Goal: Information Seeking & Learning: Learn about a topic

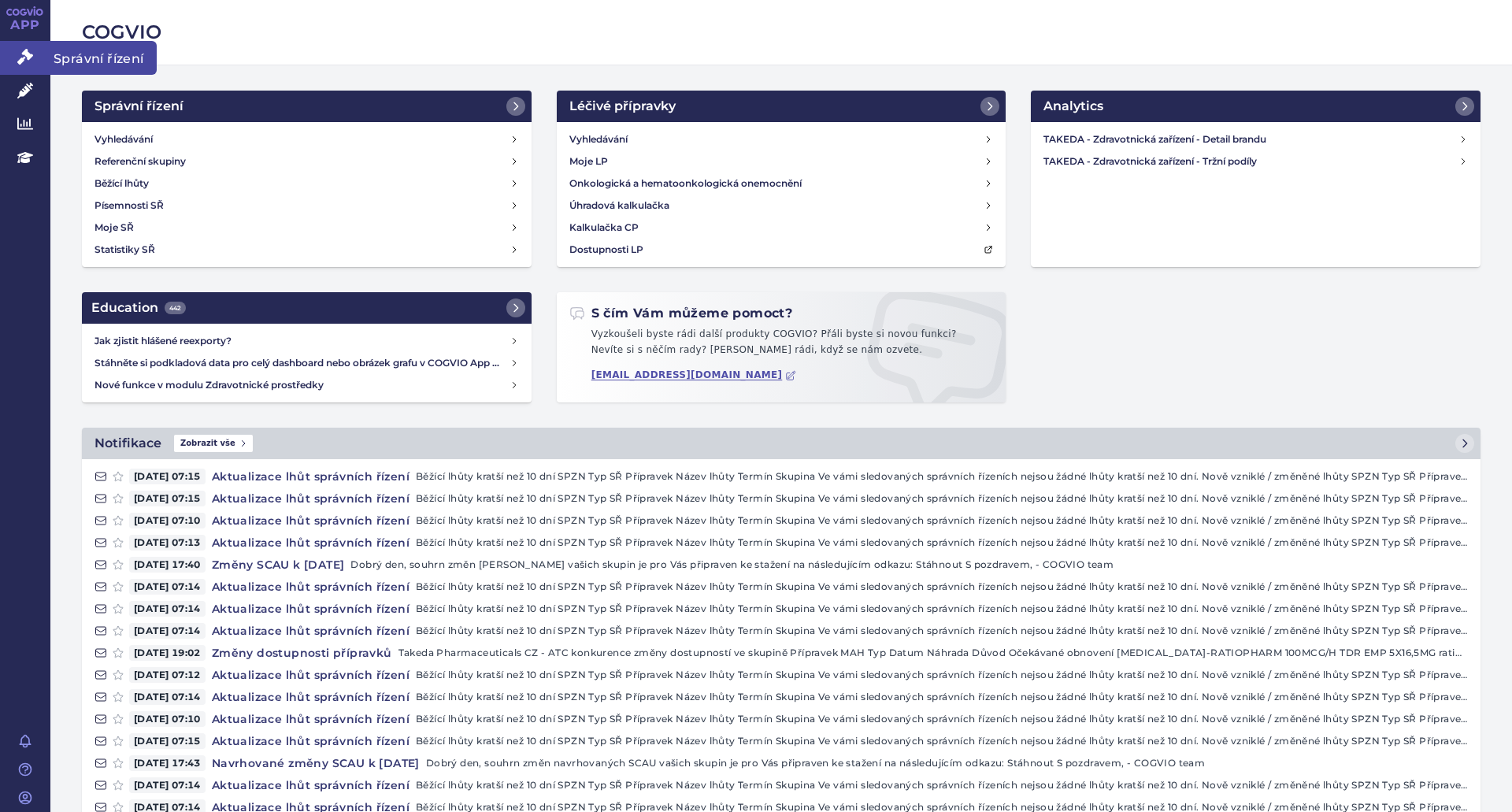
click at [15, 53] on link "Správní řízení" at bounding box center [25, 57] width 50 height 33
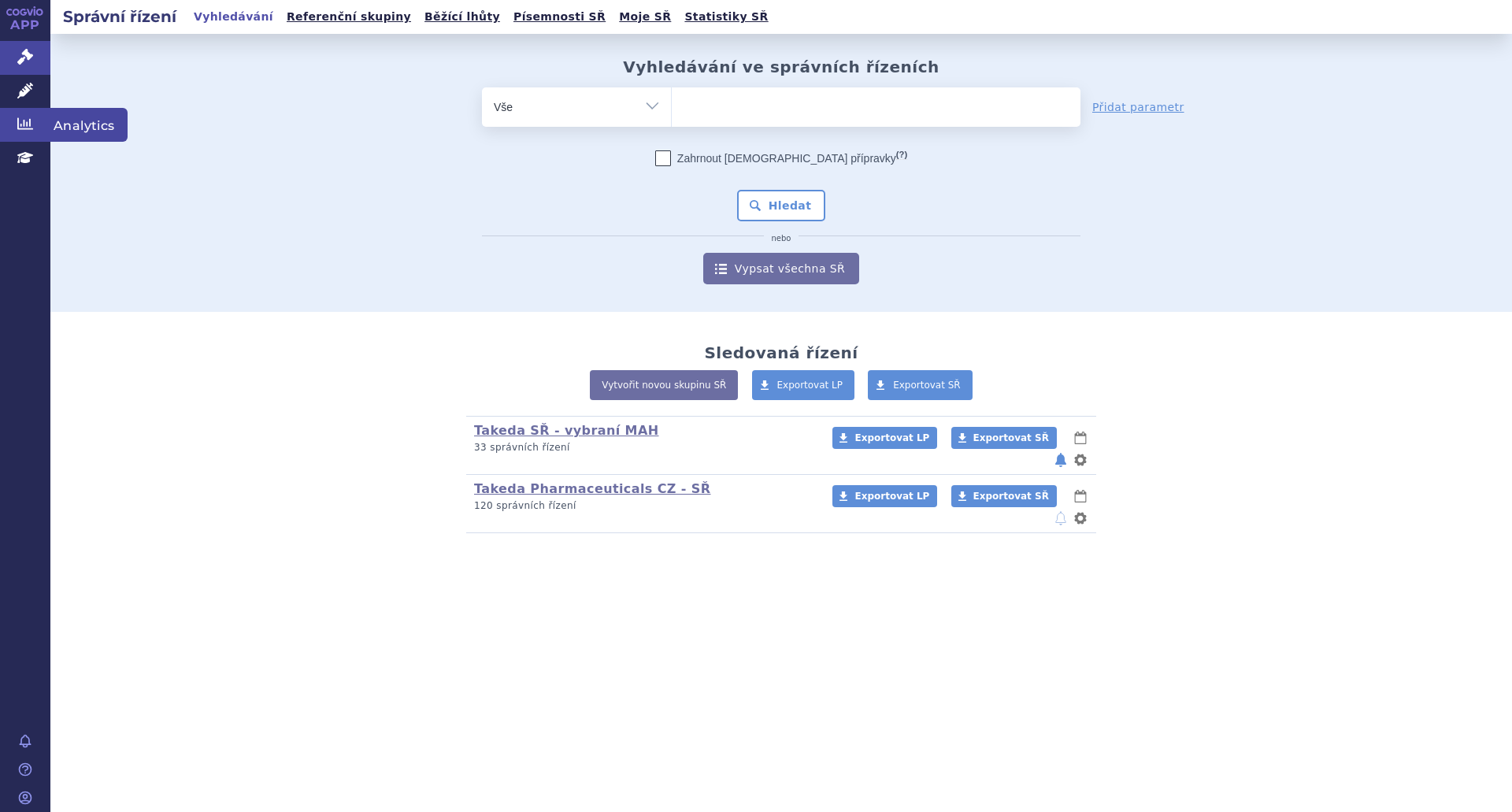
click at [26, 123] on icon at bounding box center [25, 123] width 15 height 15
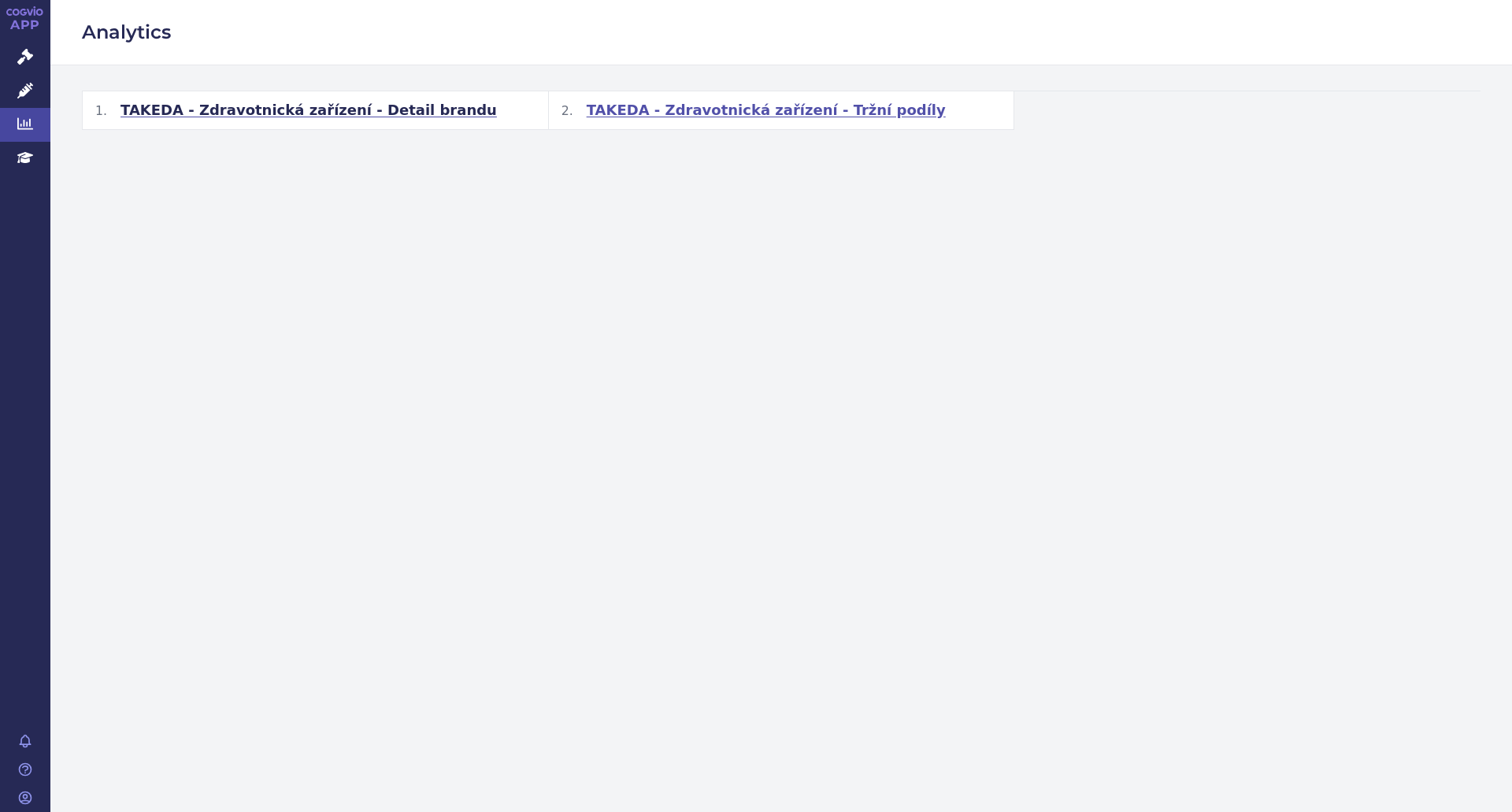
click at [707, 111] on span "TAKEDA - Zdravotnická zařízení - Tržní podíly" at bounding box center [767, 110] width 359 height 19
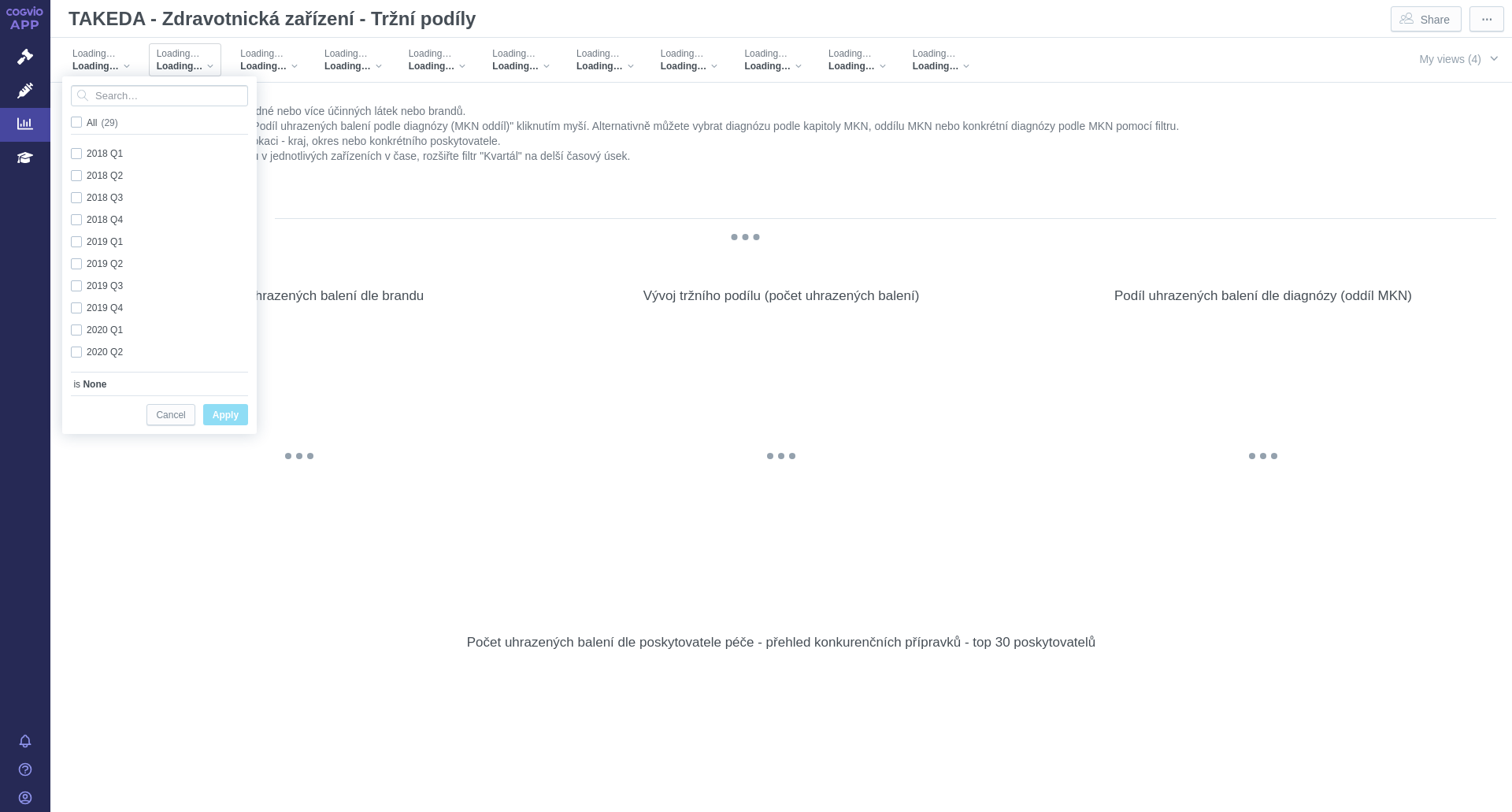
click at [161, 58] on span "Loading…" at bounding box center [178, 53] width 44 height 13
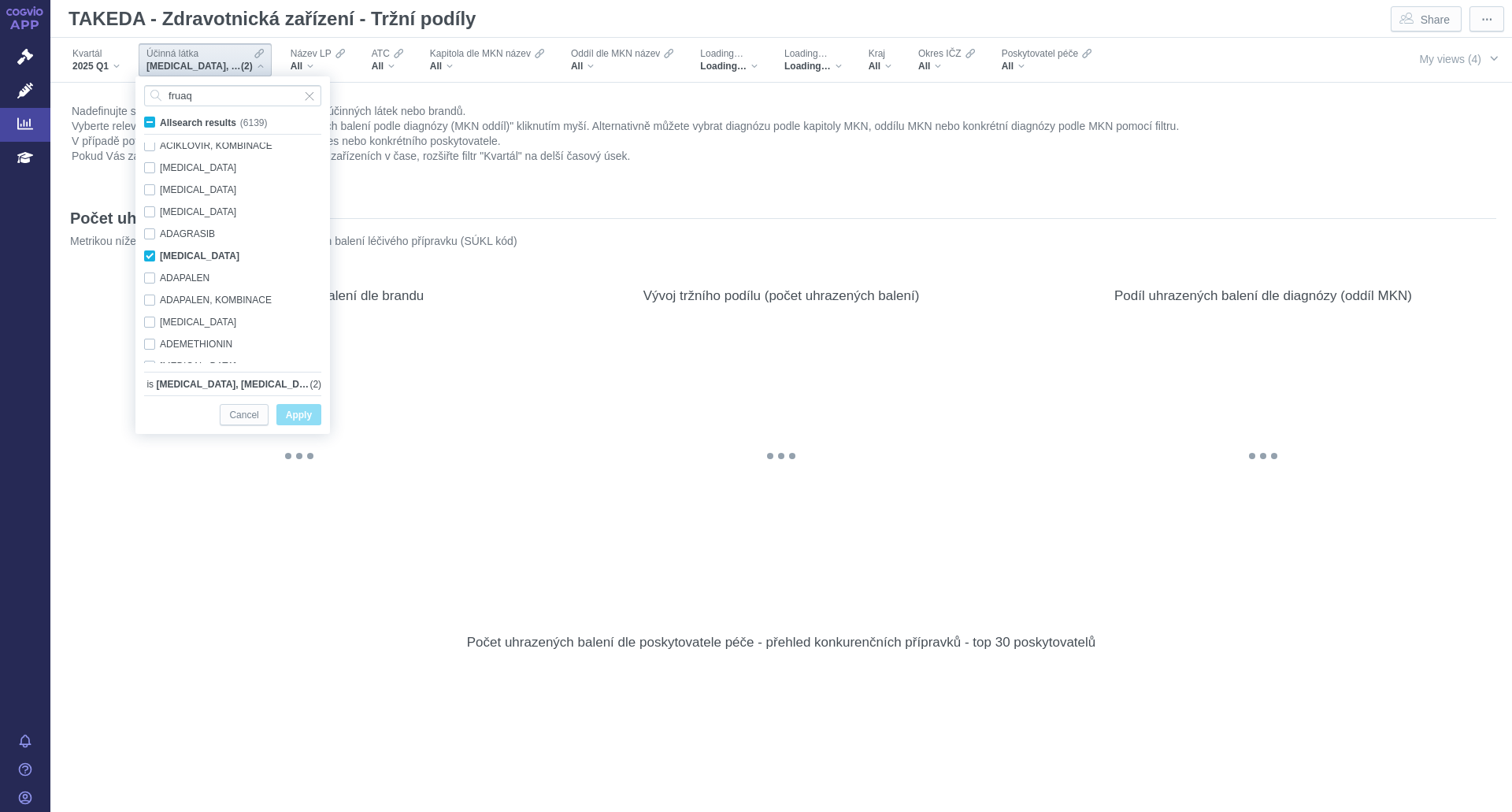
scroll to position [1047, 0]
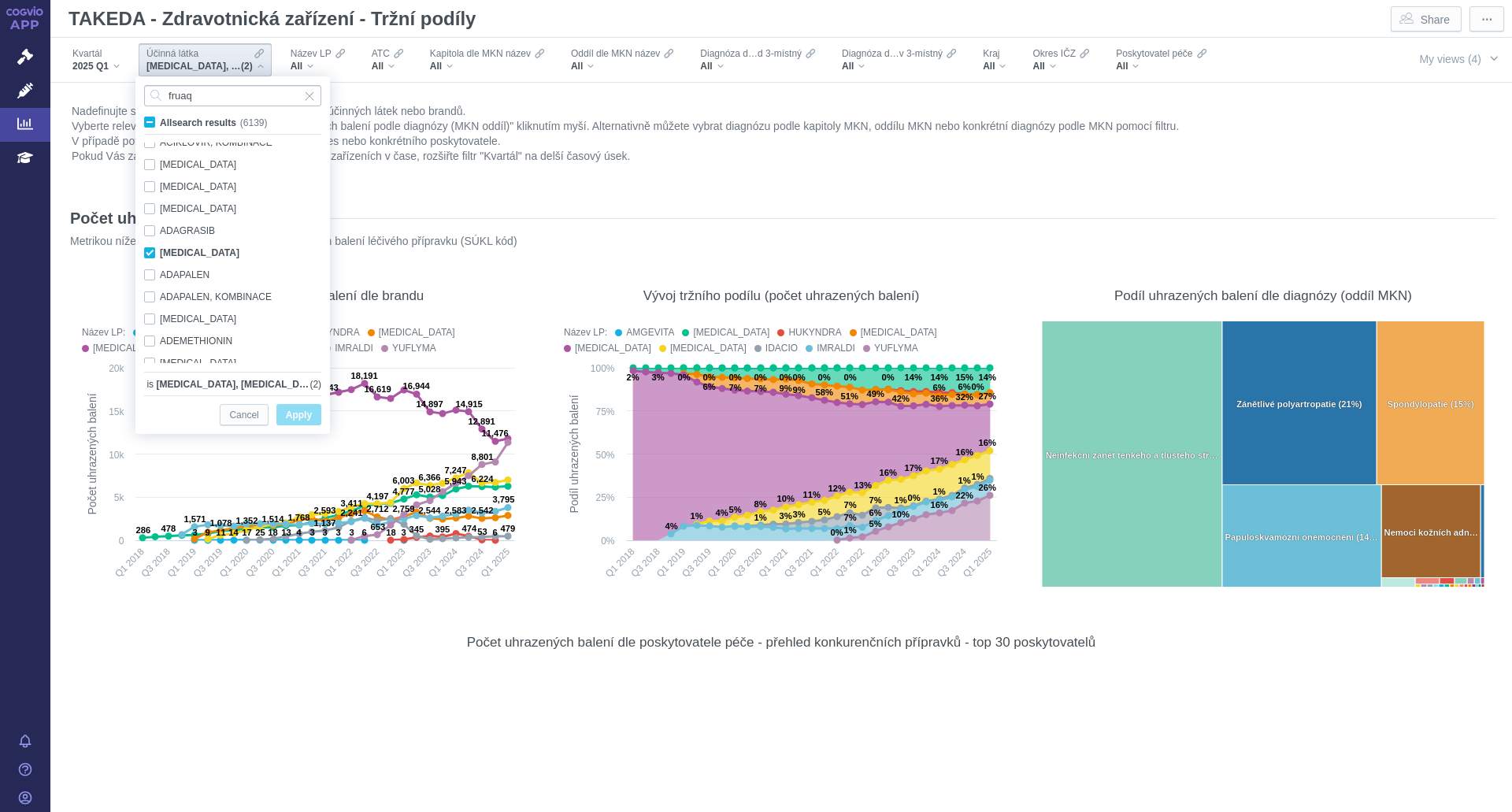
click at [212, 97] on input "fruaq" at bounding box center [232, 95] width 177 height 21
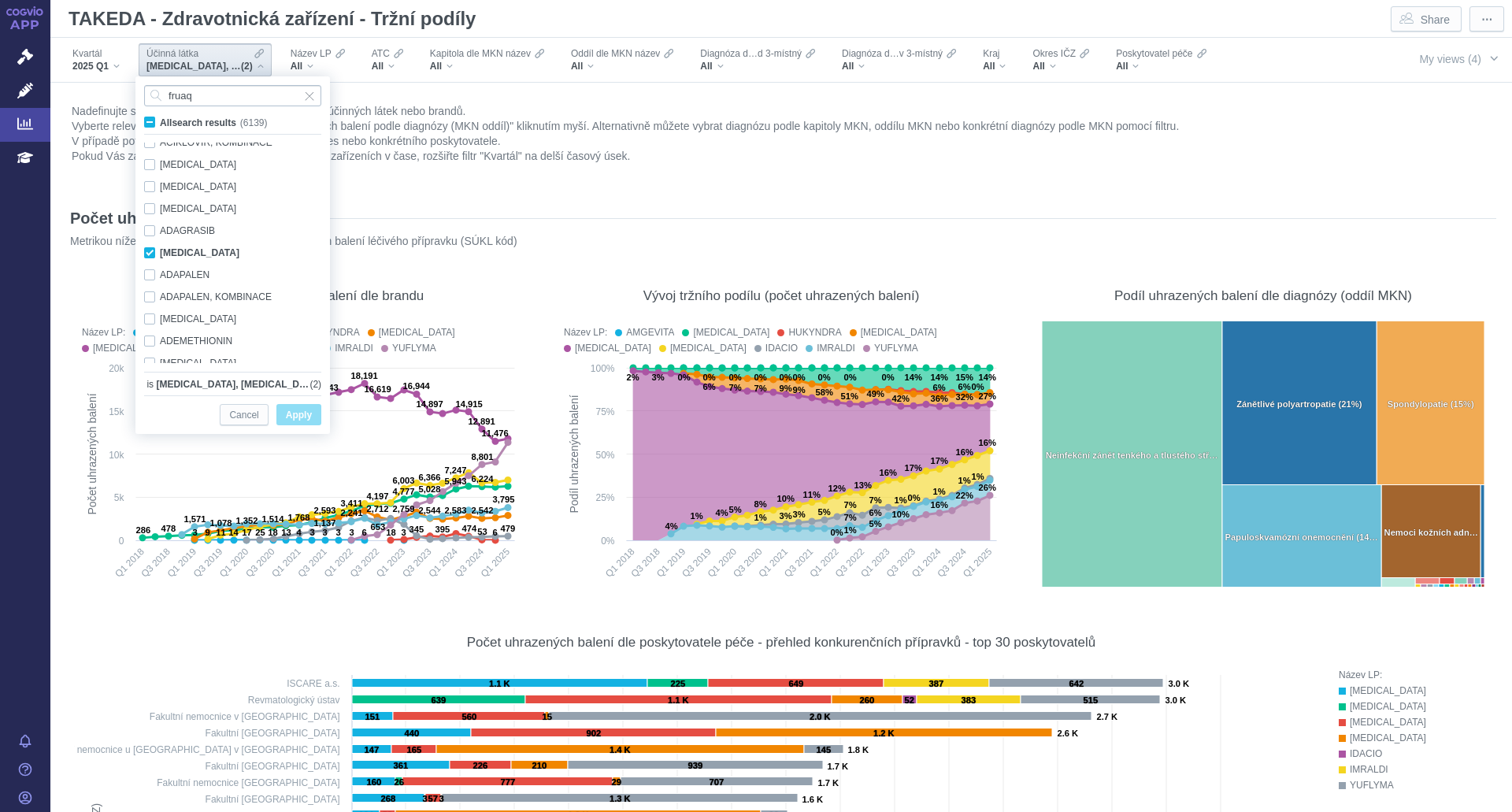
click at [212, 97] on input "fruaq" at bounding box center [232, 95] width 177 height 21
type input "fruaq"
click at [160, 123] on span "All search results (6139)" at bounding box center [213, 122] width 107 height 11
click at [160, 123] on input "All search results (6139)" at bounding box center [165, 119] width 10 height 10
checkbox input "true"
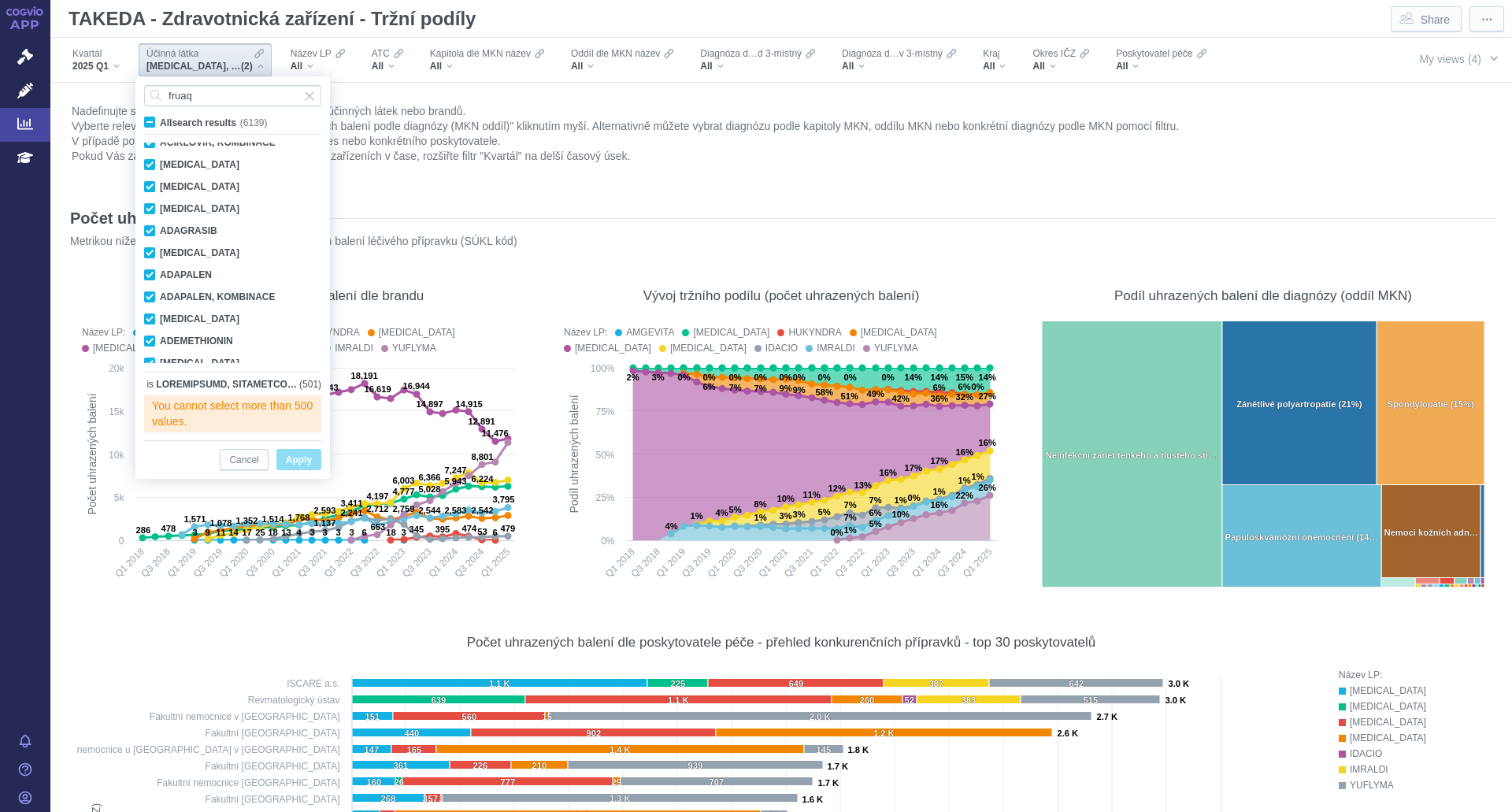
checkbox input "true"
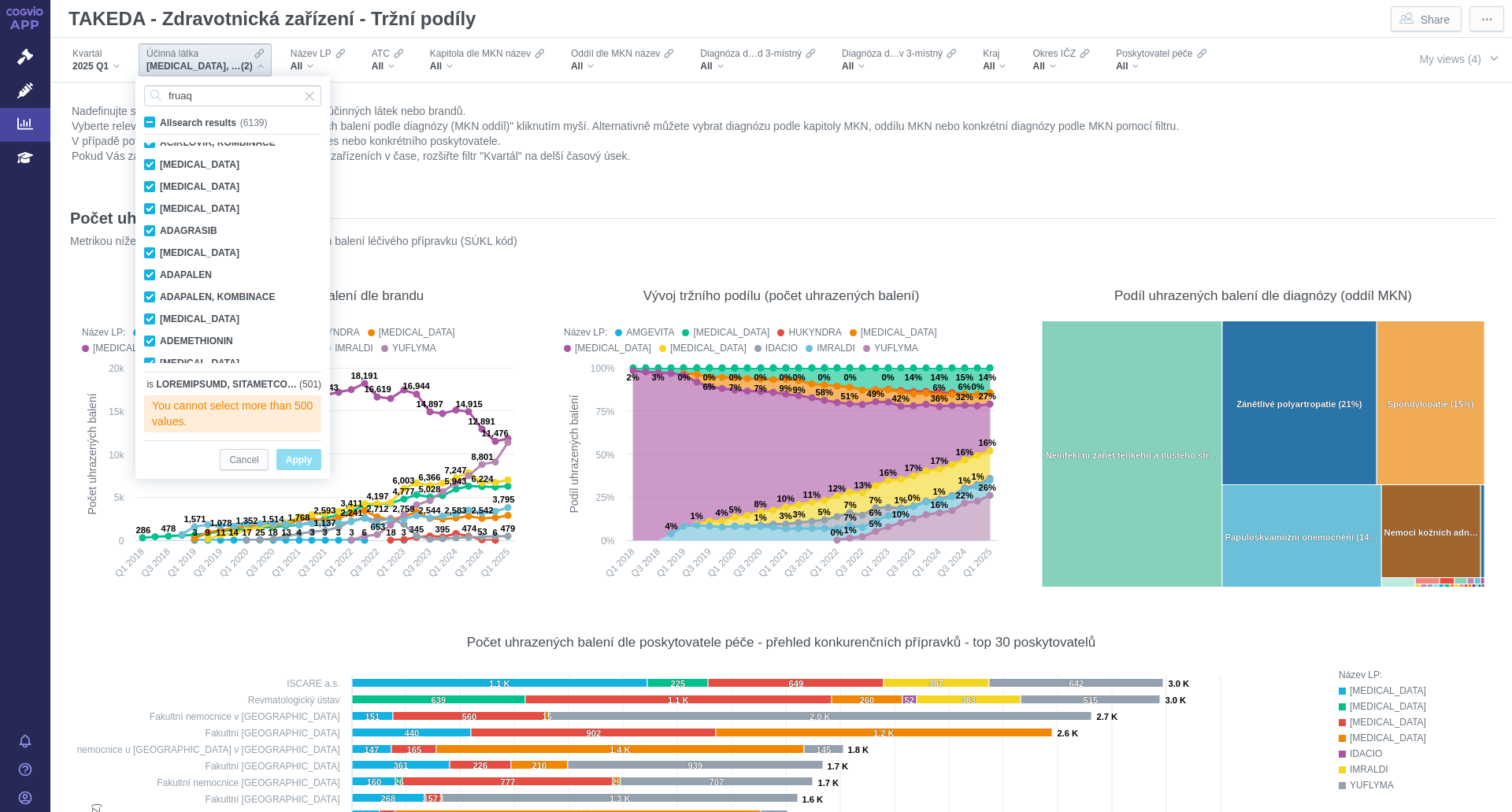
checkbox input "true"
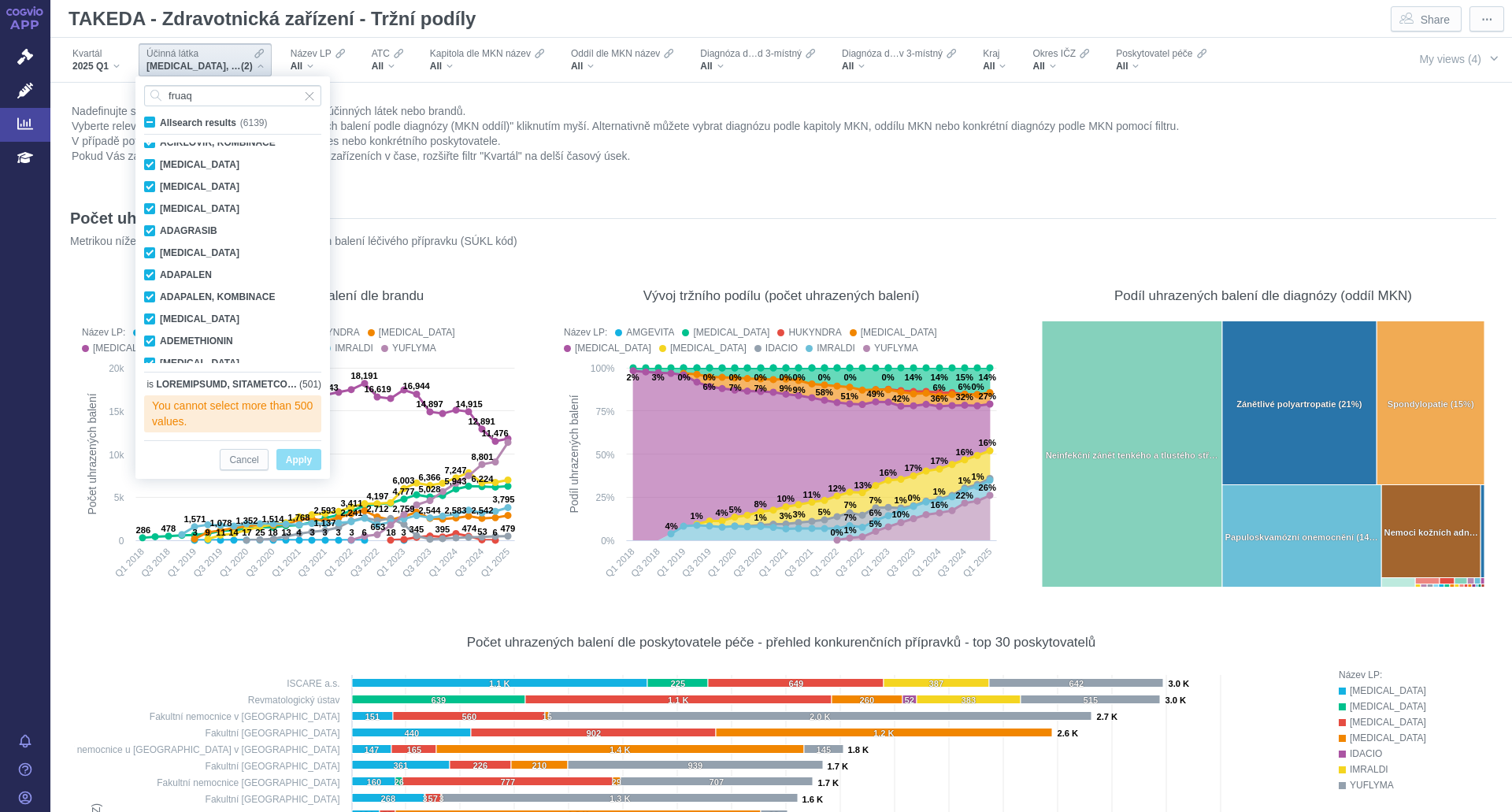
checkbox input "true"
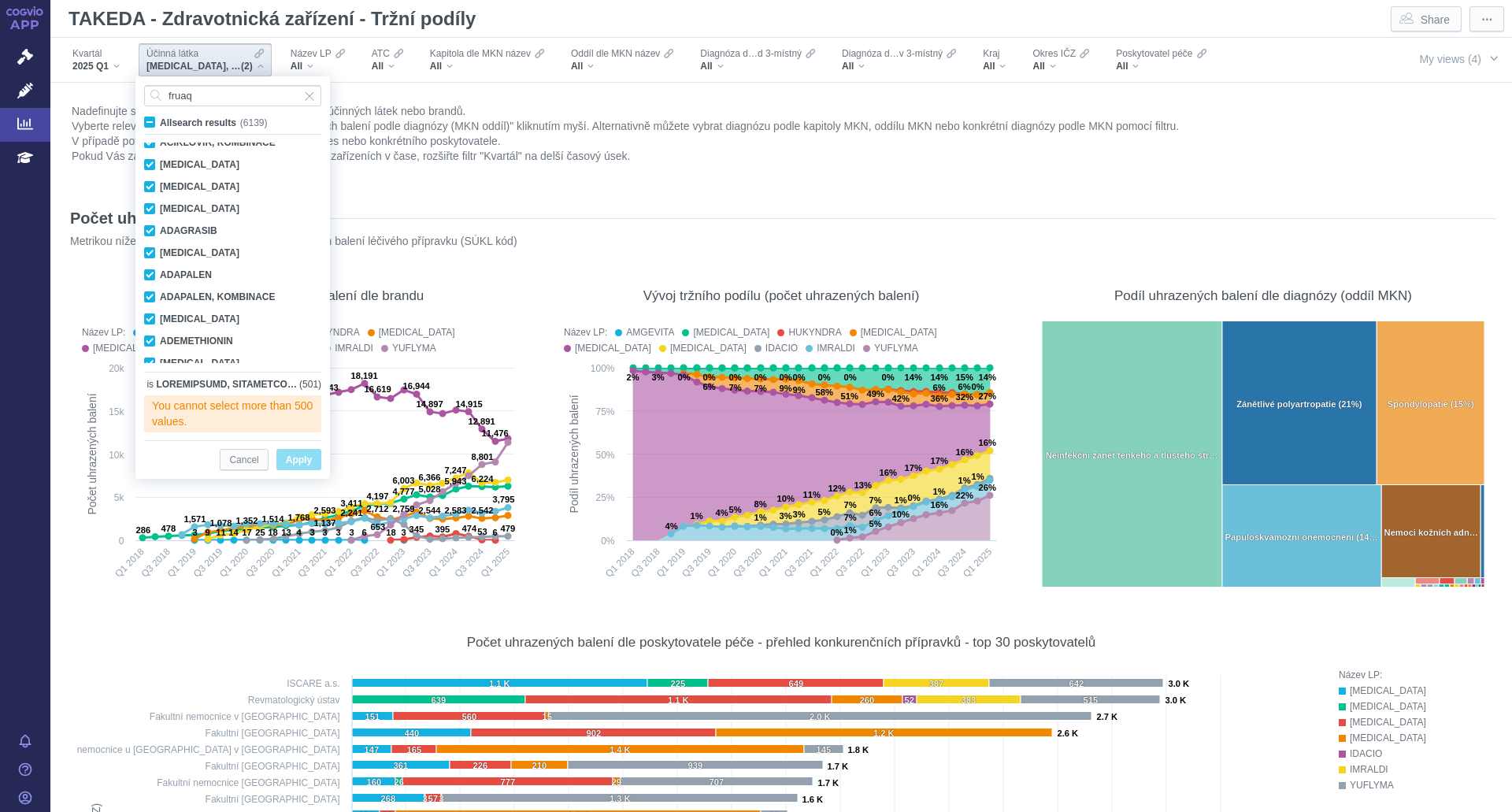
checkbox input "true"
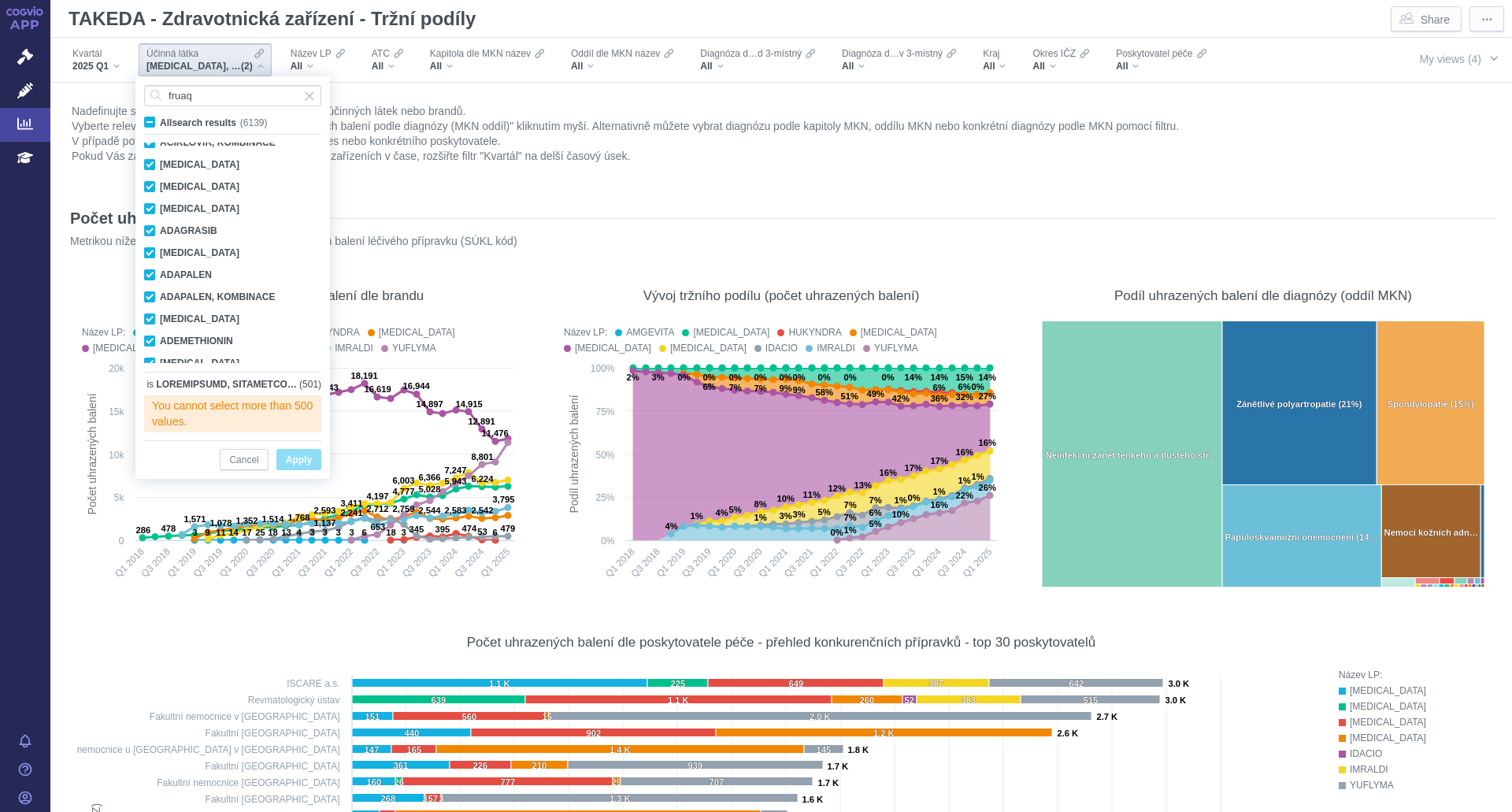
click at [160, 122] on span "All search results (6139)" at bounding box center [213, 122] width 107 height 11
click at [160, 122] on input "All search results (6139)" at bounding box center [165, 119] width 10 height 10
checkbox input "false"
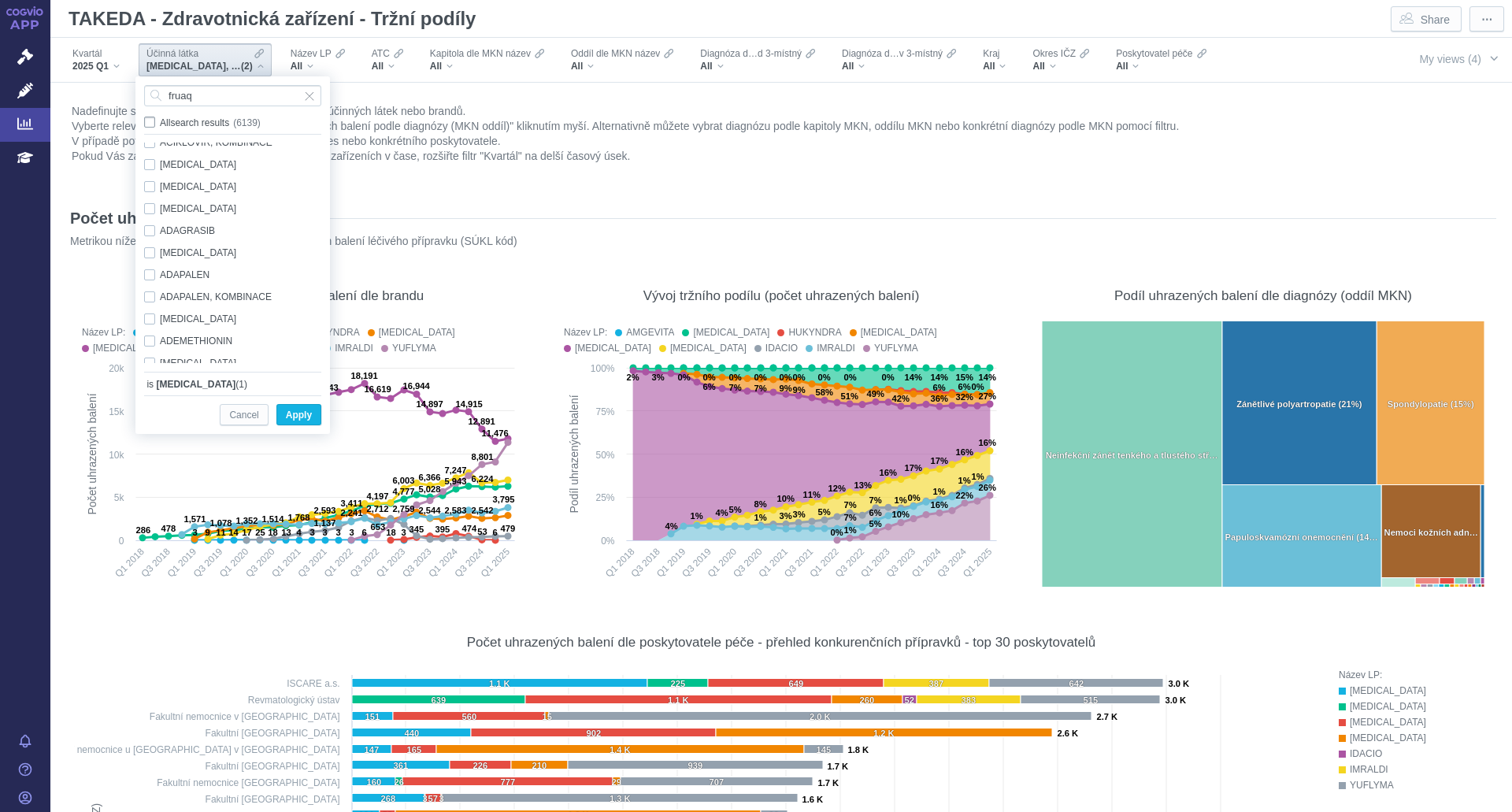
checkbox input "false"
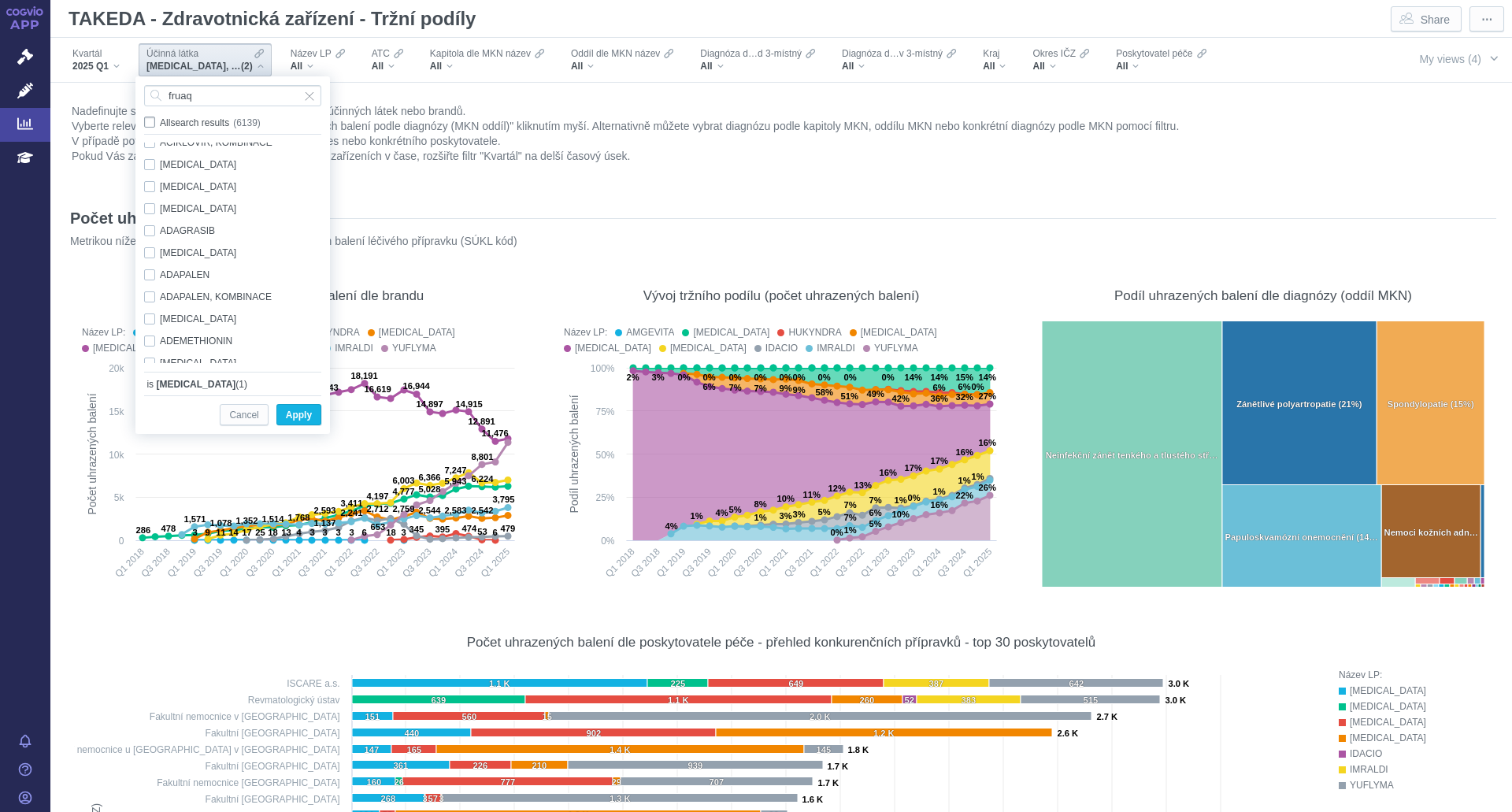
checkbox input "false"
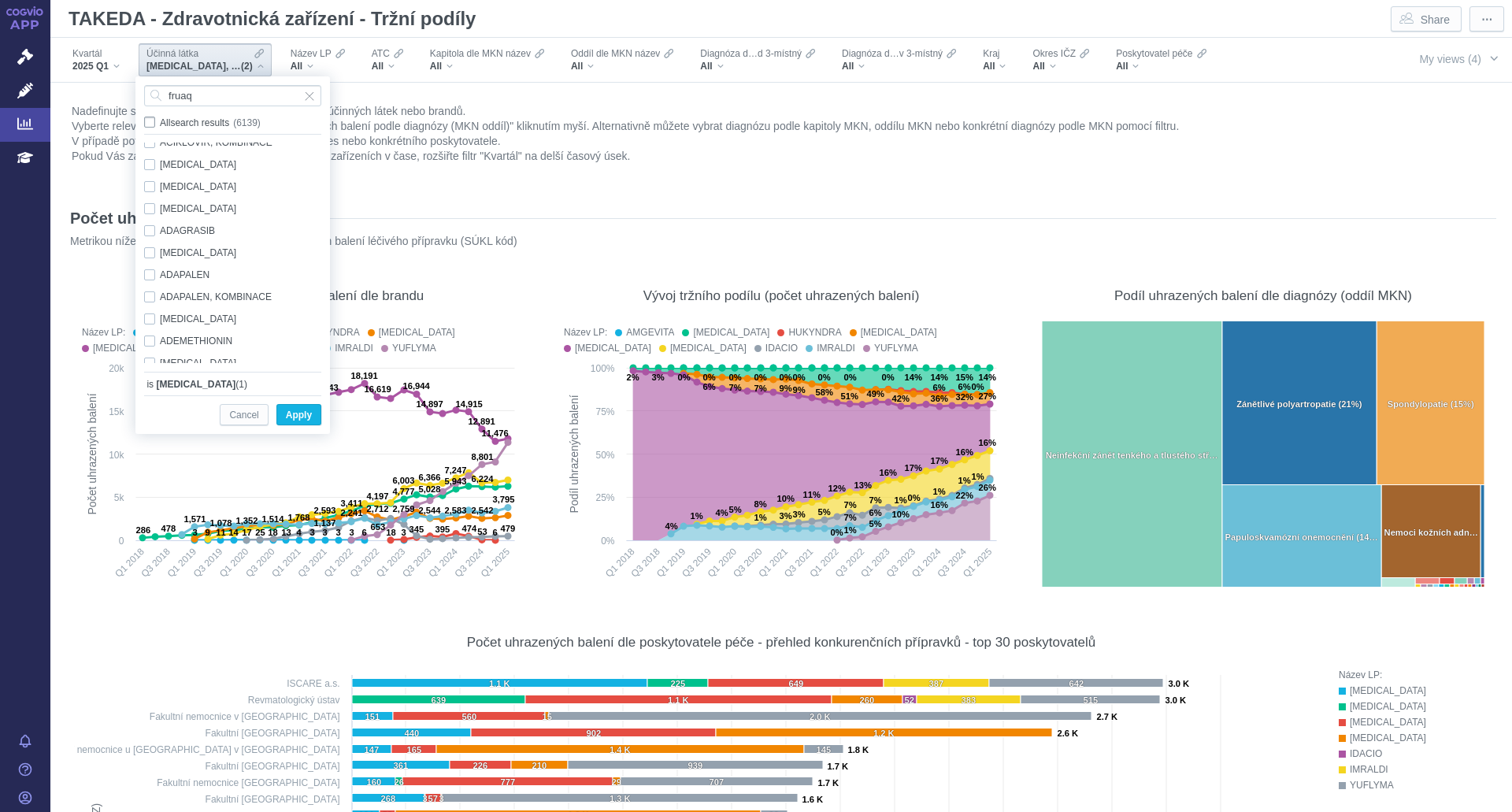
checkbox input "false"
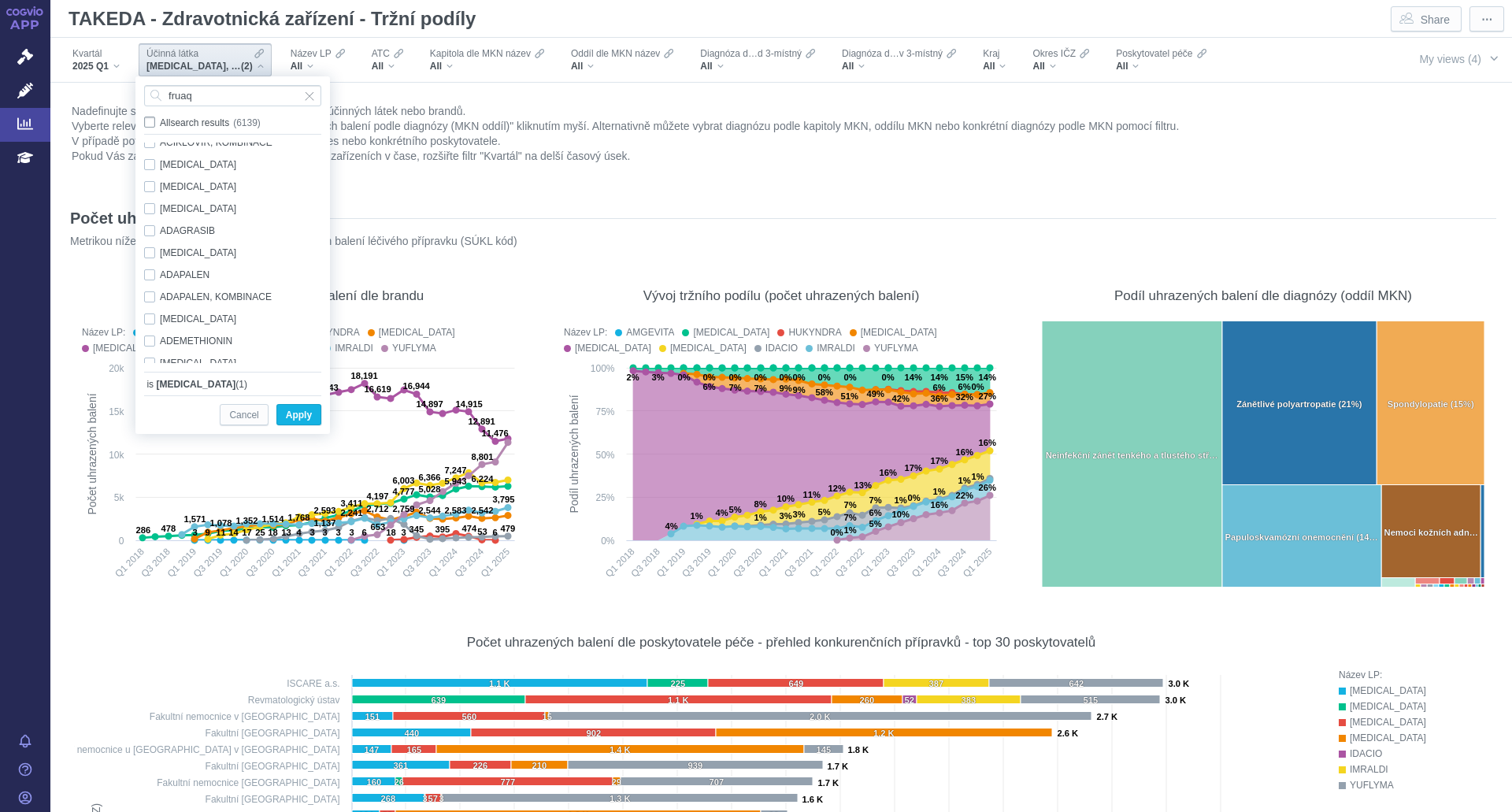
checkbox input "false"
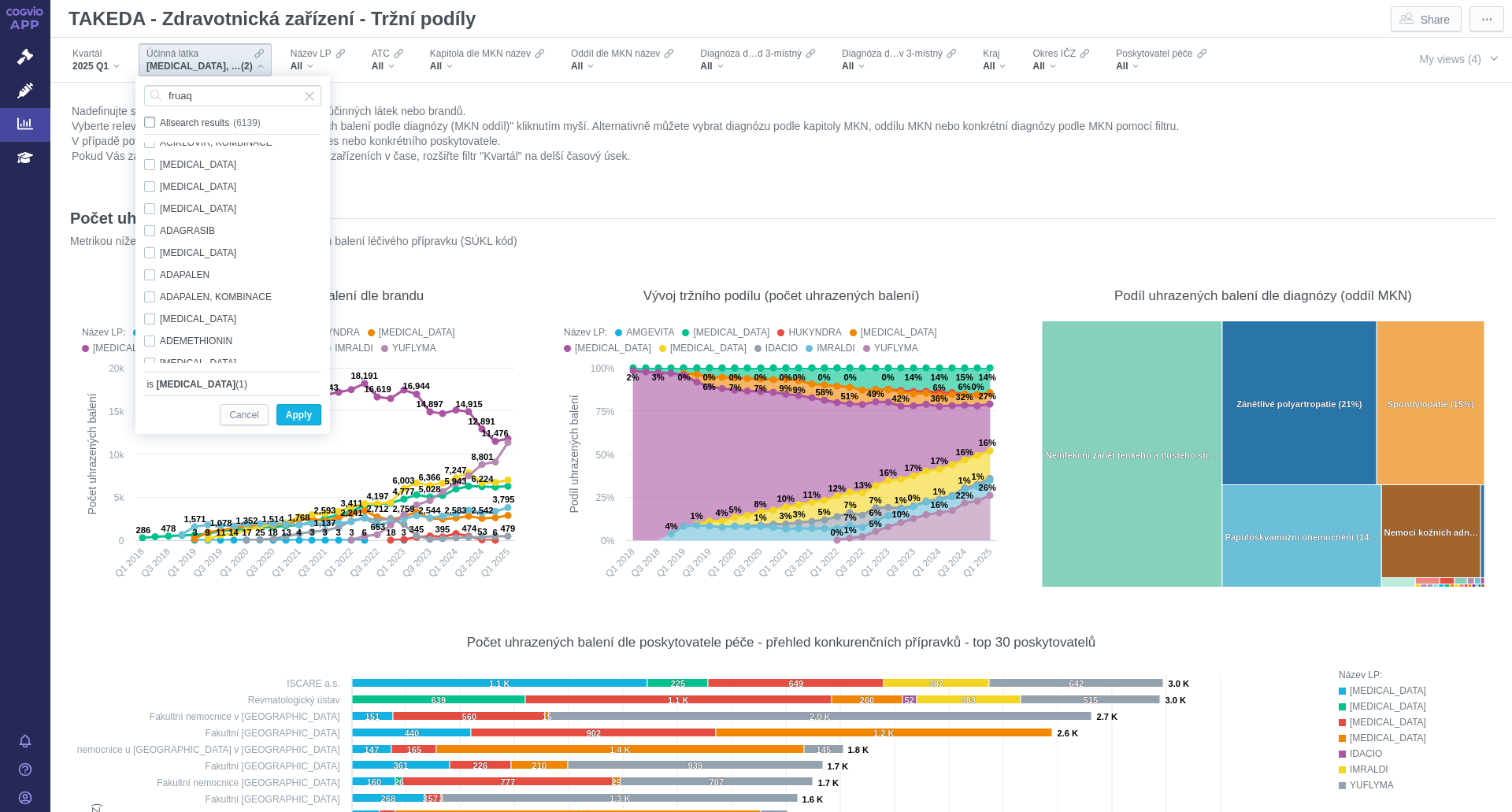
checkbox input "false"
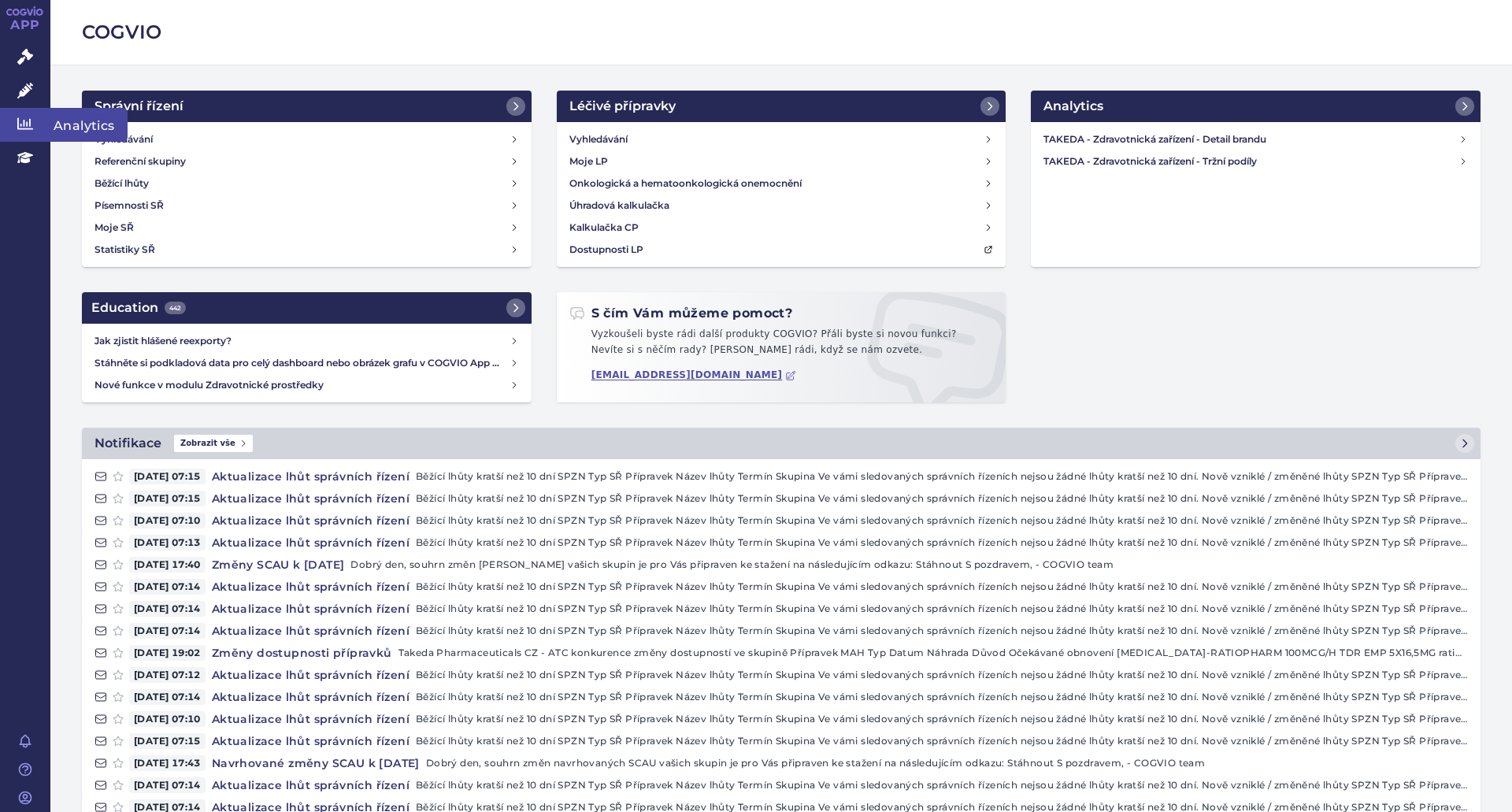
click at [21, 121] on icon at bounding box center [25, 123] width 15 height 15
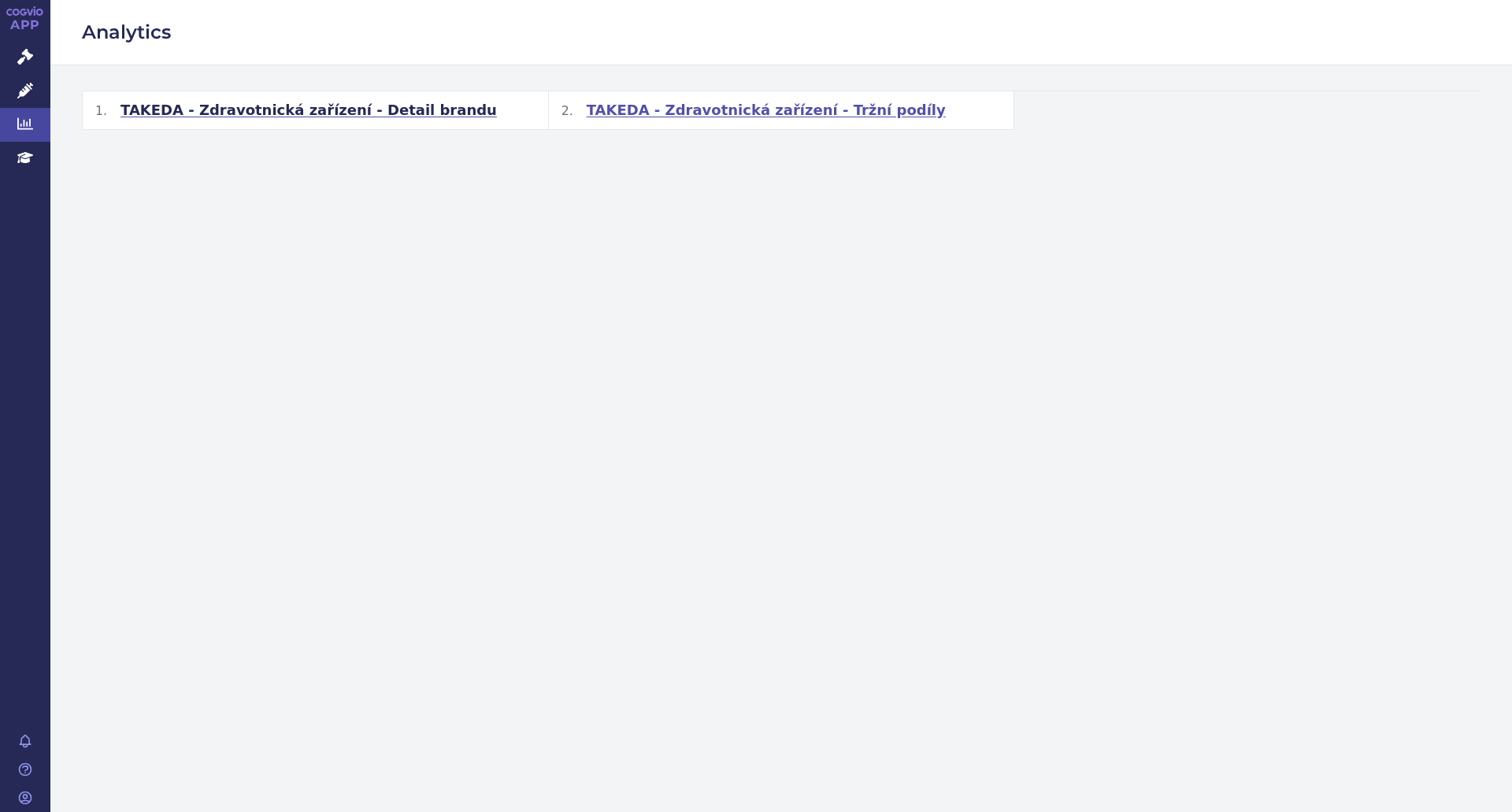
click at [692, 120] on h2 "TAKEDA - Zdravotnická zařízení - Tržní podíly" at bounding box center [781, 110] width 465 height 38
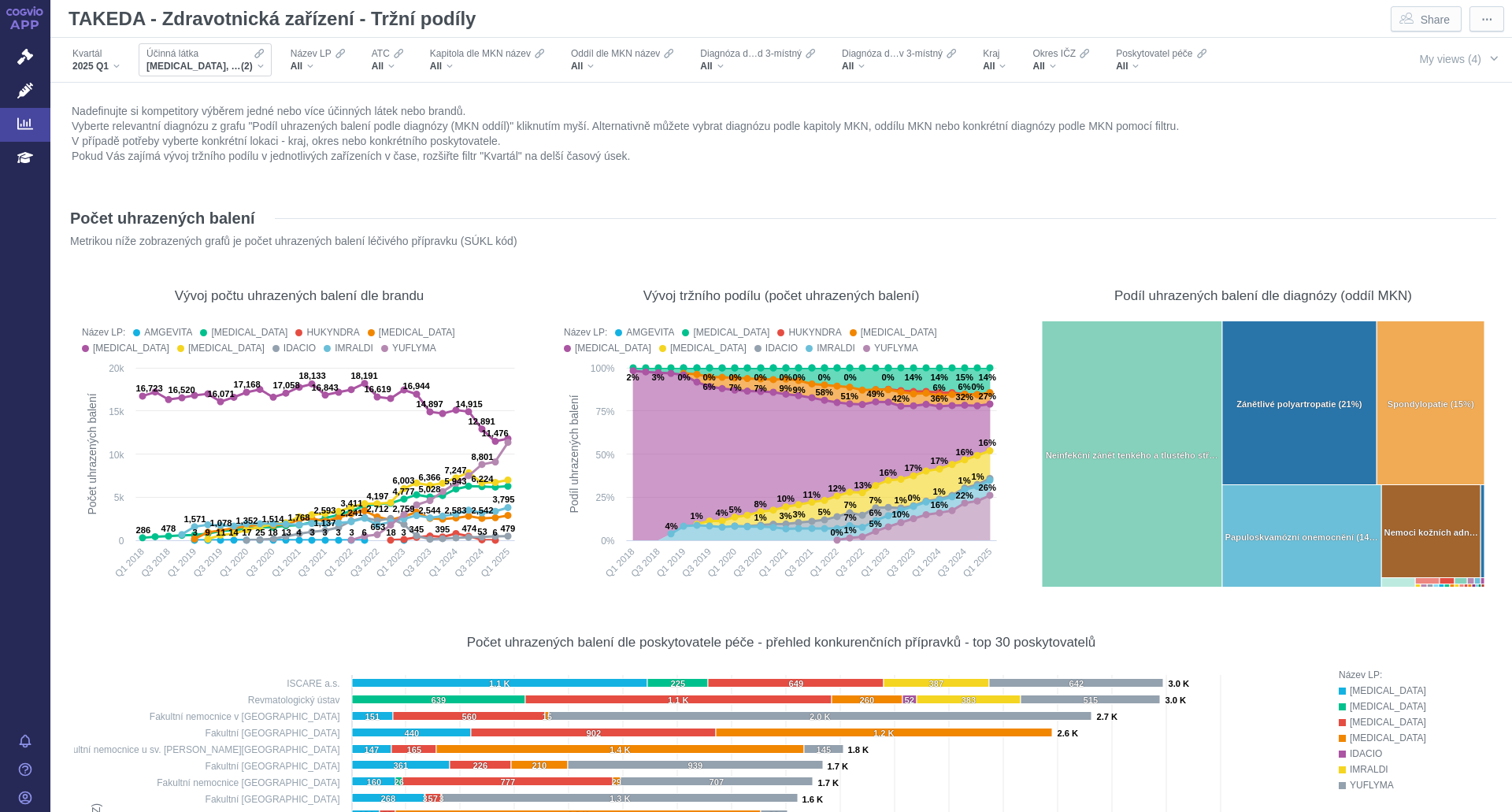
click at [184, 62] on span "[MEDICAL_DATA], [MEDICAL_DATA]" at bounding box center [193, 66] width 94 height 13
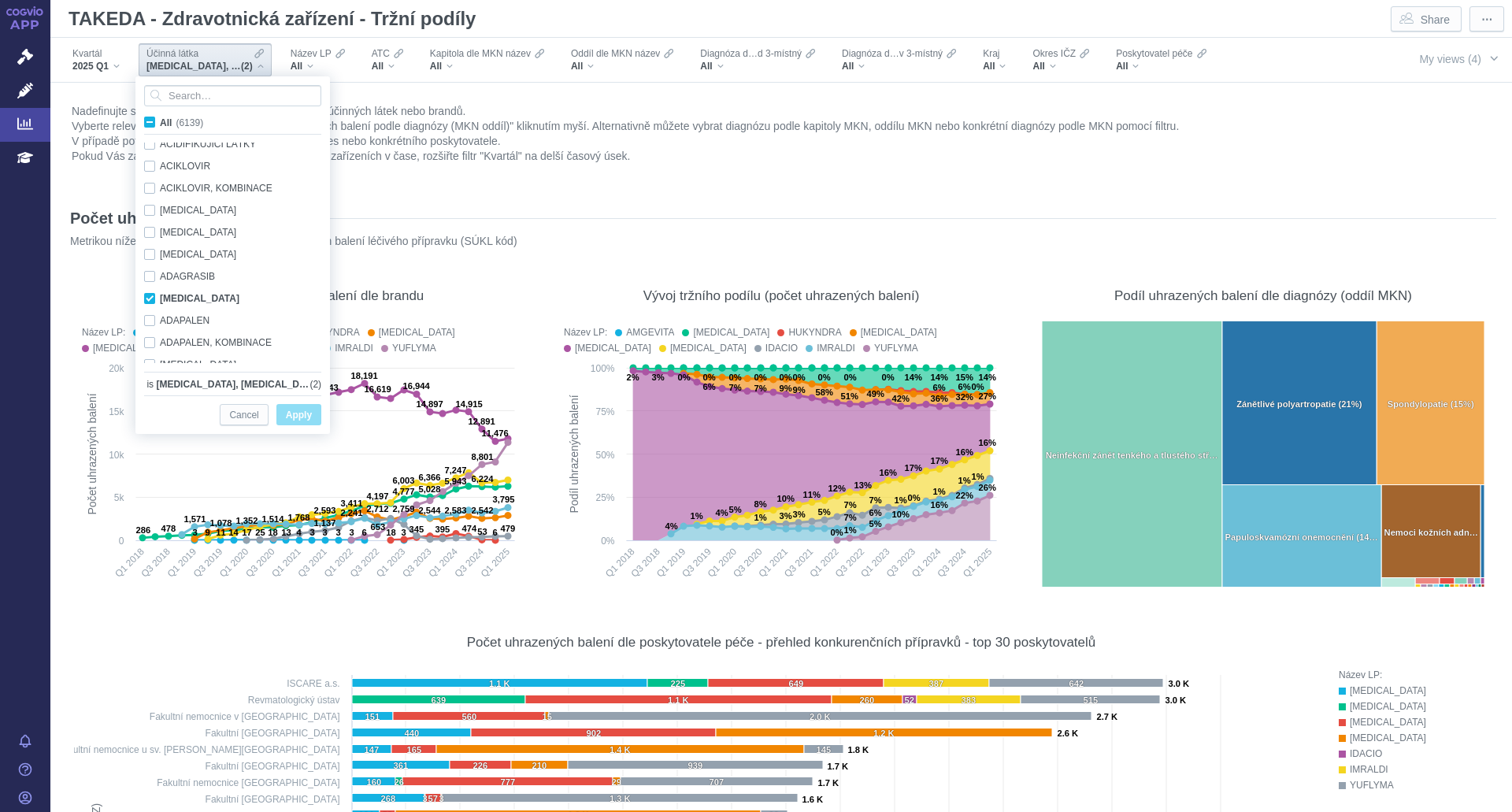
scroll to position [1047, 0]
click at [194, 93] on input "Search attribute values" at bounding box center [232, 95] width 177 height 21
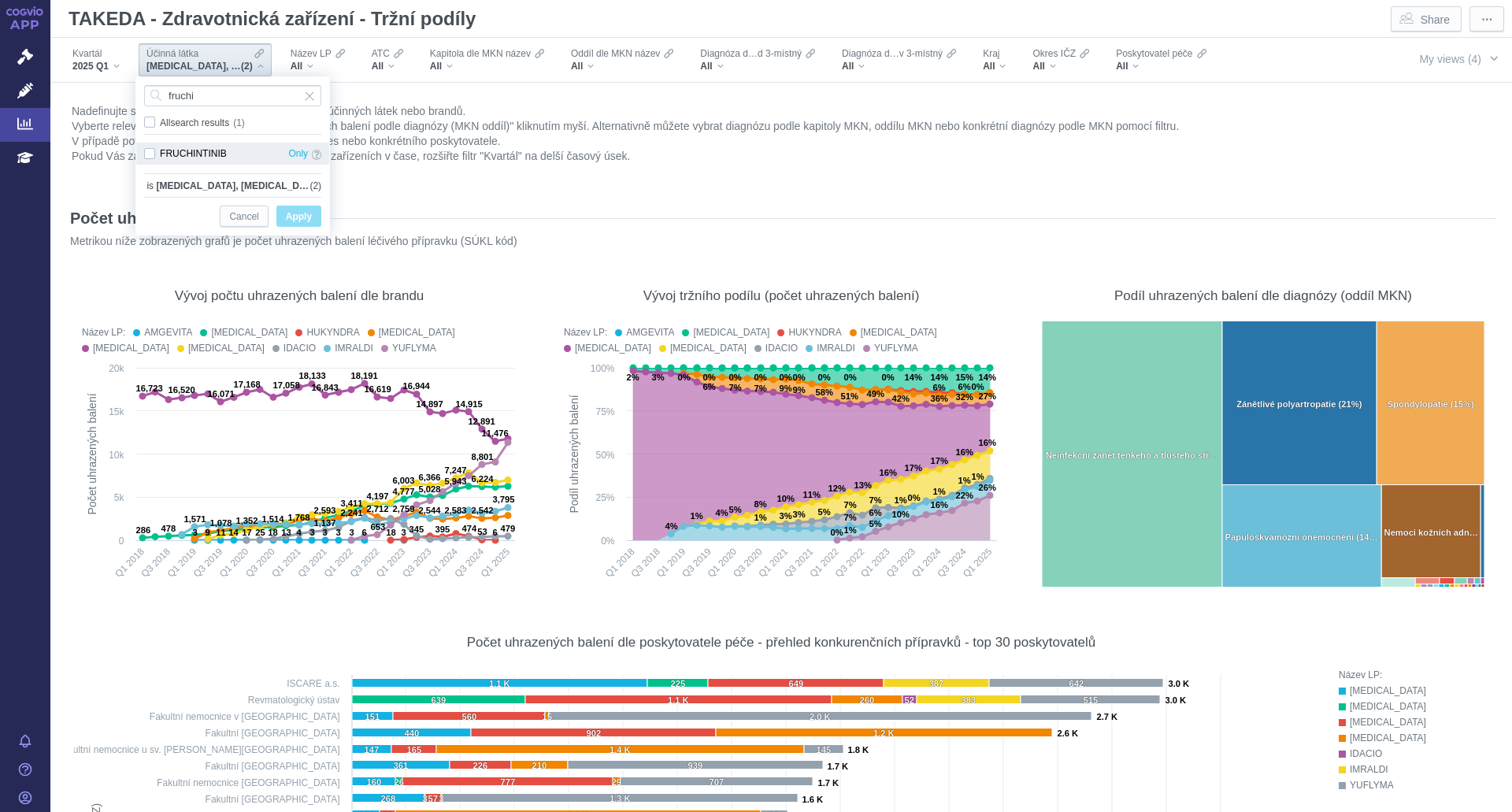
type input "fruchi"
click at [187, 156] on div "FRUCHINTINIB Only" at bounding box center [232, 154] width 193 height 22
checkbox input "true"
click at [299, 222] on span "Apply" at bounding box center [299, 216] width 26 height 20
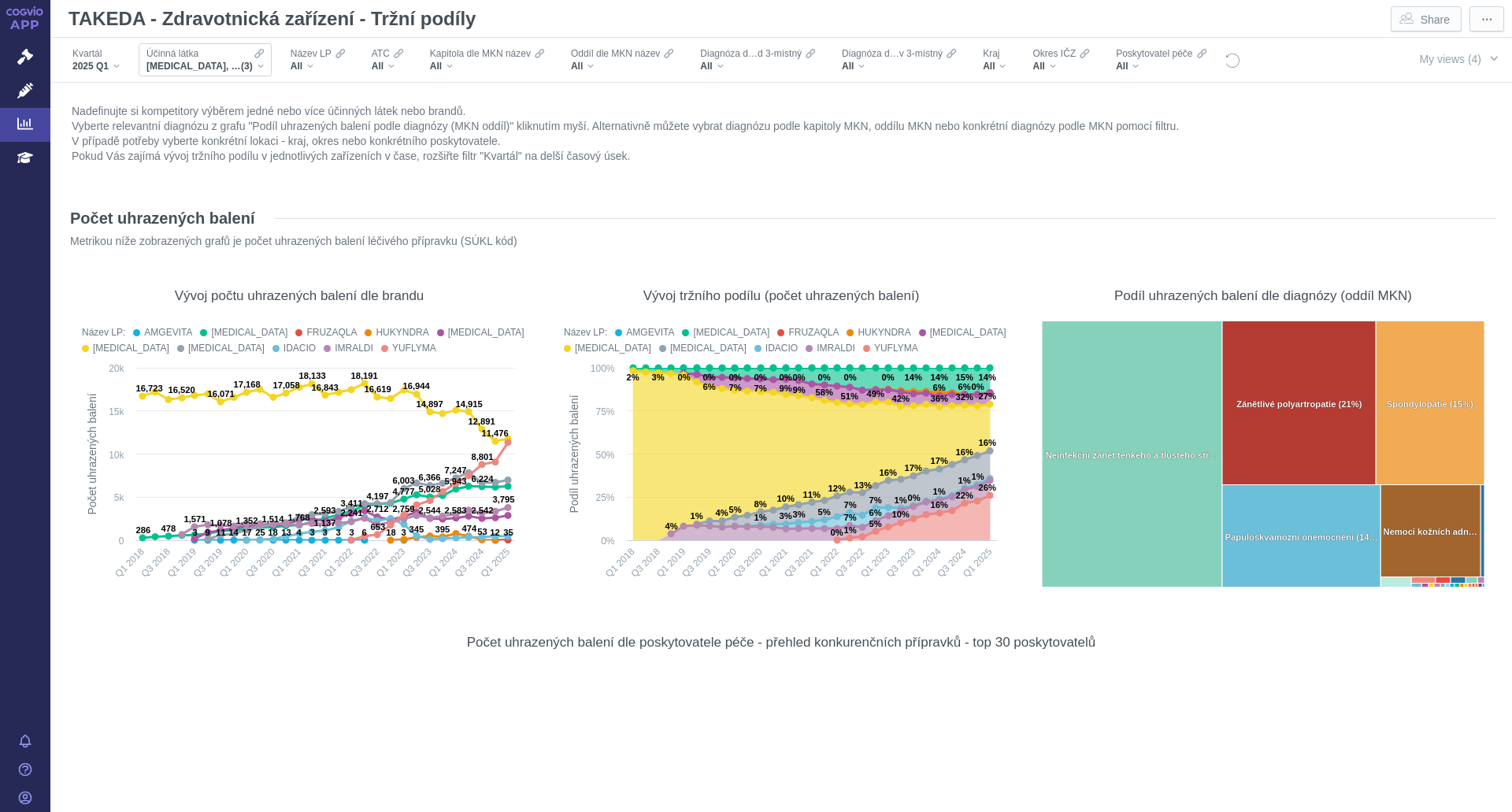
click at [207, 63] on span "VEDOLIZUMAB, ADALIMUMAB, FRUCHINTINIB" at bounding box center [193, 66] width 94 height 13
click at [213, 51] on div "Účinná látka" at bounding box center [205, 53] width 117 height 13
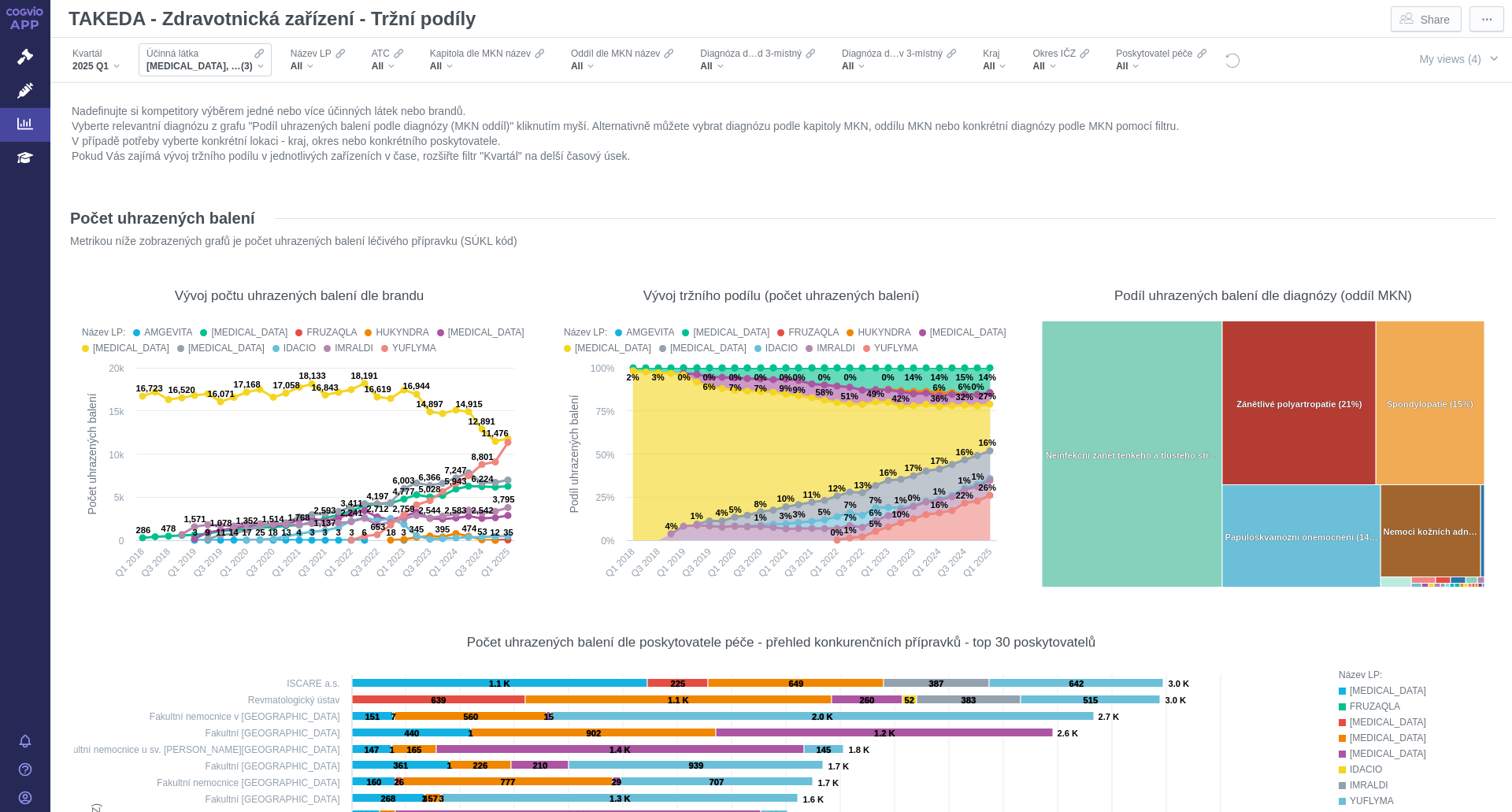
click at [216, 54] on div "Účinná látka" at bounding box center [205, 53] width 117 height 13
click at [217, 58] on div "Účinná látka" at bounding box center [205, 53] width 117 height 13
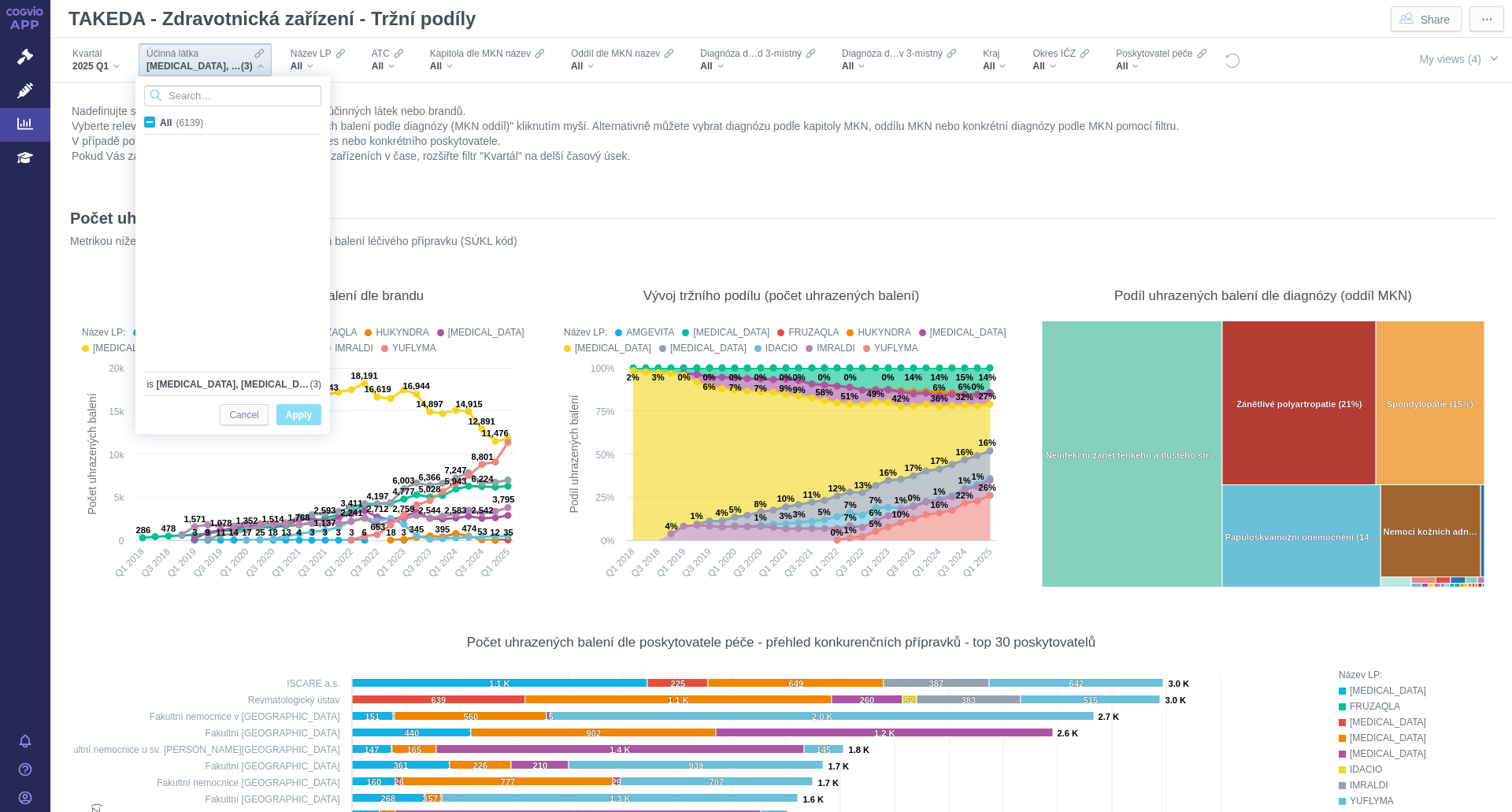
scroll to position [1834, 0]
click at [259, 58] on icon "Filters" at bounding box center [258, 53] width 9 height 13
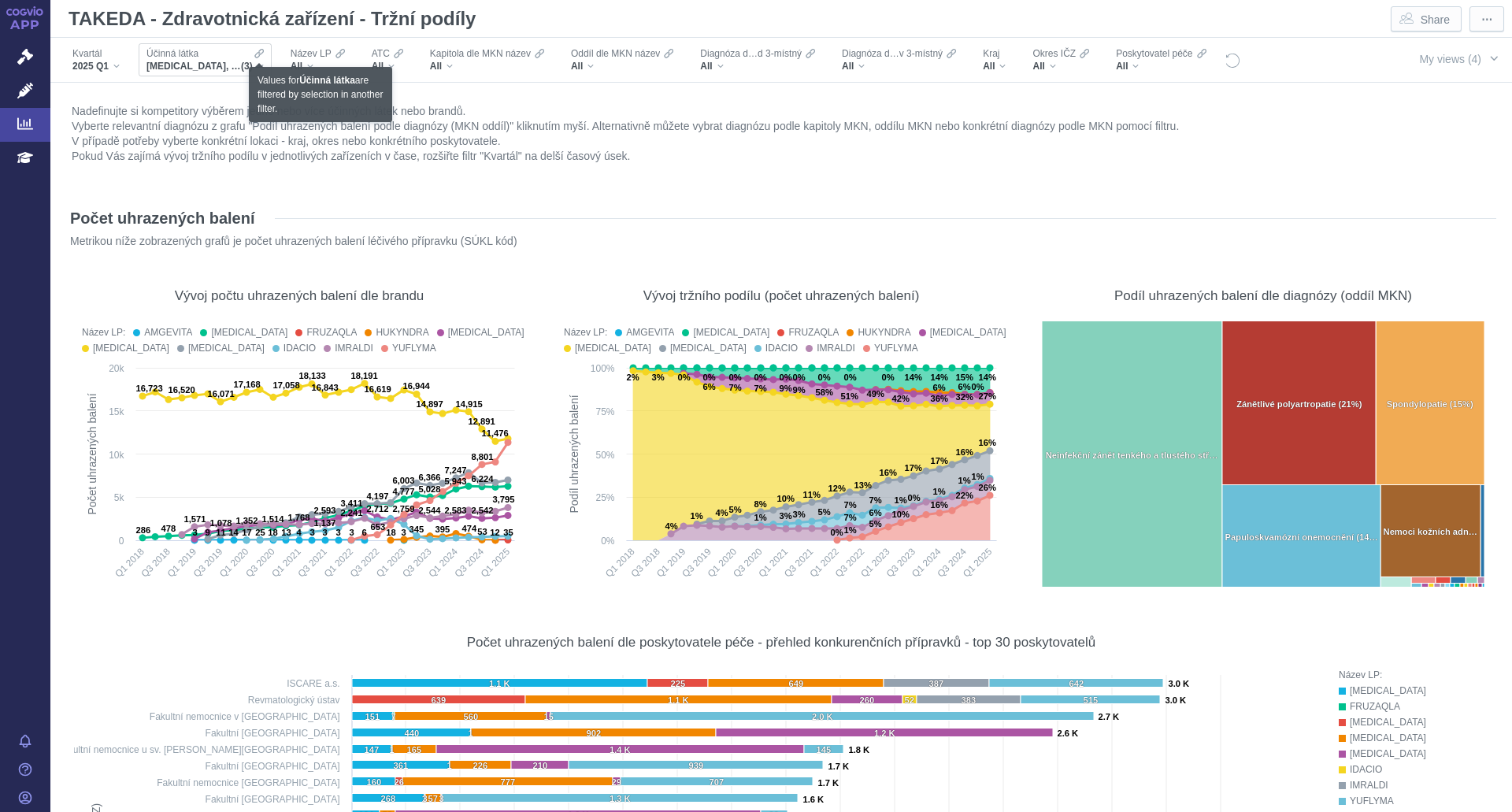
click at [257, 52] on icon "Filters" at bounding box center [258, 53] width 9 height 13
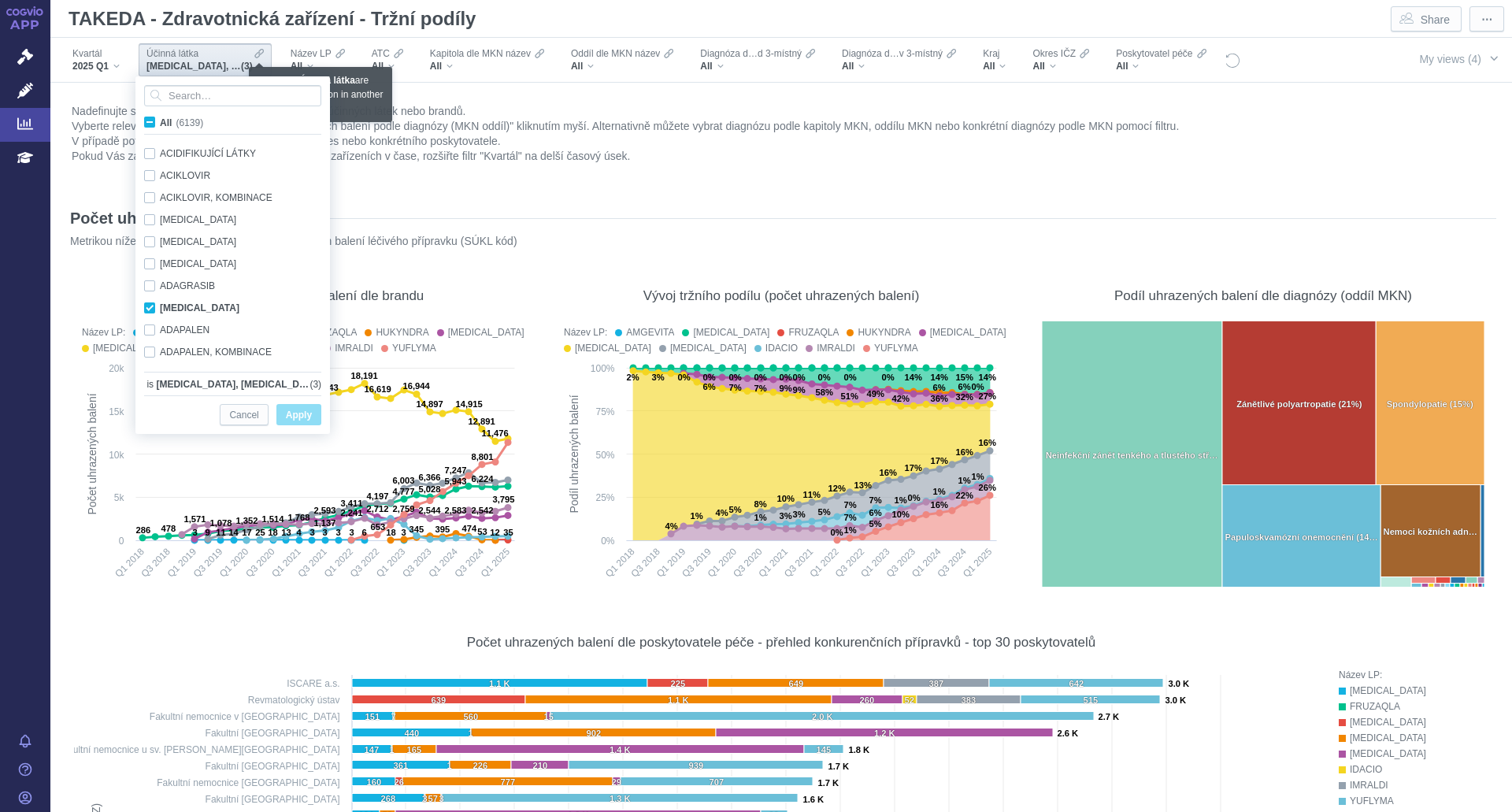
scroll to position [1047, 0]
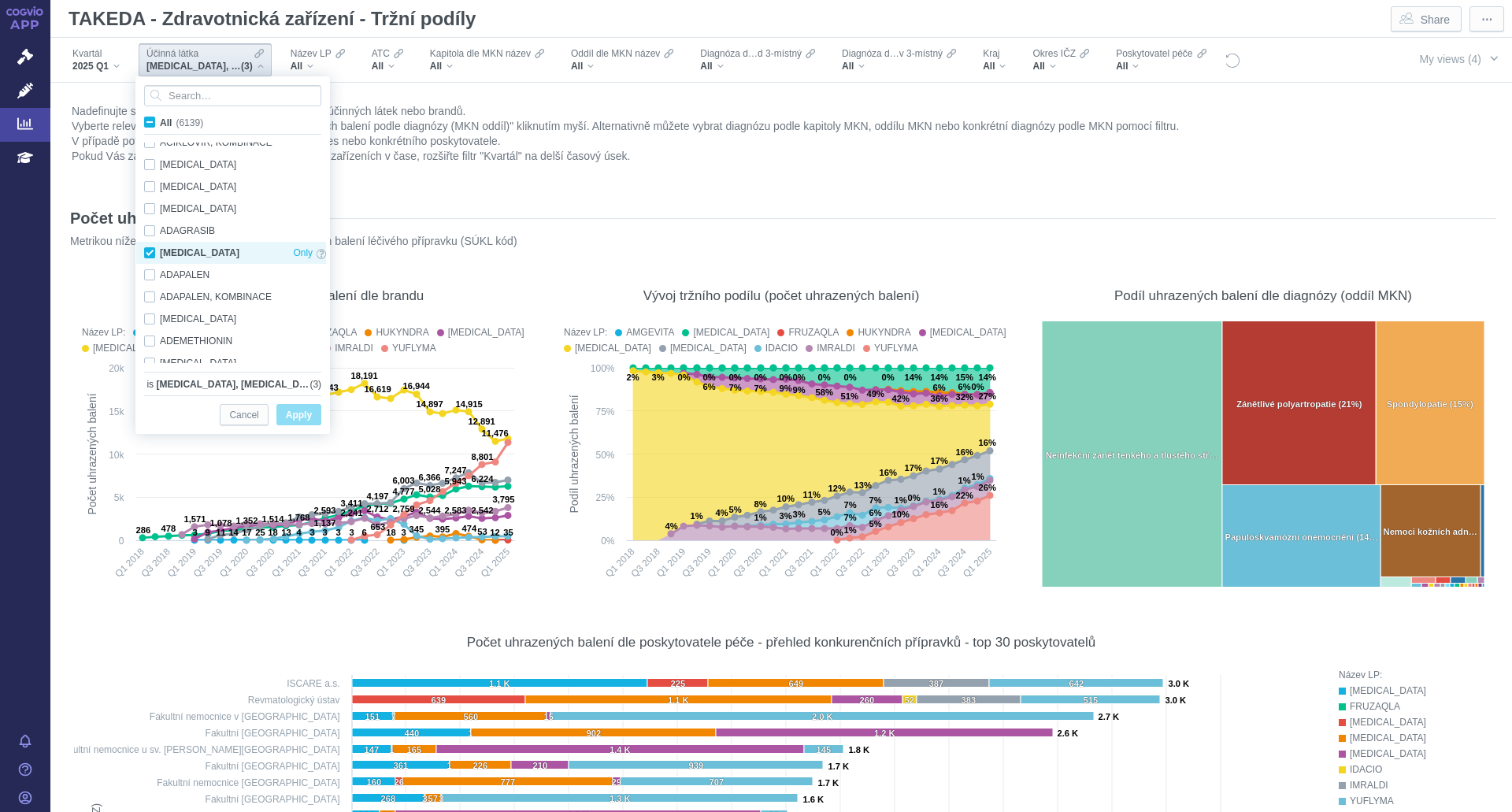
click at [151, 252] on div "ADALIMUMAB Only" at bounding box center [234, 252] width 198 height 22
checkbox input "false"
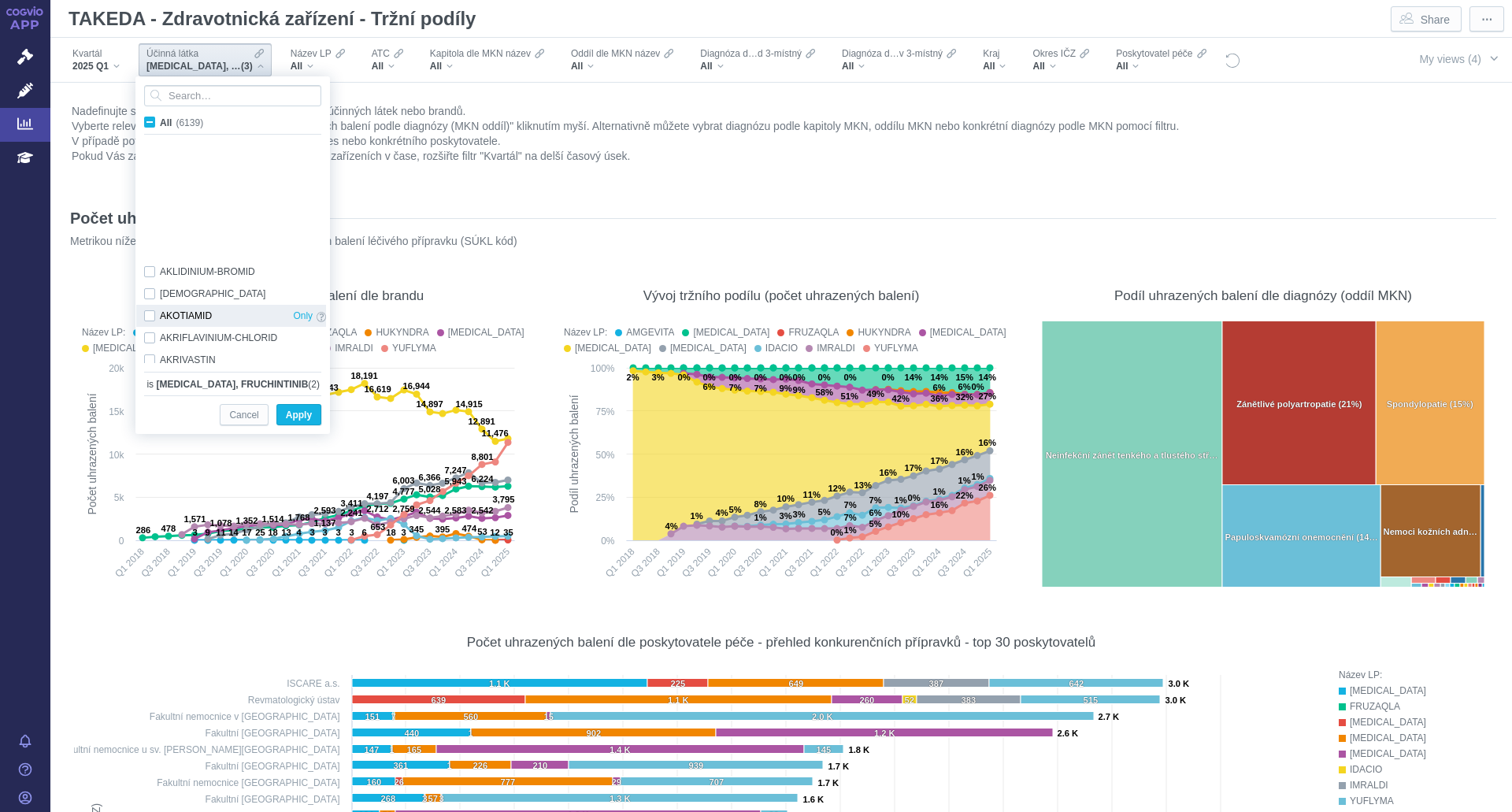
scroll to position [2386, 0]
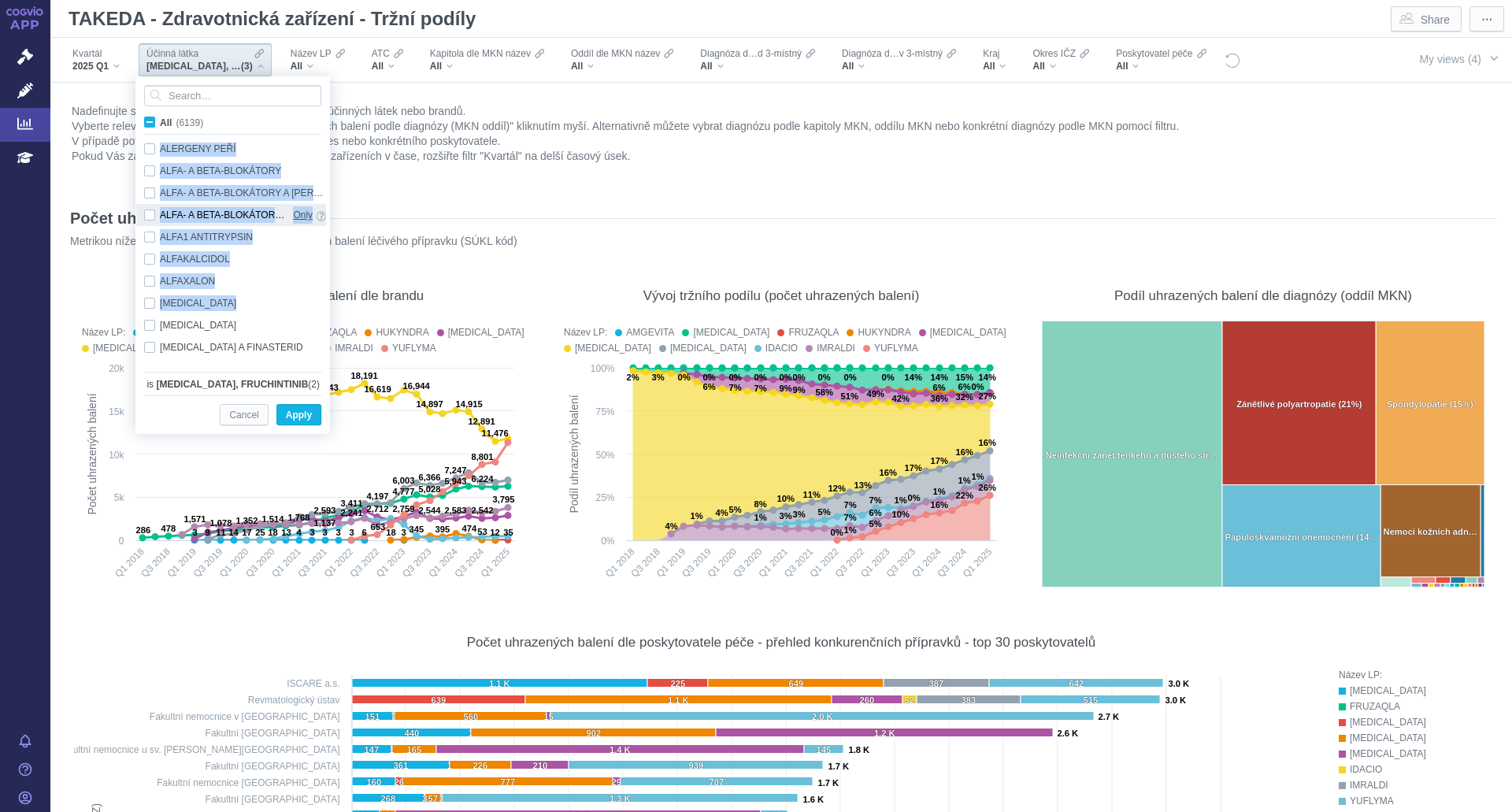
drag, startPoint x: 326, startPoint y: 169, endPoint x: 305, endPoint y: 222, distance: 57.0
click at [306, 299] on div "ALEFACEPT Only ALEKTINIB Only ALEMTUZUMAB Only ALERGENY Only ALERGENY KVĚTIN On…" at bounding box center [231, 253] width 190 height 221
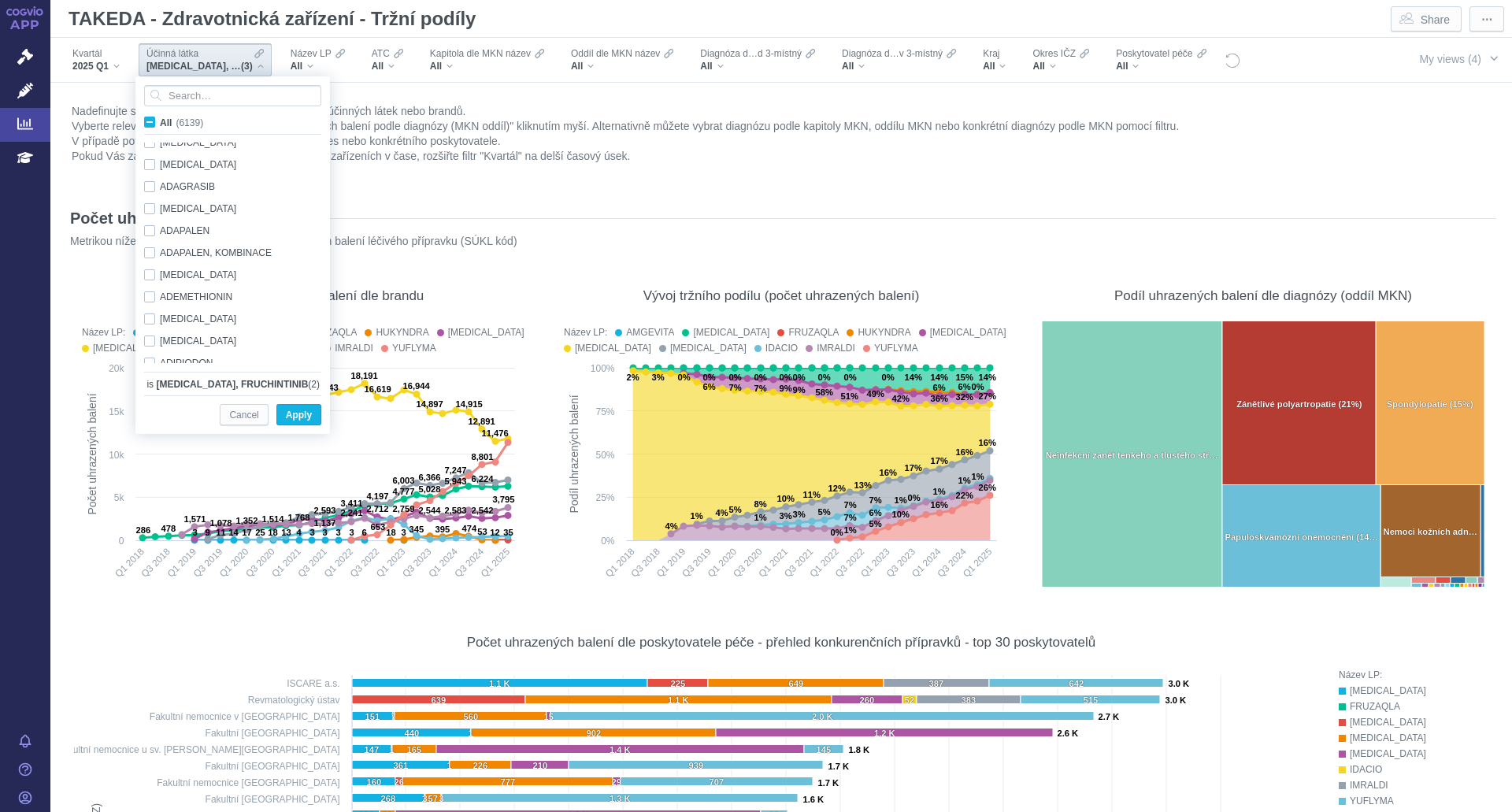
scroll to position [1047, 0]
click at [191, 96] on input "Search attribute values" at bounding box center [232, 95] width 177 height 21
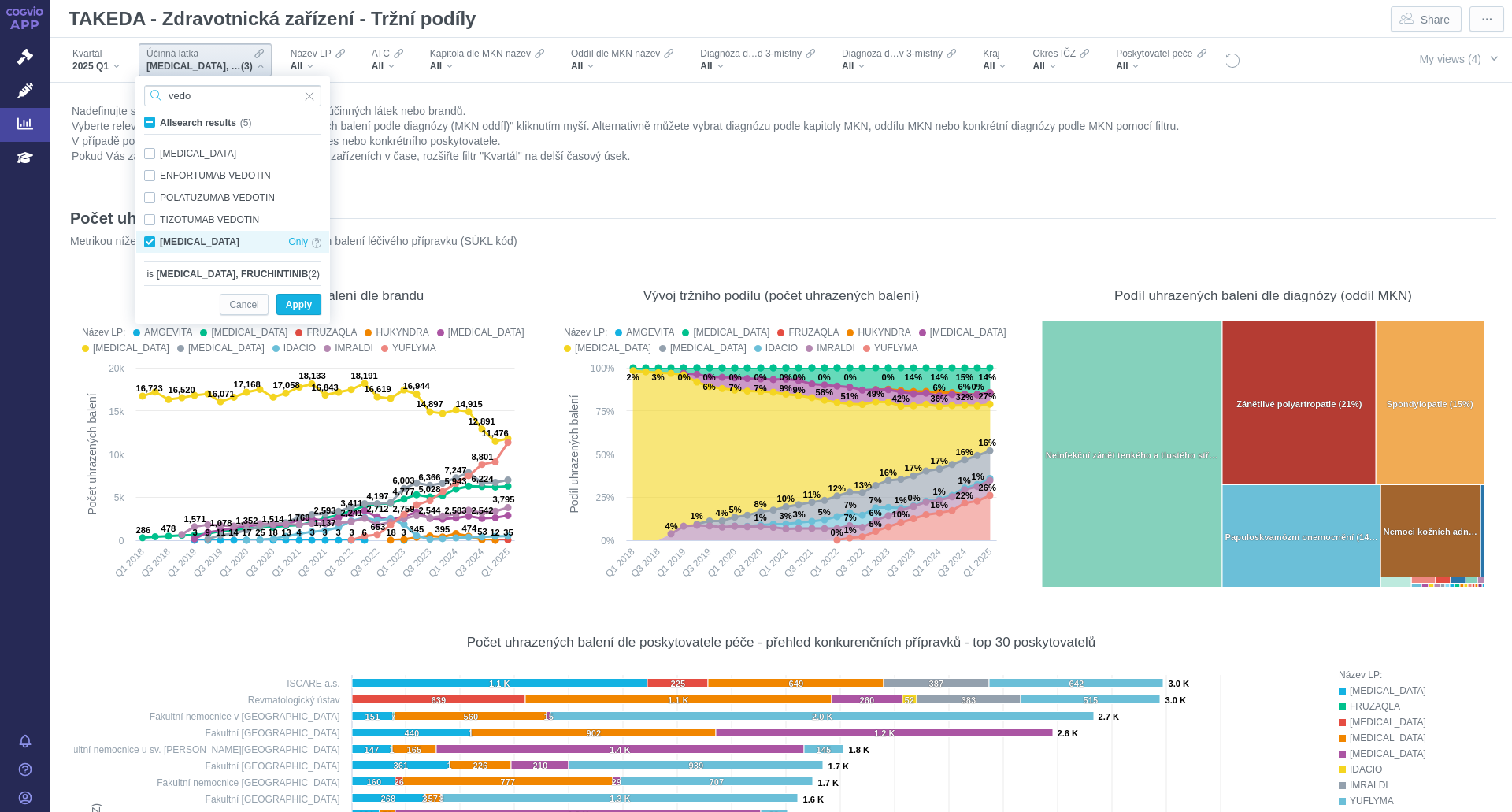
type input "vedo"
click at [167, 237] on div "VEDOLIZUMAB Only" at bounding box center [232, 242] width 193 height 22
checkbox input "false"
click at [307, 309] on span "Apply" at bounding box center [299, 305] width 26 height 20
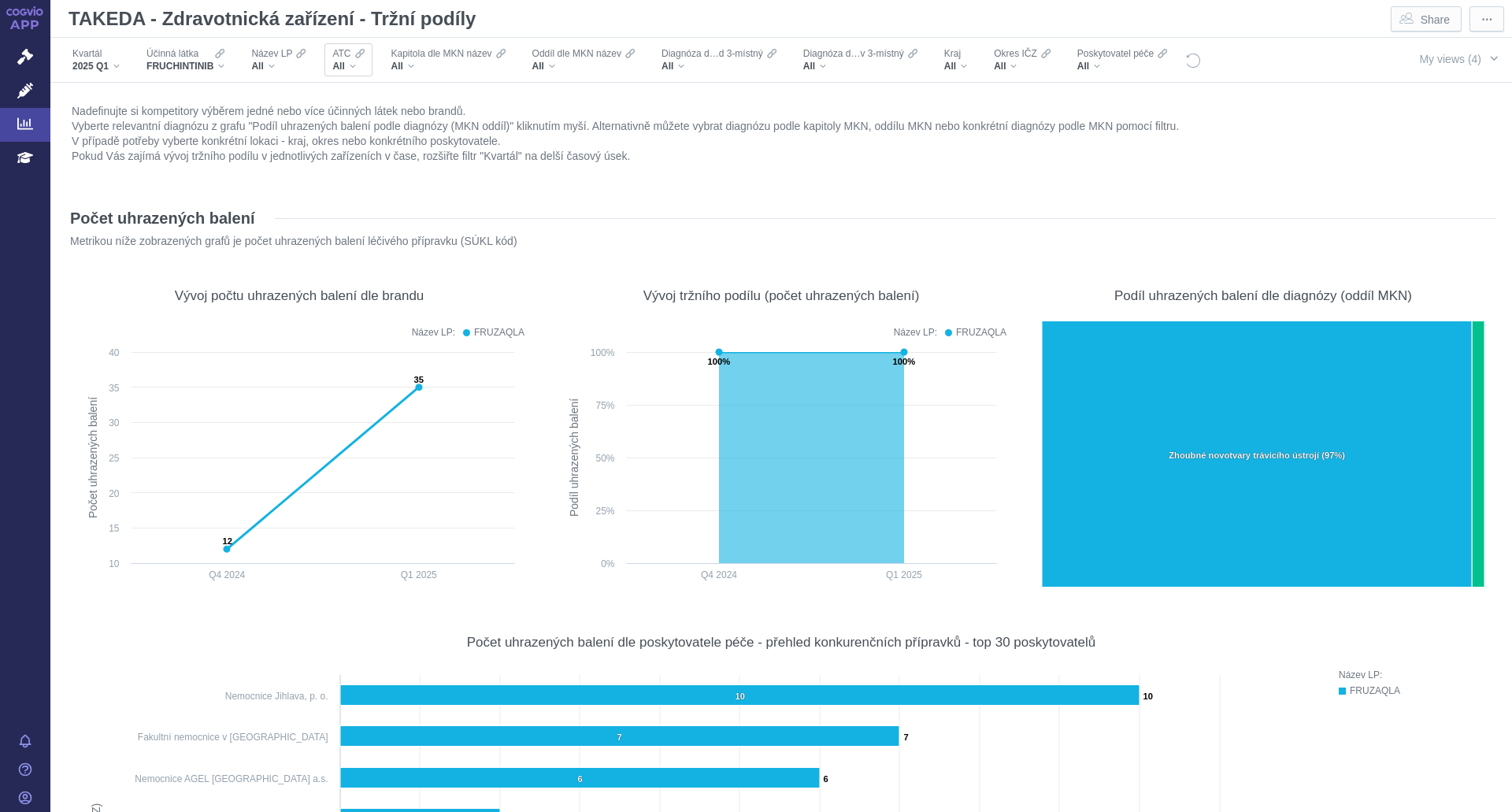
click at [330, 65] on div "ATC All" at bounding box center [347, 60] width 47 height 33
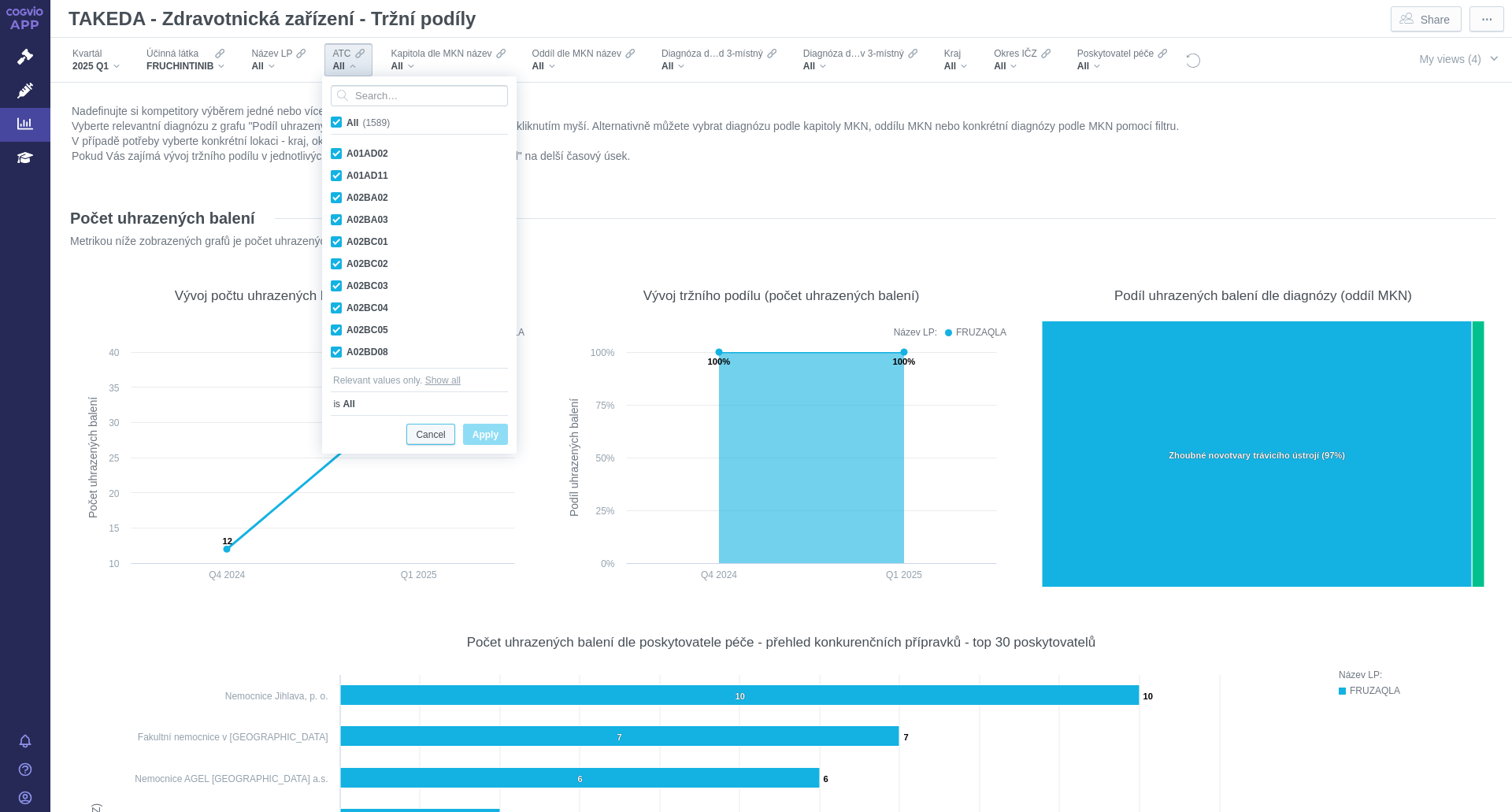
click at [438, 435] on span "Cancel" at bounding box center [430, 435] width 29 height 20
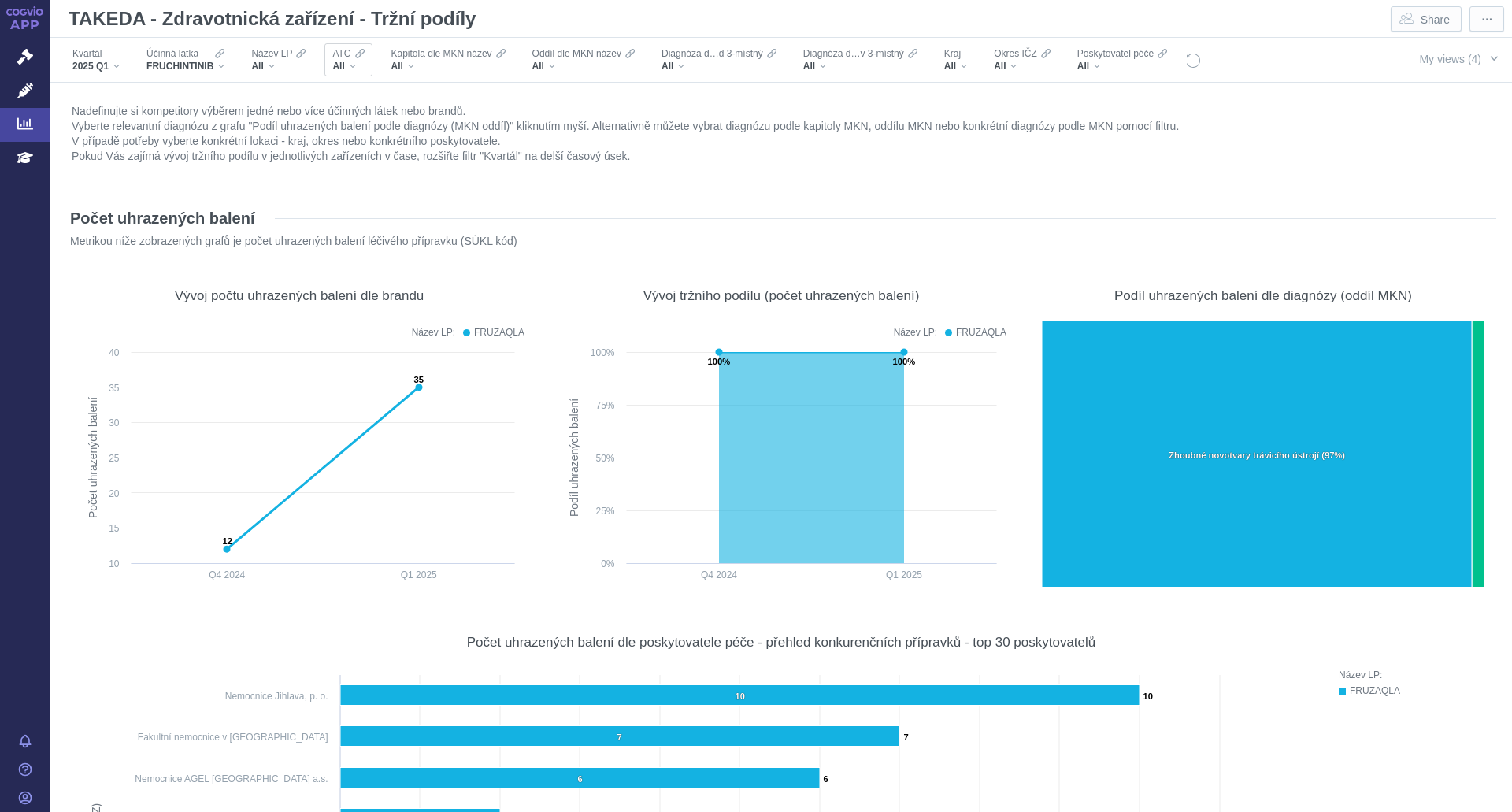
click at [348, 56] on span "ATC" at bounding box center [341, 53] width 18 height 13
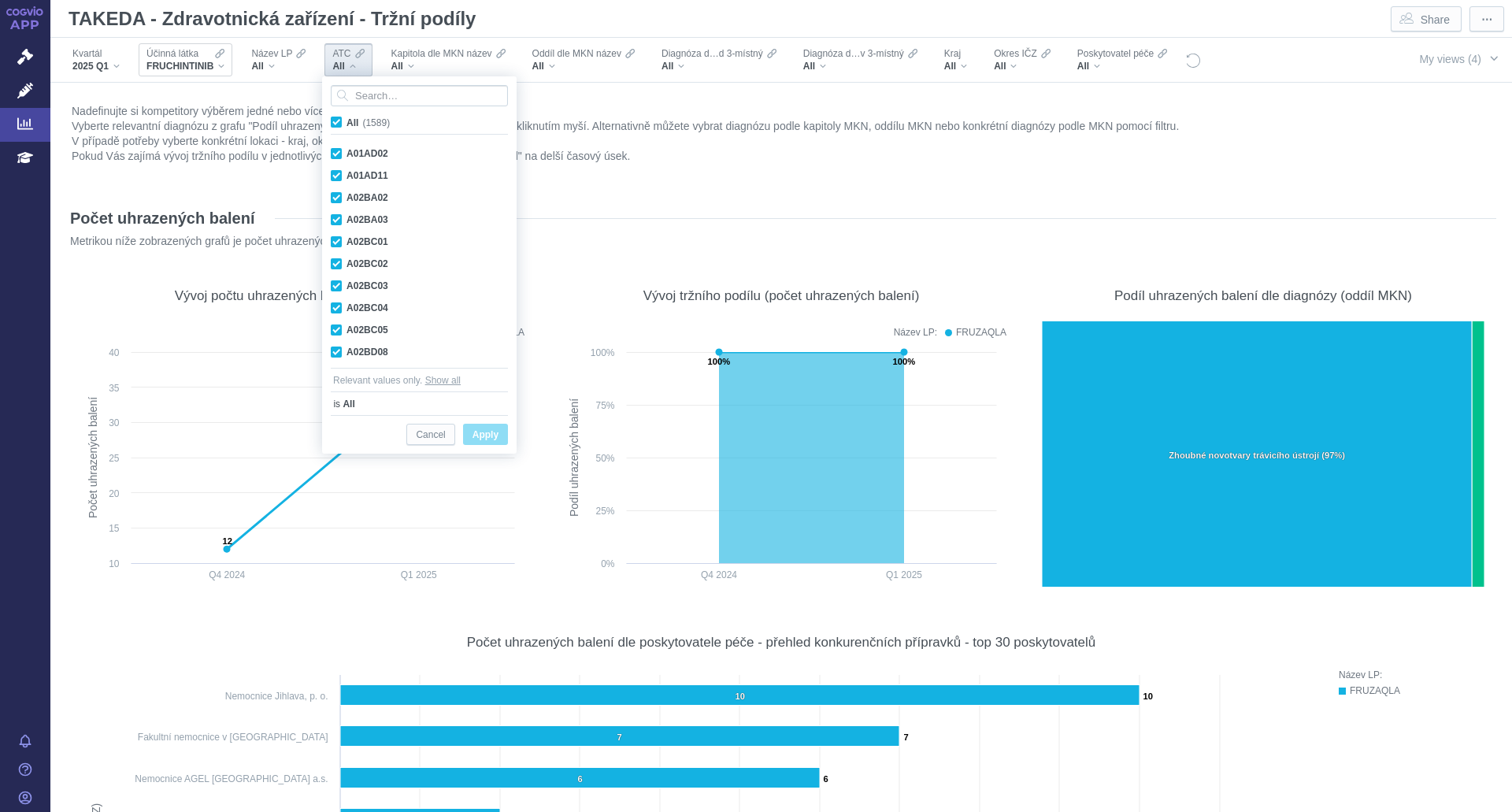
click at [194, 61] on span "FRUCHINTINIB" at bounding box center [180, 66] width 67 height 13
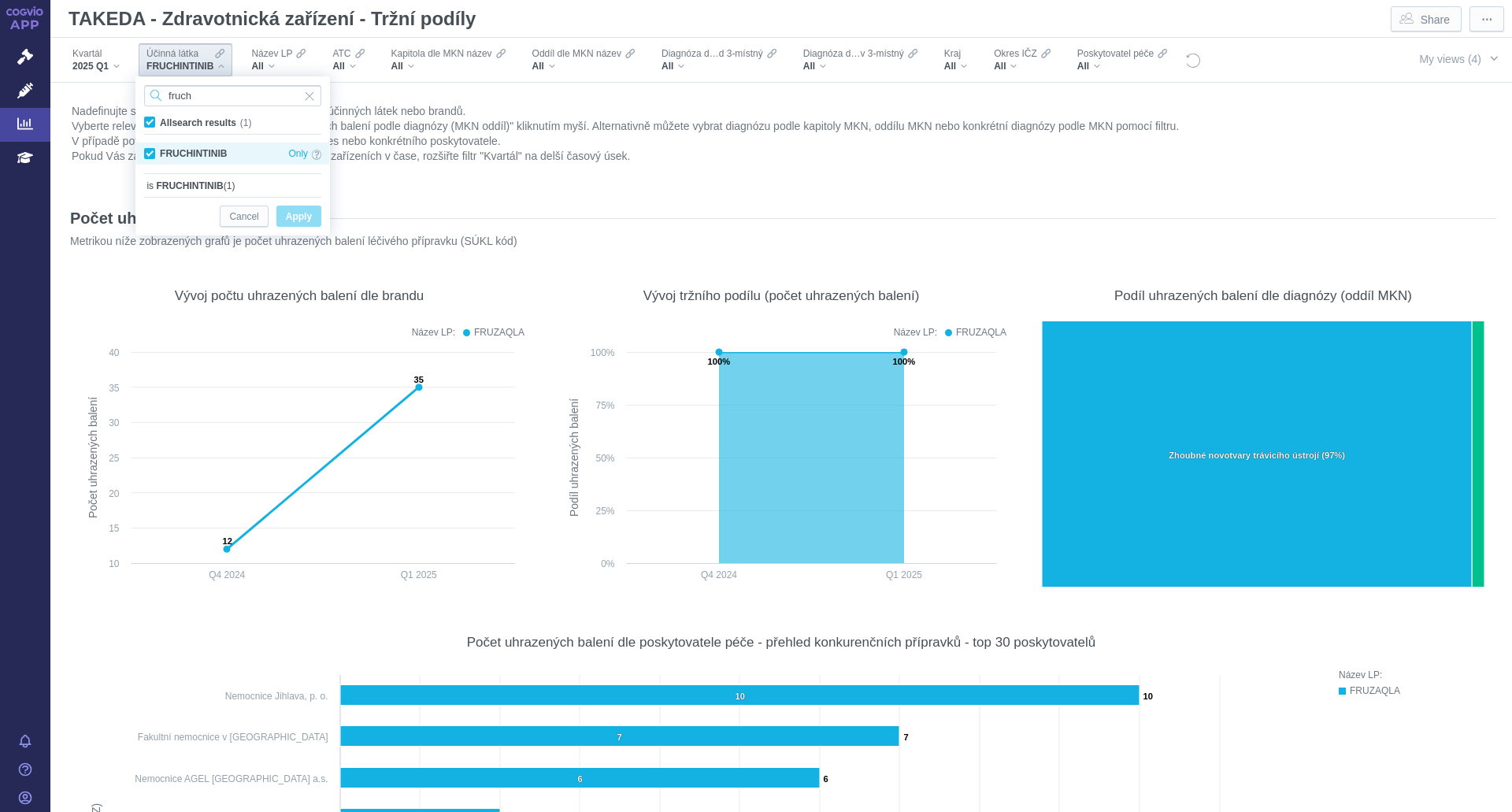
type input "fruch"
click at [163, 156] on div "FRUCHINTINIB Only" at bounding box center [232, 154] width 193 height 22
checkbox input "false"
click at [276, 12] on h1 "TAKEDA - Zdravotnická zařízení - Tržní podíly" at bounding box center [273, 19] width 421 height 32
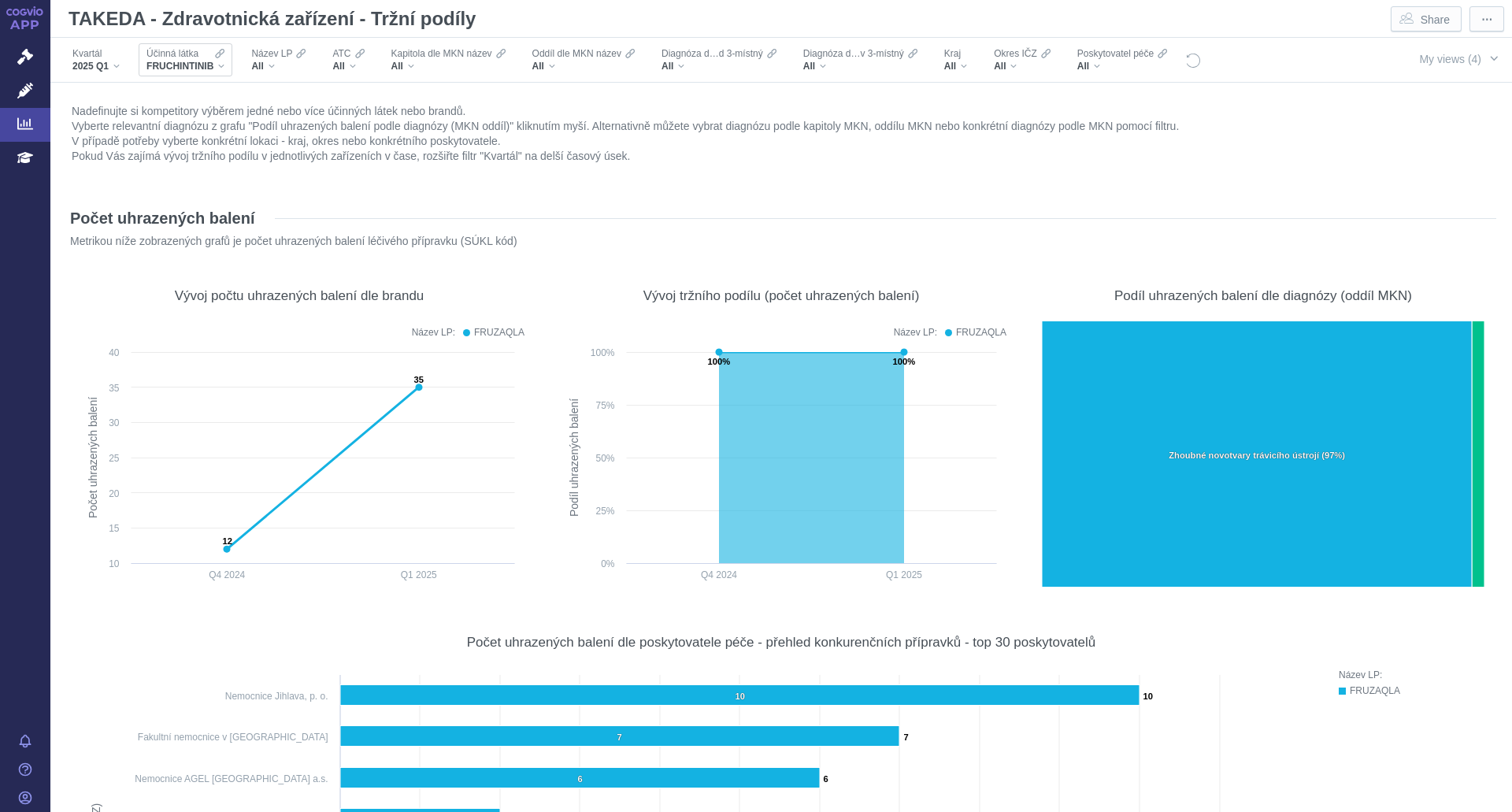
click at [197, 64] on span "FRUCHINTINIB" at bounding box center [180, 66] width 67 height 13
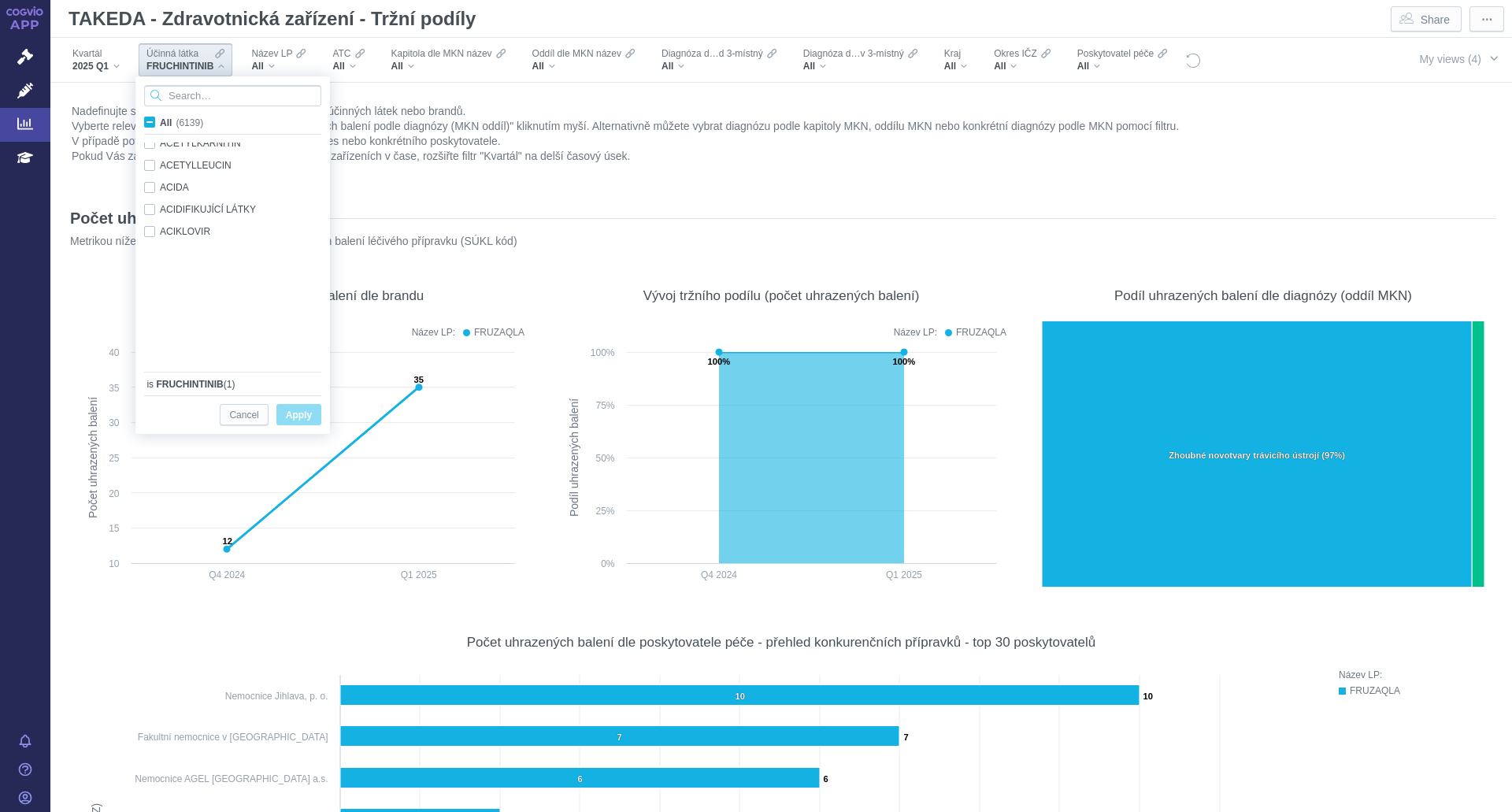
scroll to position [1102, 0]
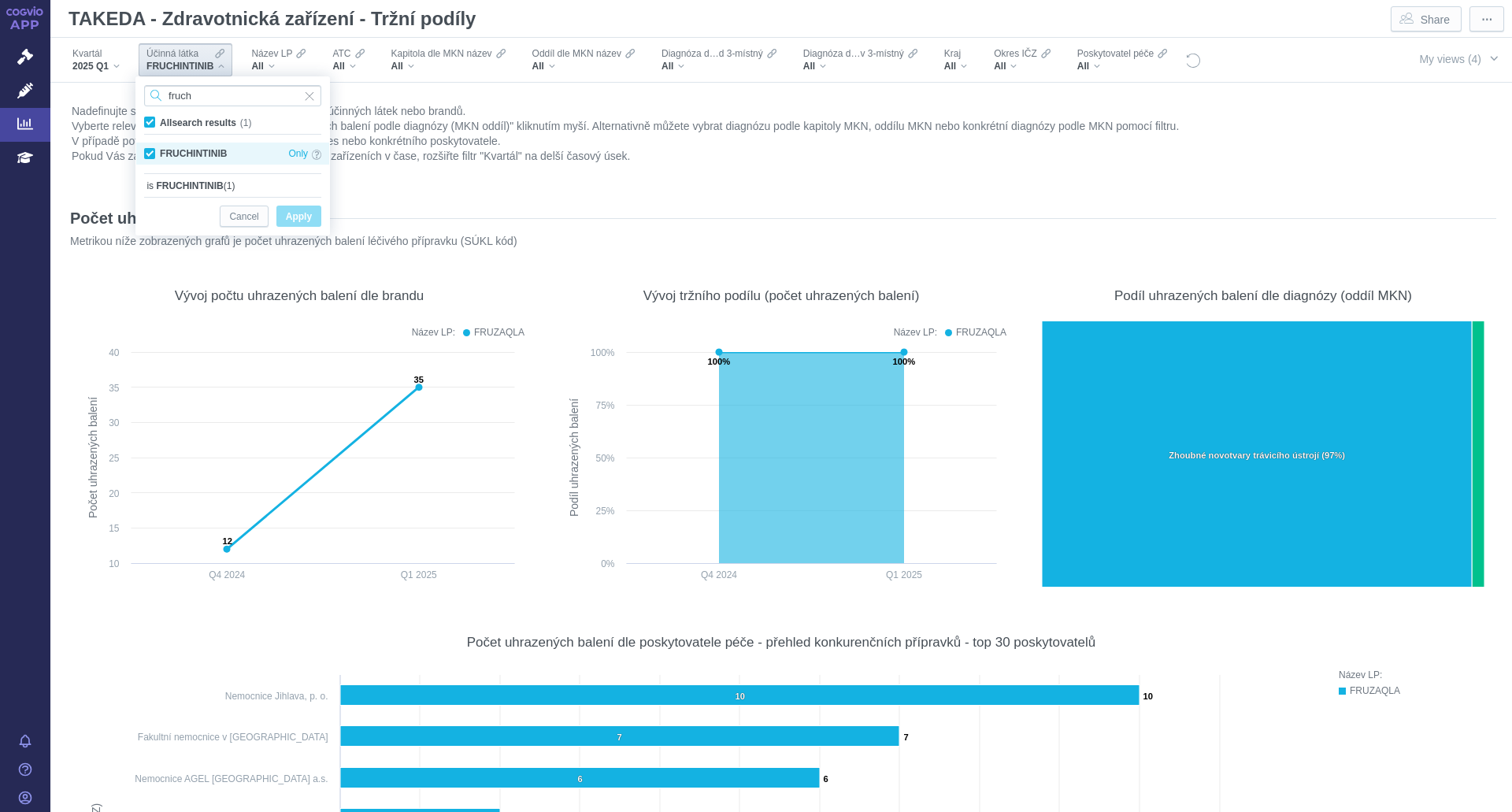
type input "fruch"
click at [148, 156] on div "FRUCHINTINIB Only" at bounding box center [232, 154] width 193 height 22
checkbox input "false"
click at [308, 215] on span "Apply" at bounding box center [299, 216] width 26 height 20
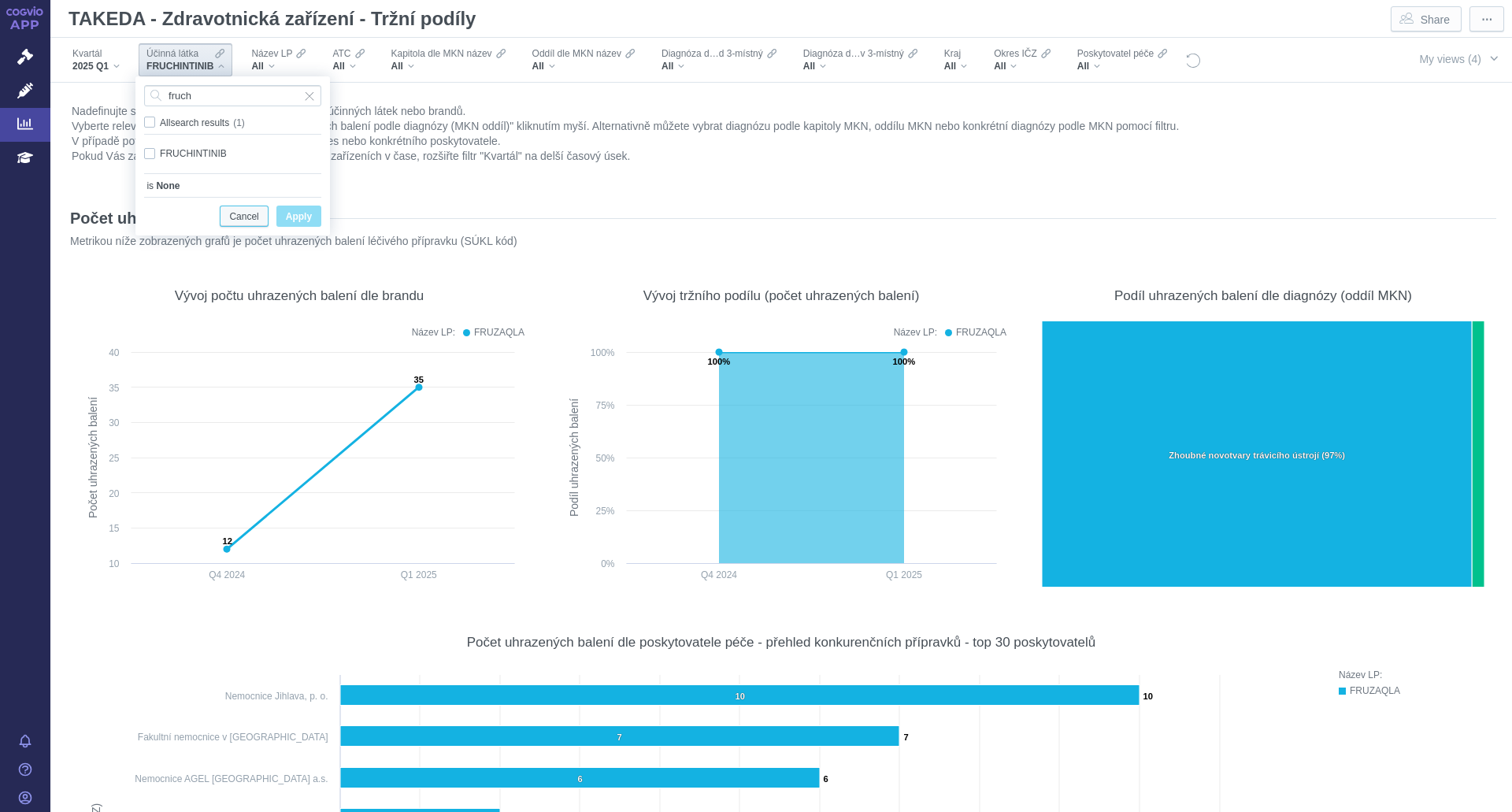
click at [238, 212] on span "Cancel" at bounding box center [244, 216] width 29 height 20
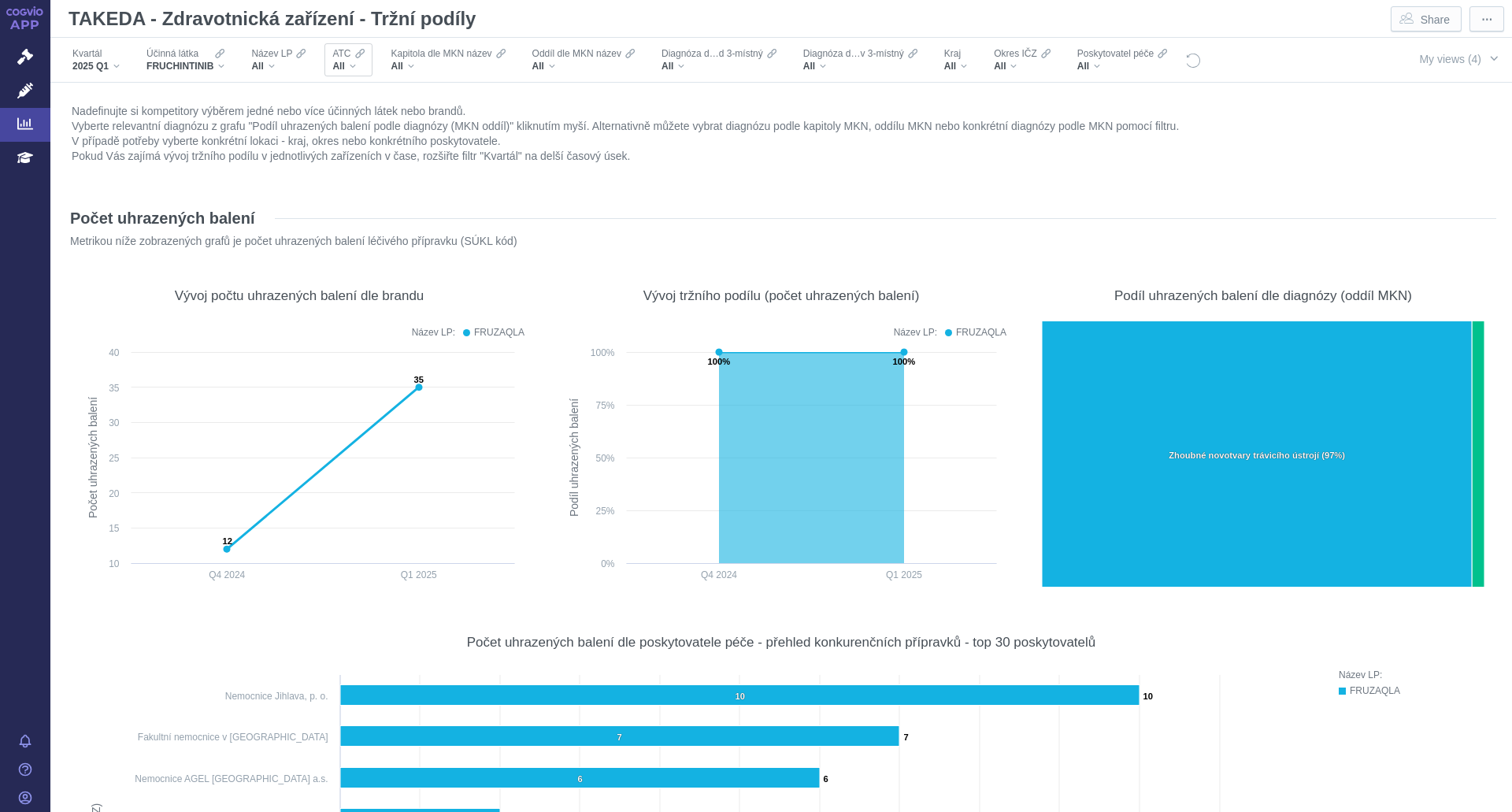
click at [348, 69] on div "All" at bounding box center [347, 66] width 32 height 13
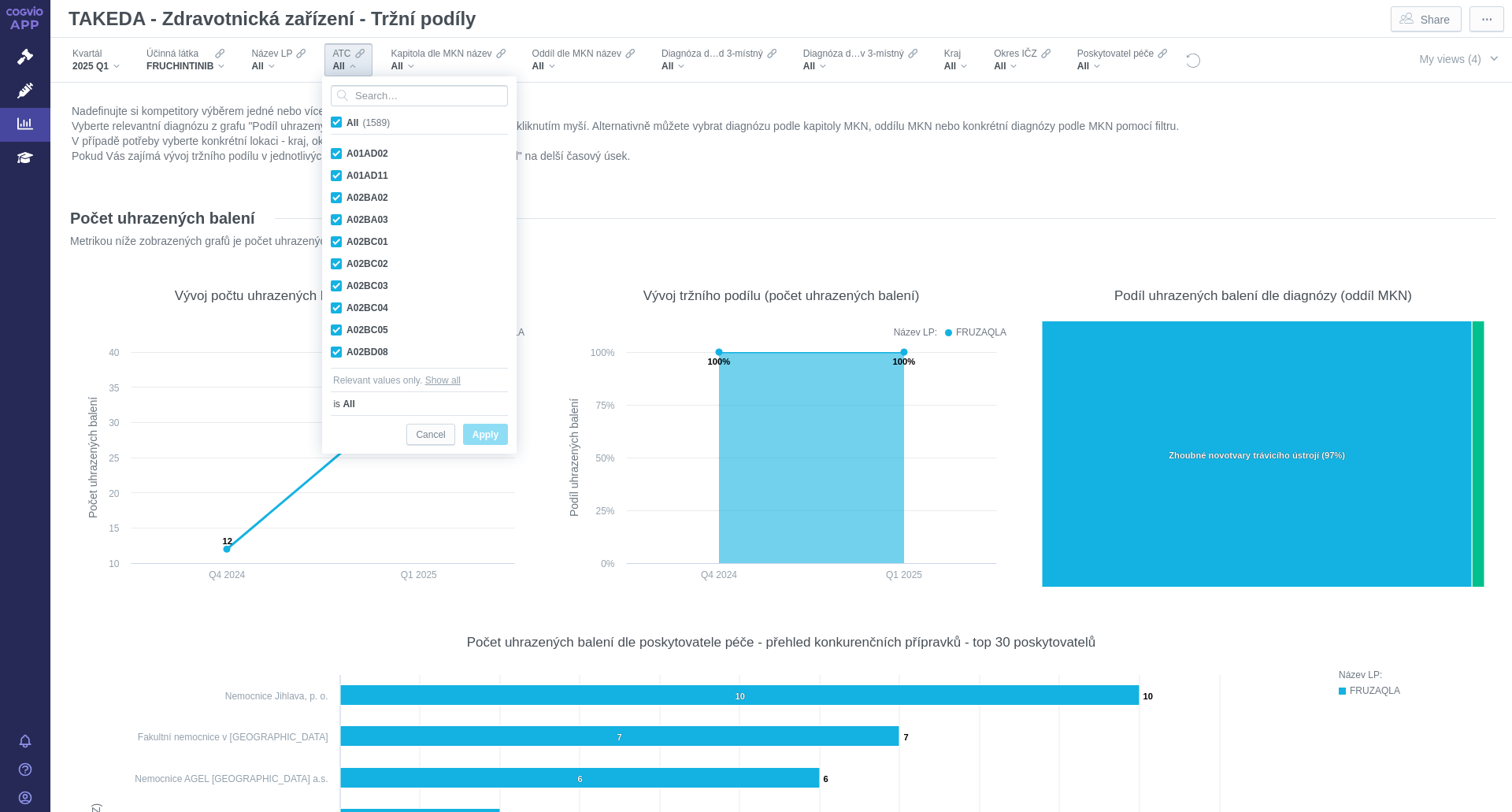
drag, startPoint x: 349, startPoint y: 118, endPoint x: 379, endPoint y: 118, distance: 30.0
click at [351, 118] on input "All (1589)" at bounding box center [352, 119] width 10 height 10
checkbox input "false"
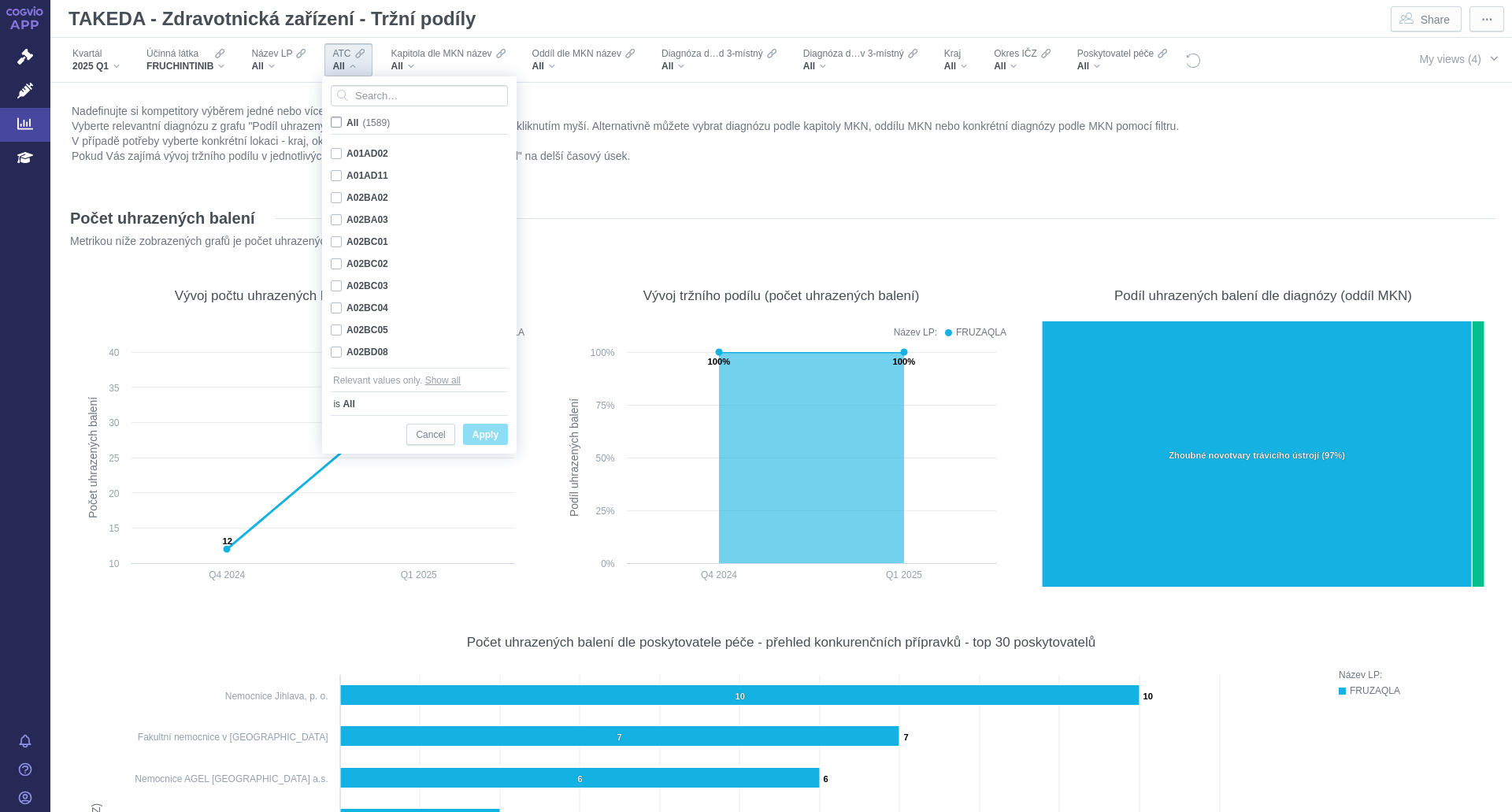
checkbox input "false"
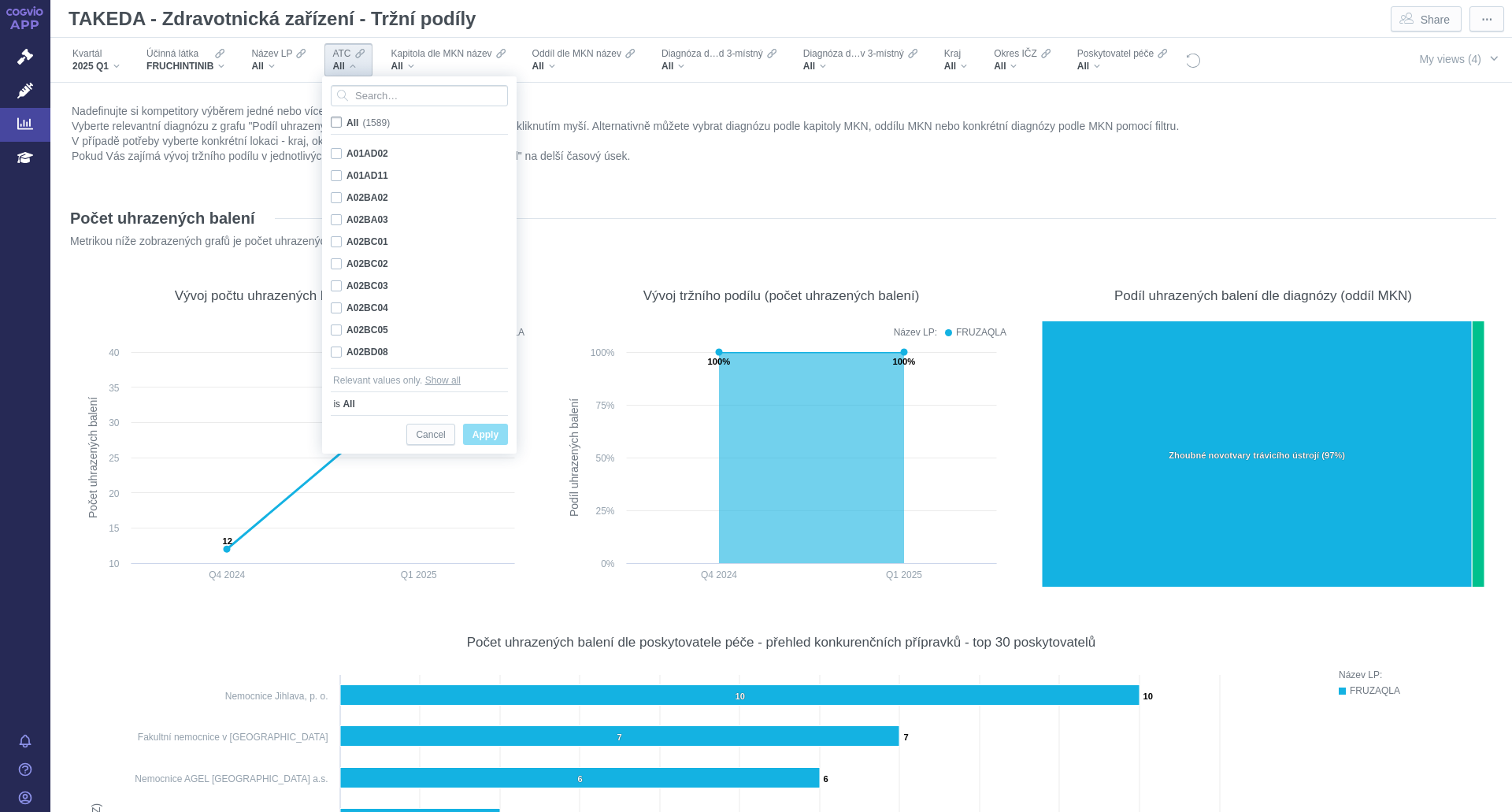
checkbox input "false"
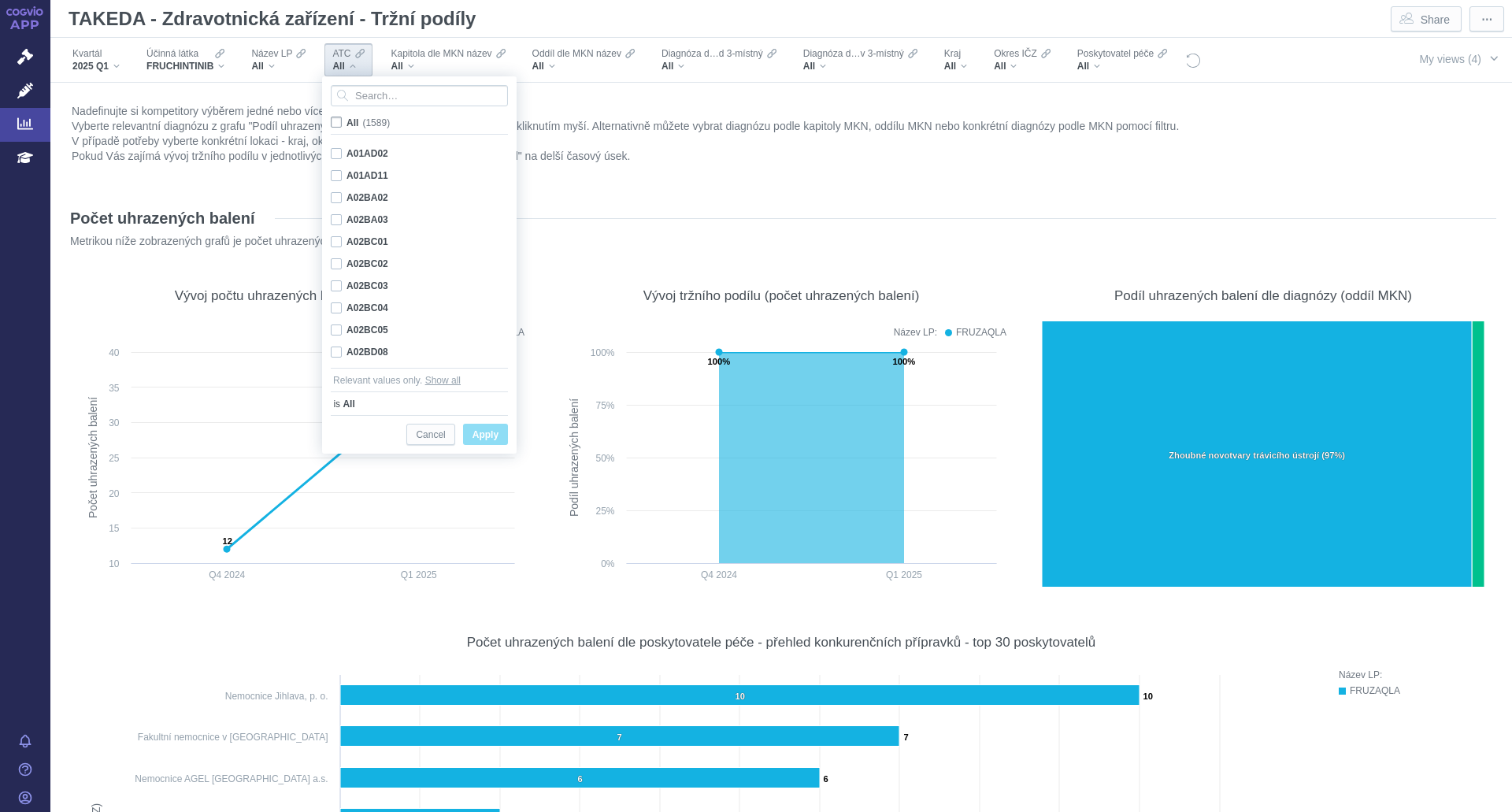
checkbox input "false"
click at [368, 99] on input "Search attribute values" at bounding box center [418, 95] width 177 height 21
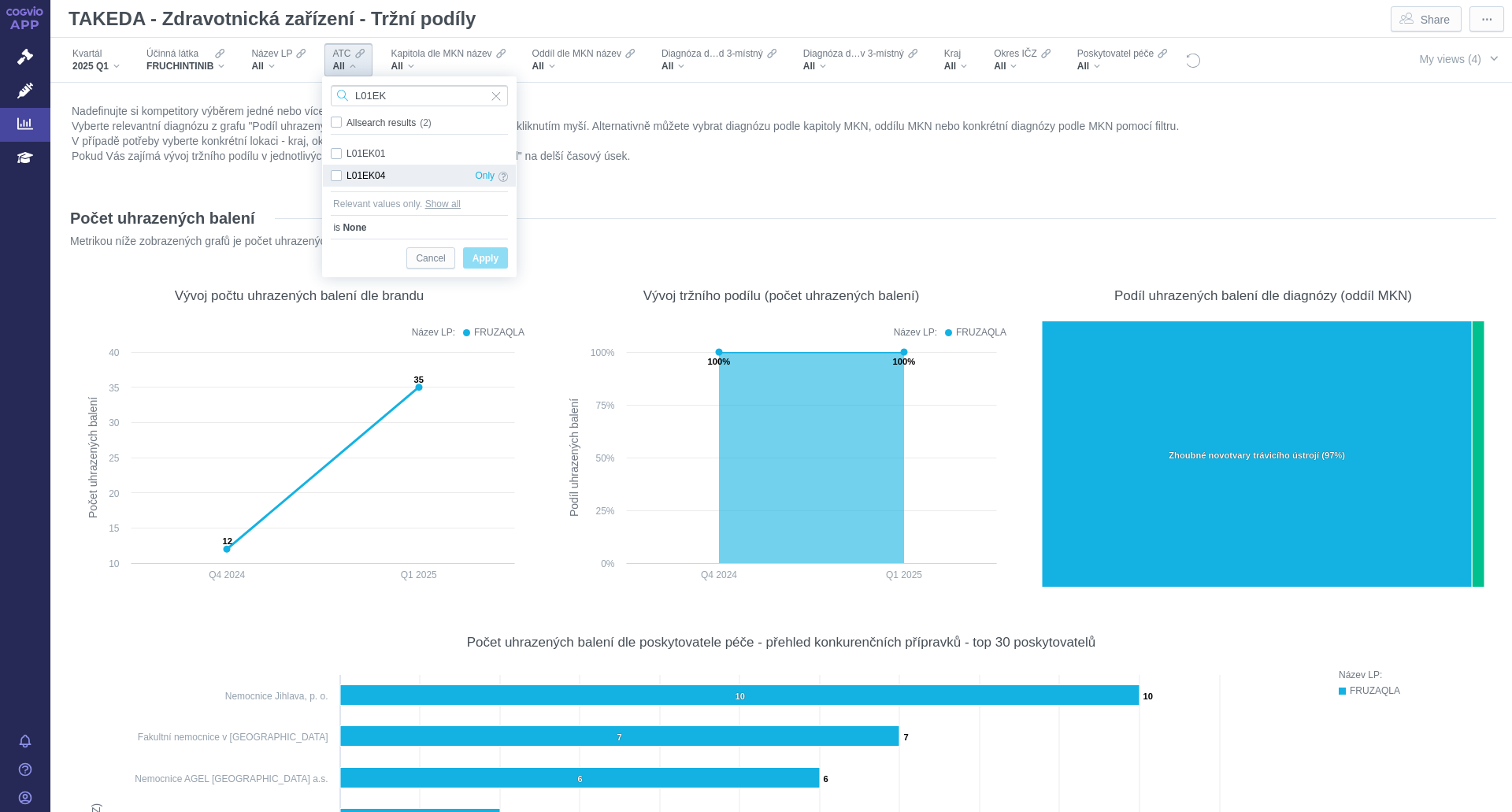
type input "L01EK"
click at [359, 178] on div "L01EK04 Only" at bounding box center [418, 175] width 193 height 22
checkbox input "true"
click at [370, 144] on div "L01EK01 Only" at bounding box center [418, 154] width 193 height 22
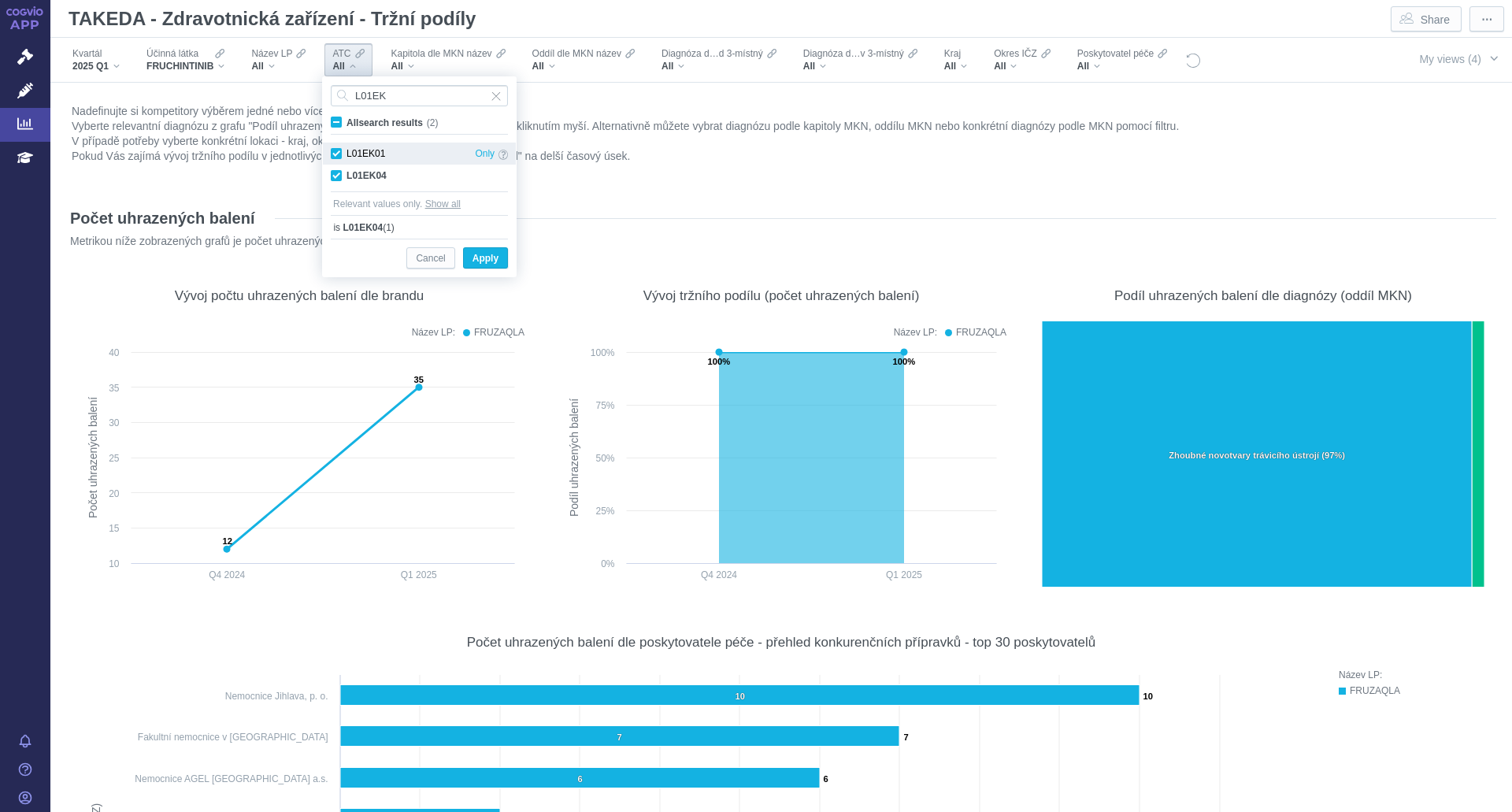
checkbox input "true"
click at [483, 261] on span "Apply" at bounding box center [485, 258] width 26 height 20
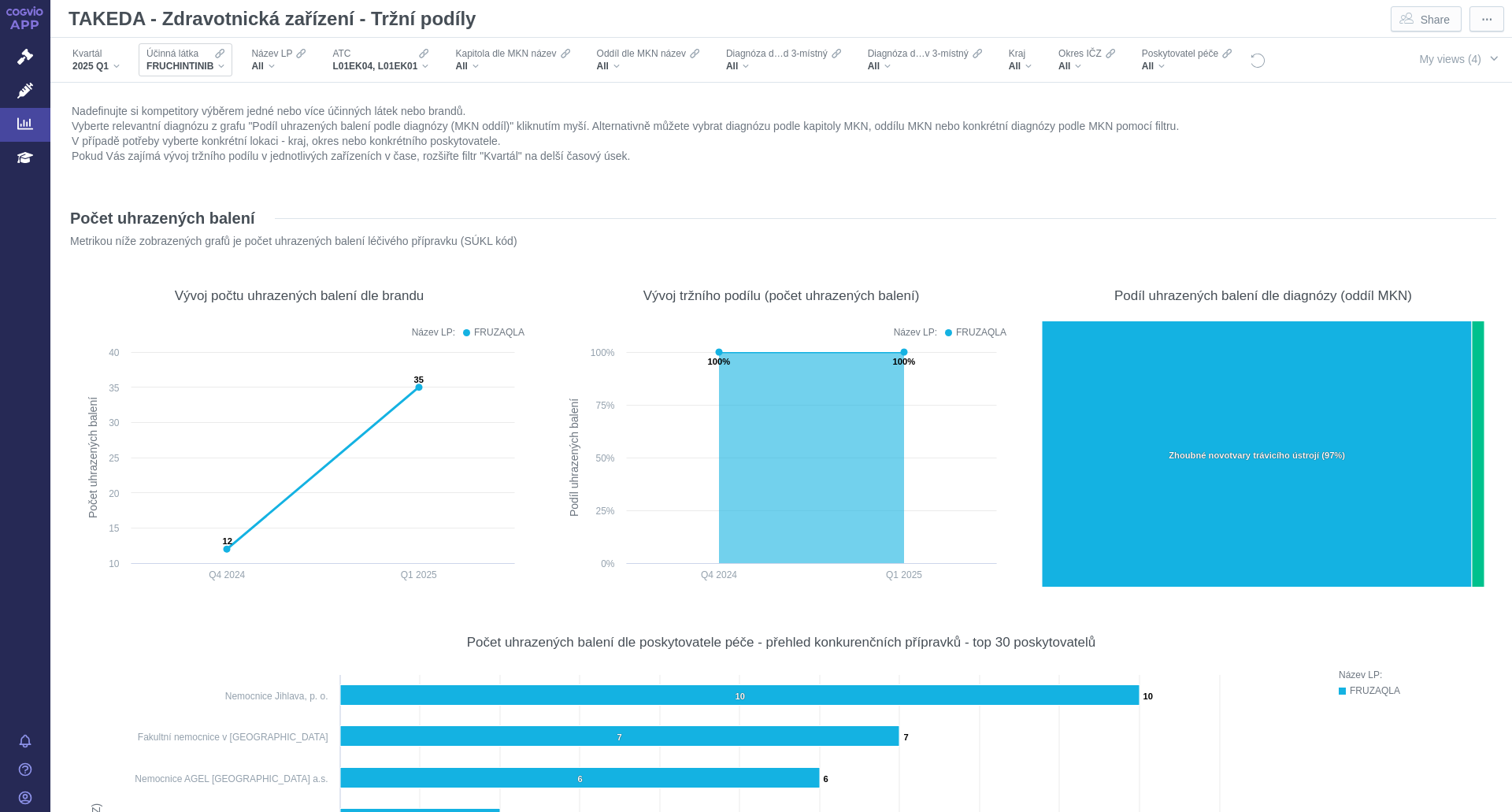
click at [193, 68] on span "FRUCHINTINIB" at bounding box center [180, 66] width 67 height 13
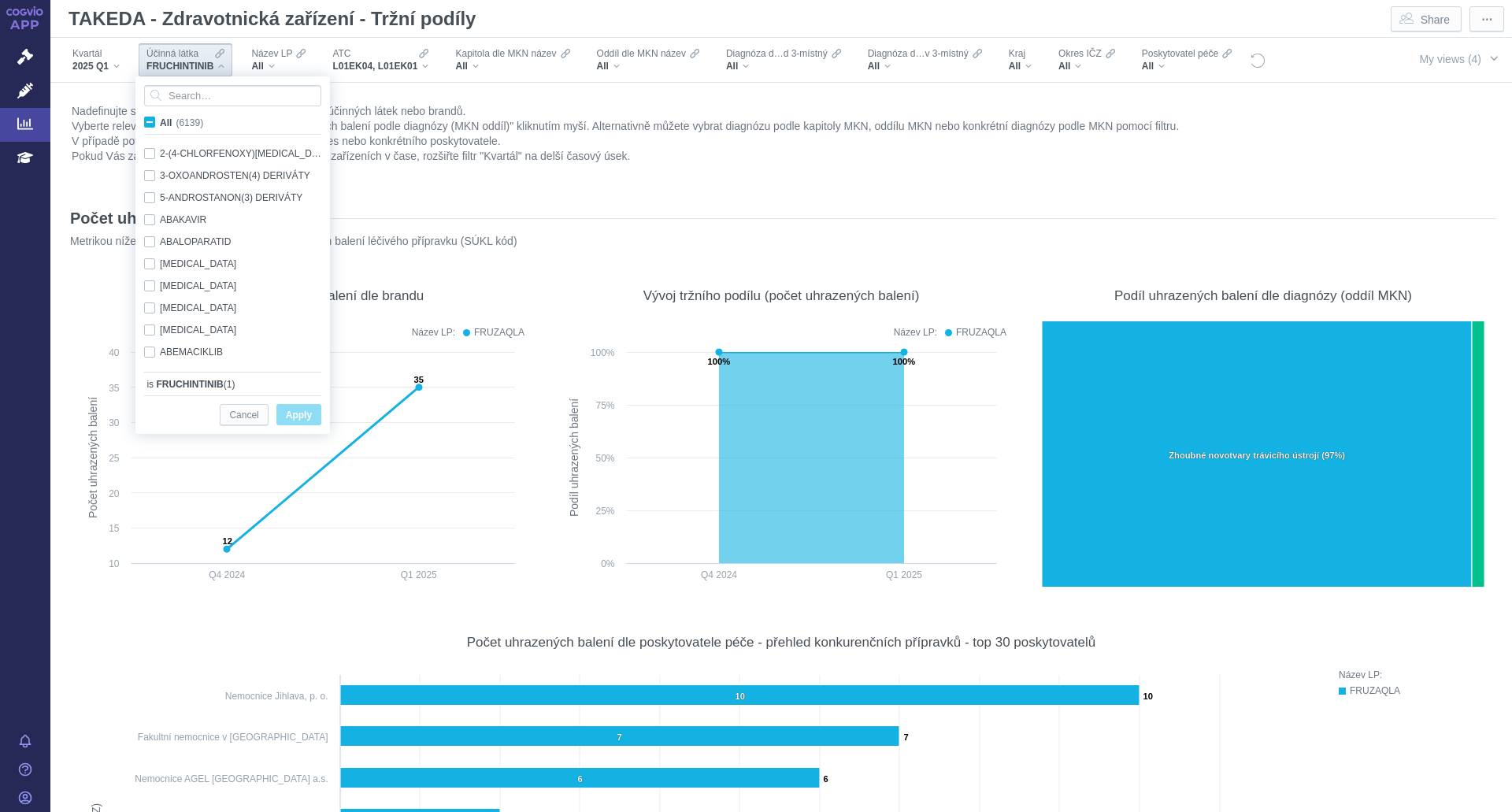
click at [188, 119] on span "(6139)" at bounding box center [189, 122] width 27 height 11
click at [170, 119] on input "All (6139)" at bounding box center [165, 119] width 10 height 10
checkbox input "true"
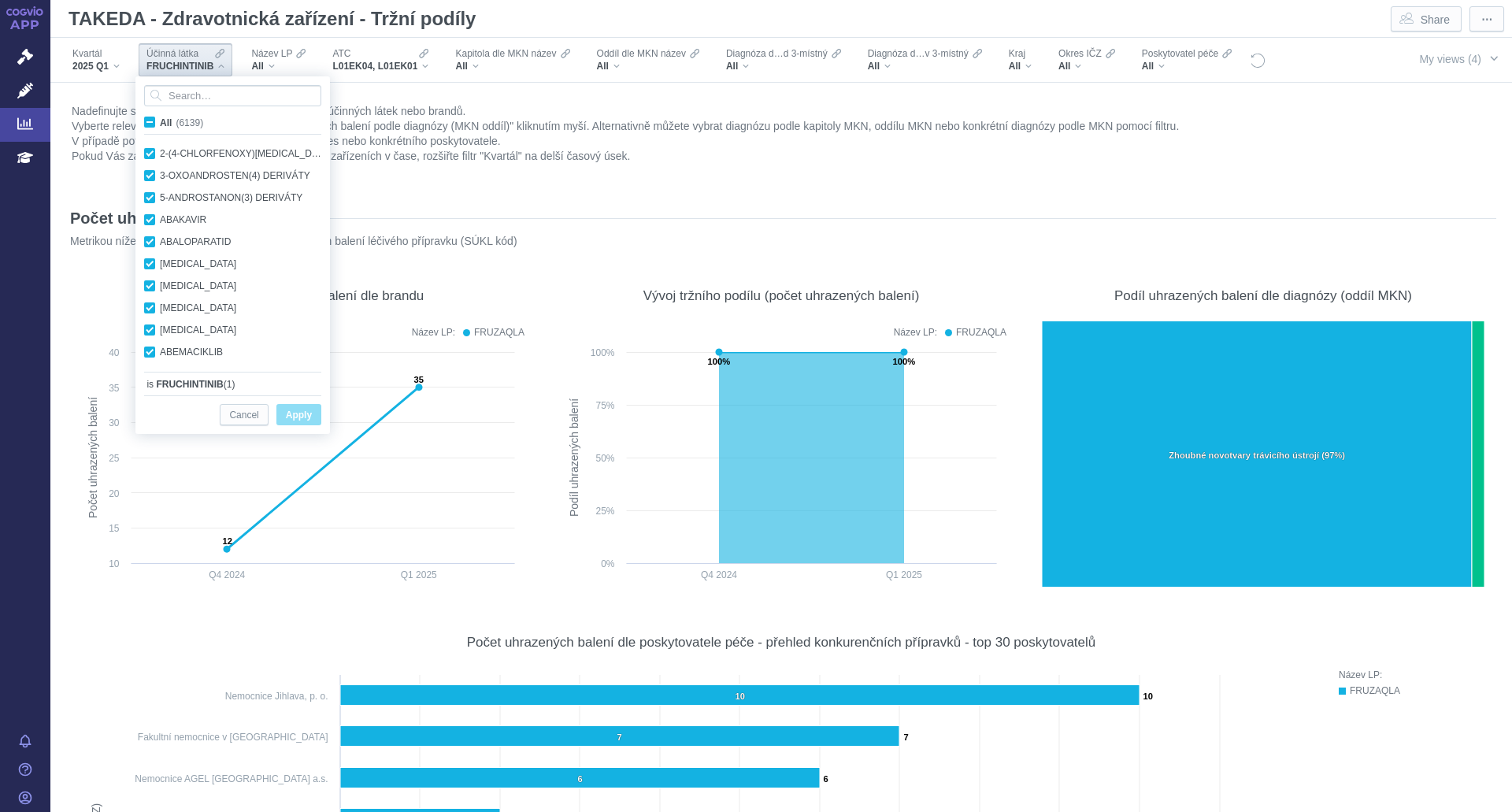
checkbox input "true"
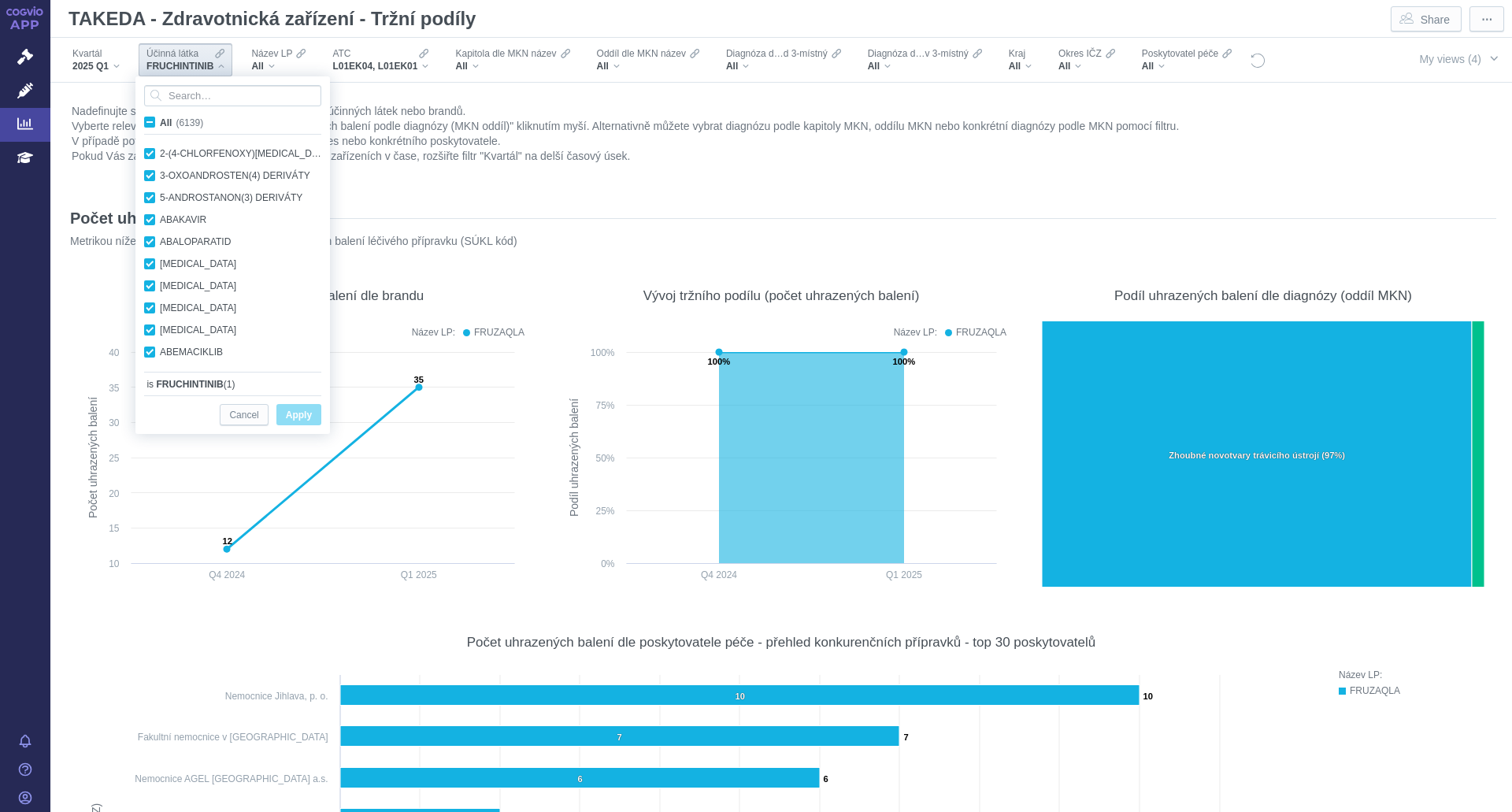
checkbox input "true"
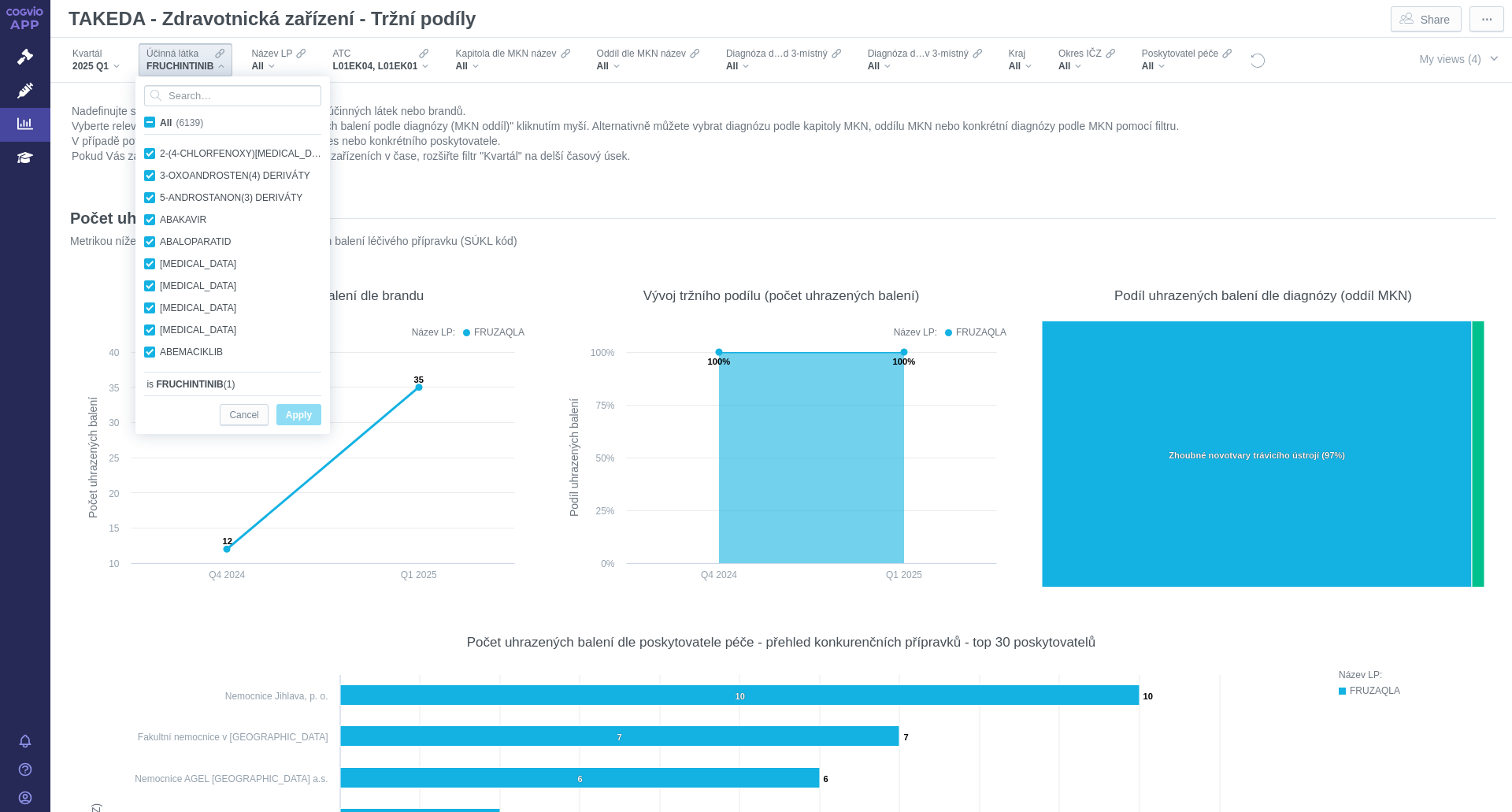
checkbox input "true"
click at [300, 413] on span "Apply" at bounding box center [299, 415] width 26 height 20
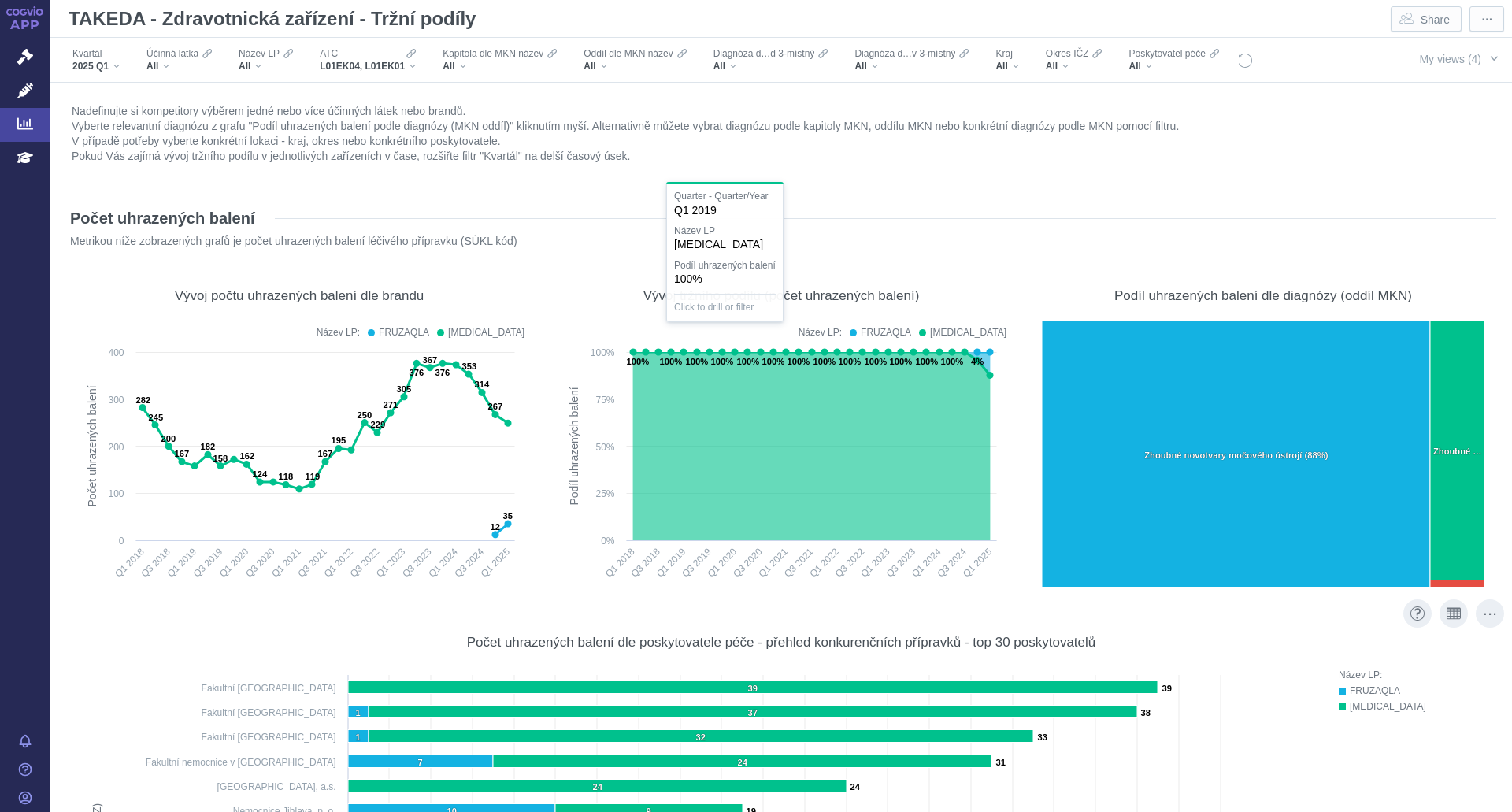
scroll to position [79, 0]
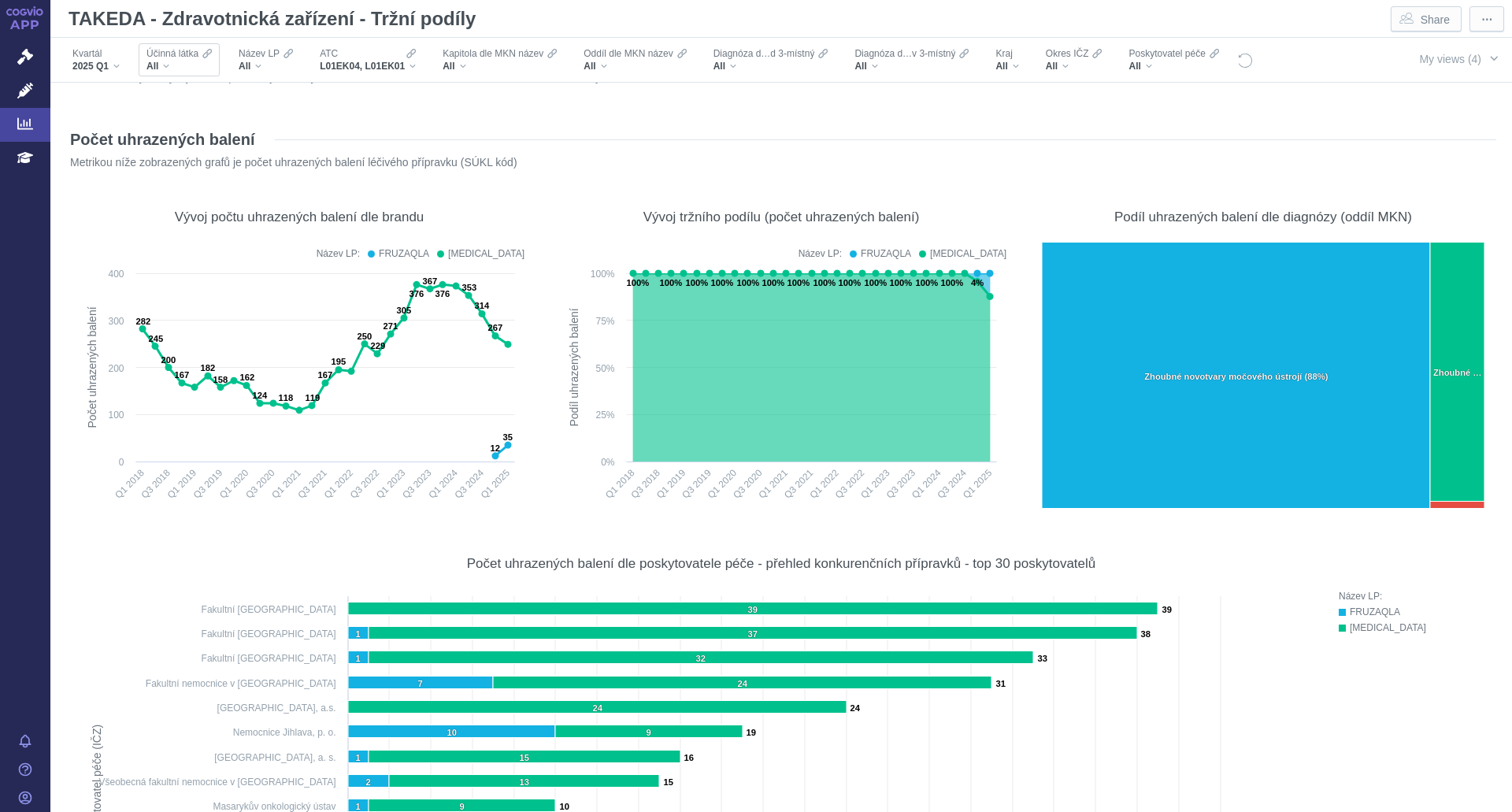
click at [172, 69] on div "All" at bounding box center [179, 66] width 65 height 13
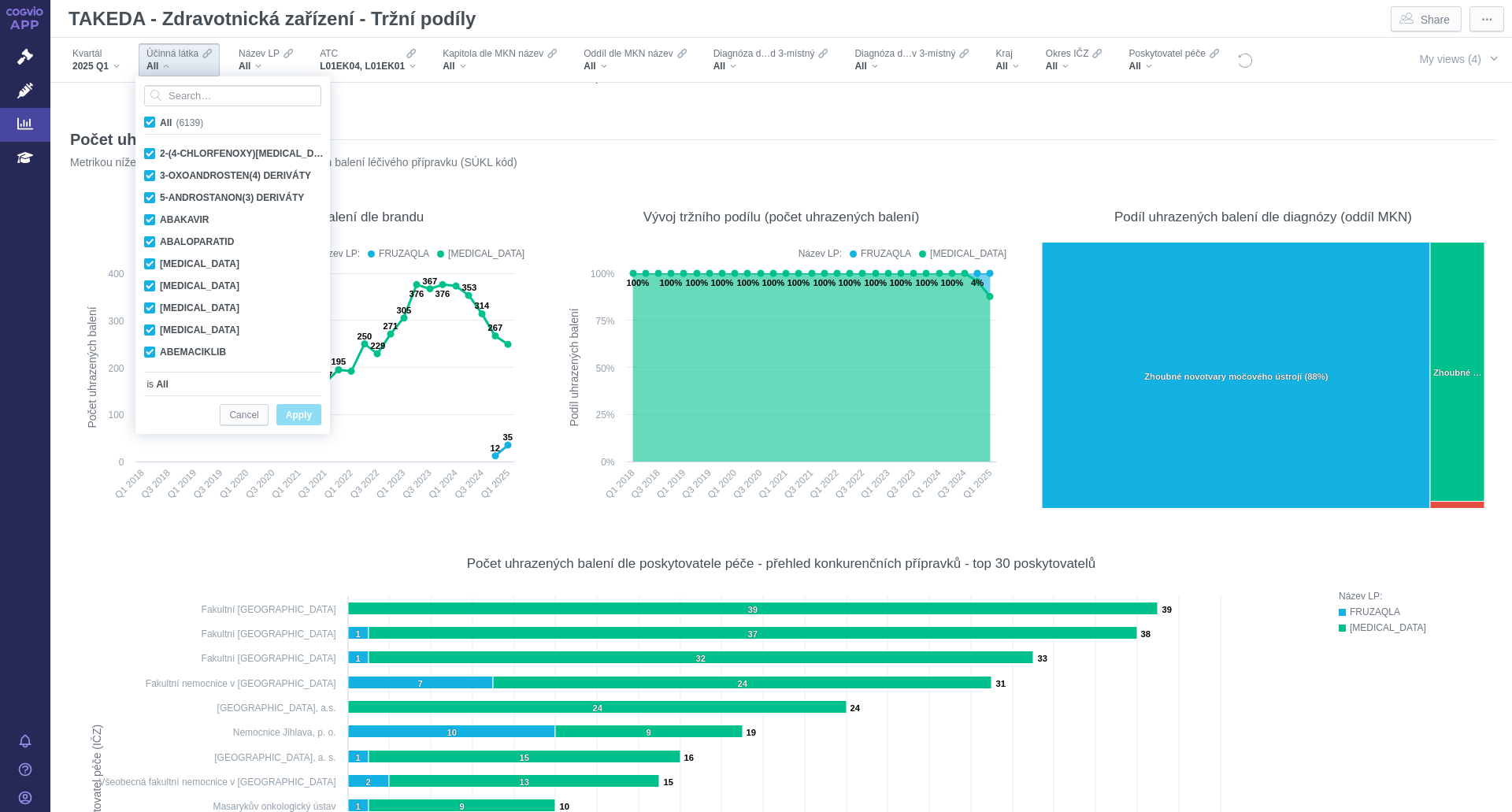
click at [172, 69] on div "All" at bounding box center [179, 66] width 65 height 13
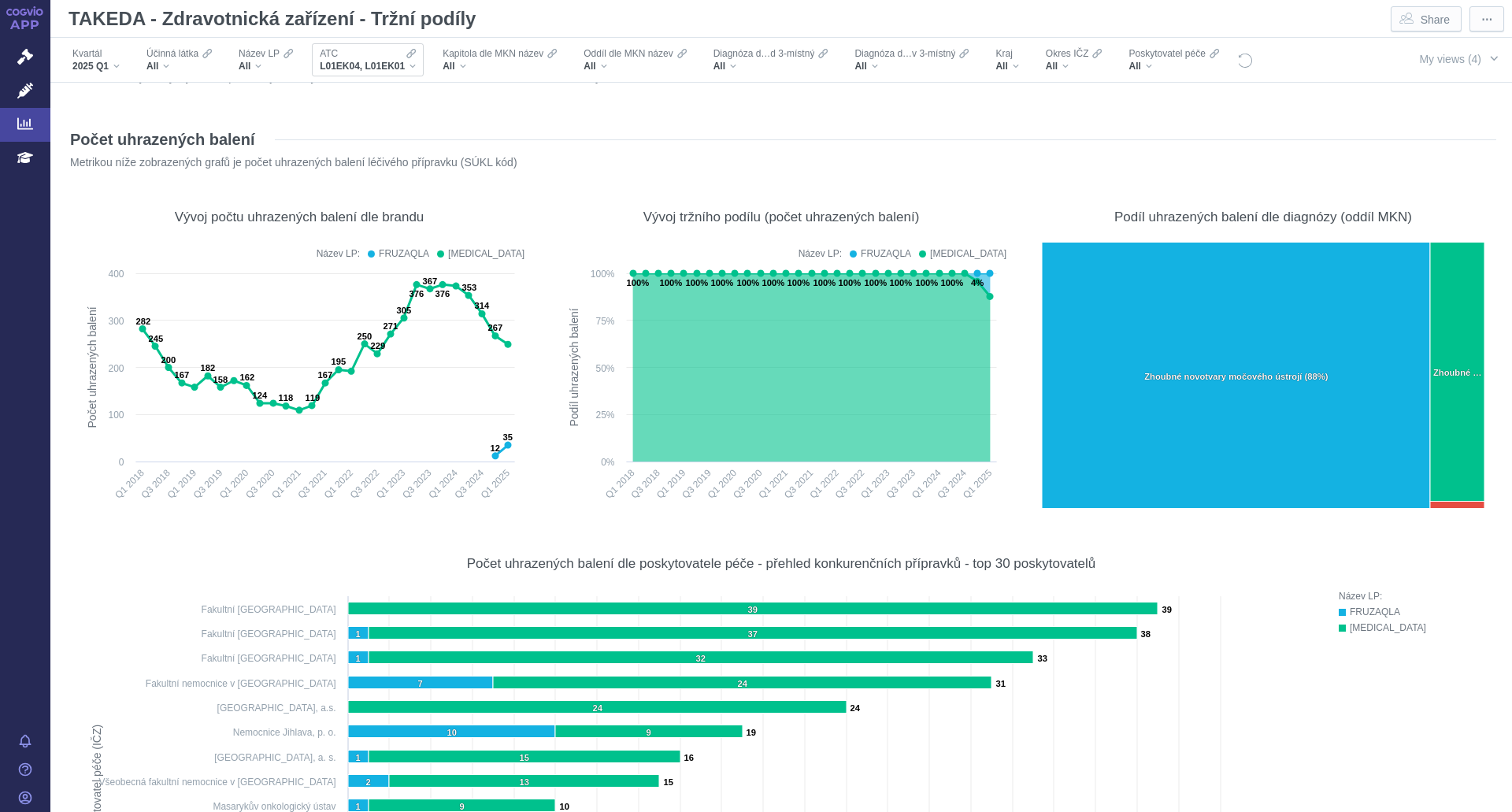
click at [387, 69] on span "L01EK04, L01EK01" at bounding box center [362, 66] width 85 height 13
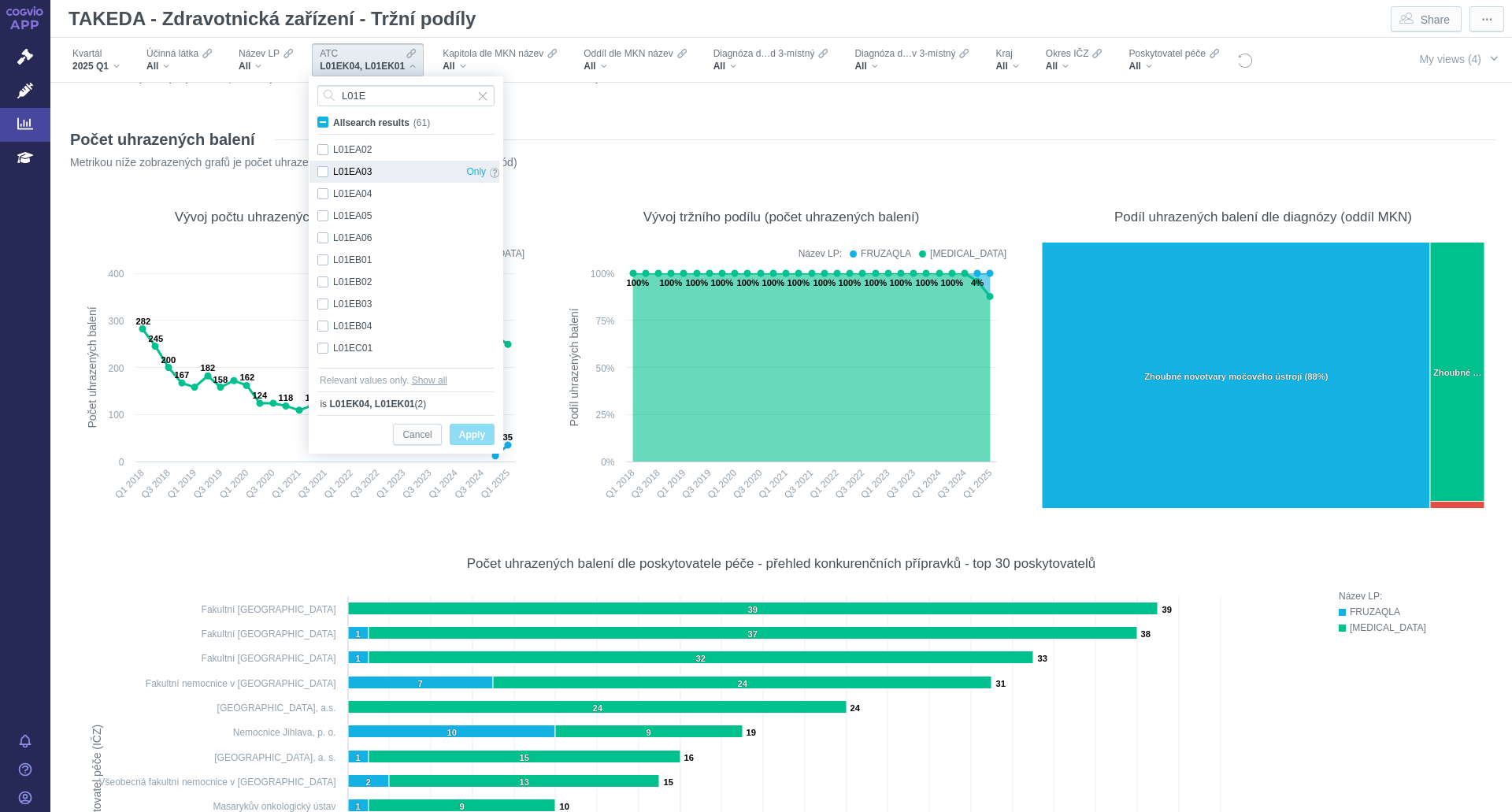
scroll to position [0, 0]
type input "L01E"
click at [349, 128] on span "All search results" at bounding box center [371, 122] width 76 height 11
click at [343, 124] on input "All search results (61)" at bounding box center [338, 119] width 10 height 10
checkbox input "true"
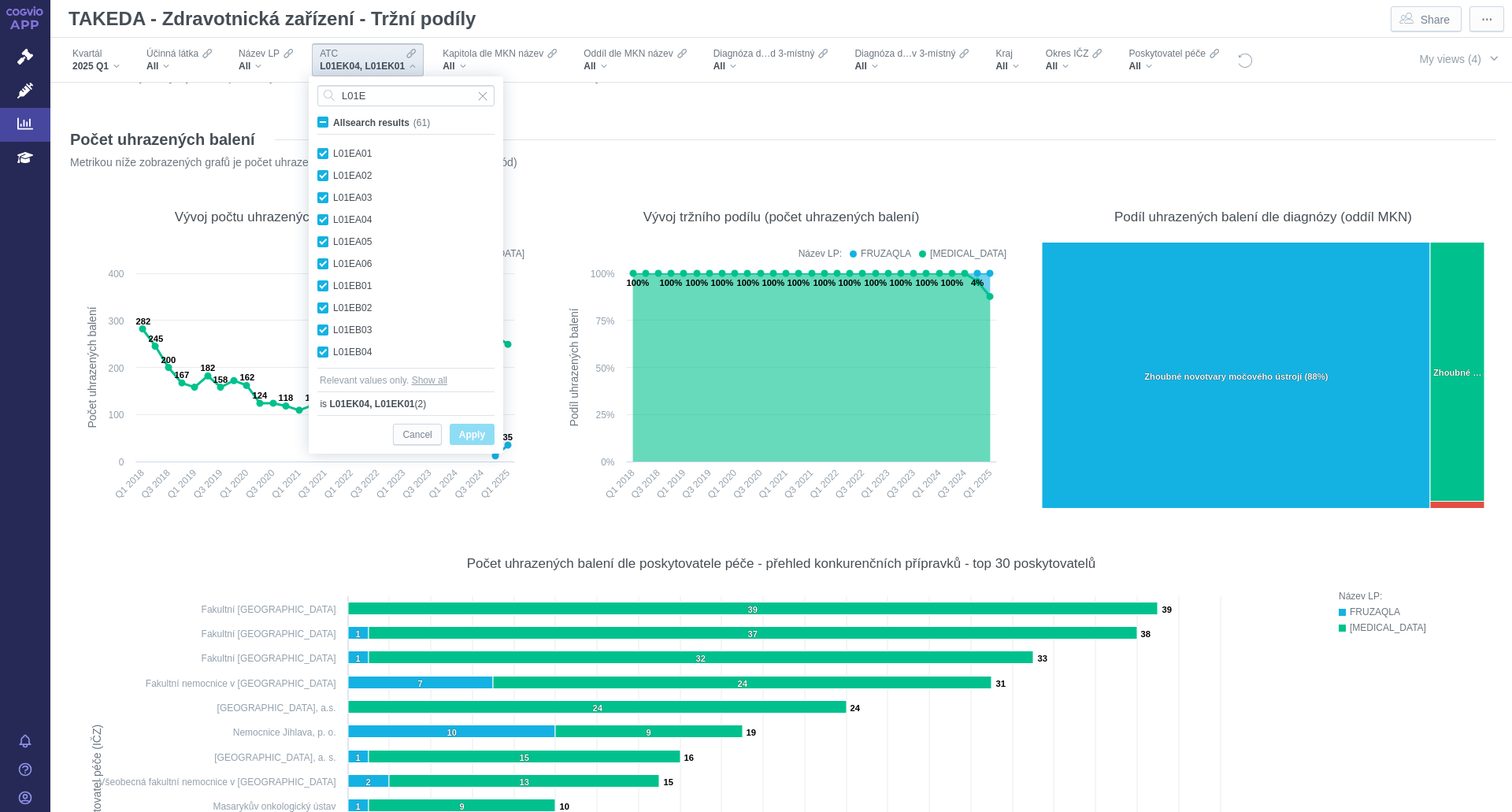
checkbox input "true"
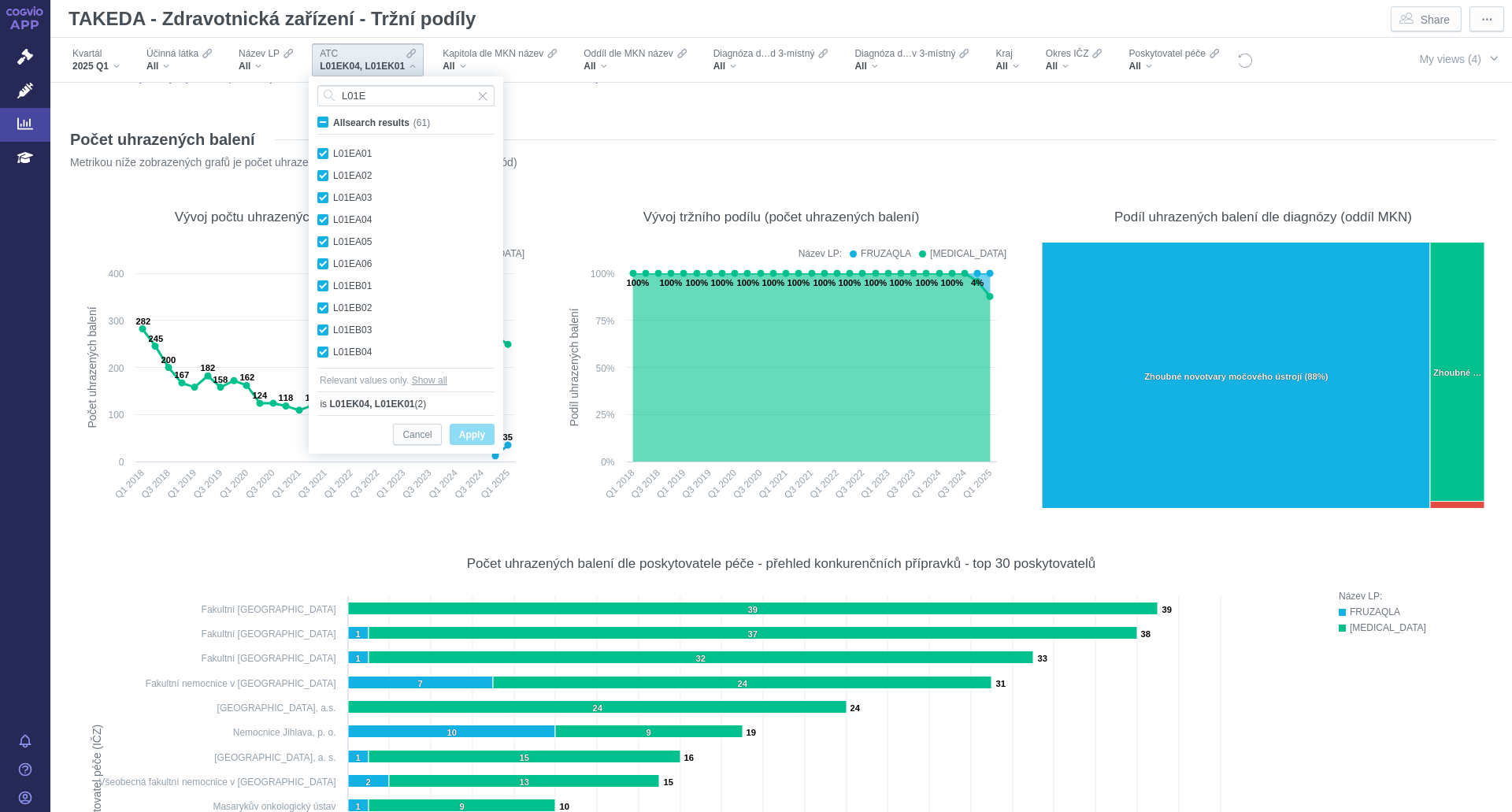
checkbox input "true"
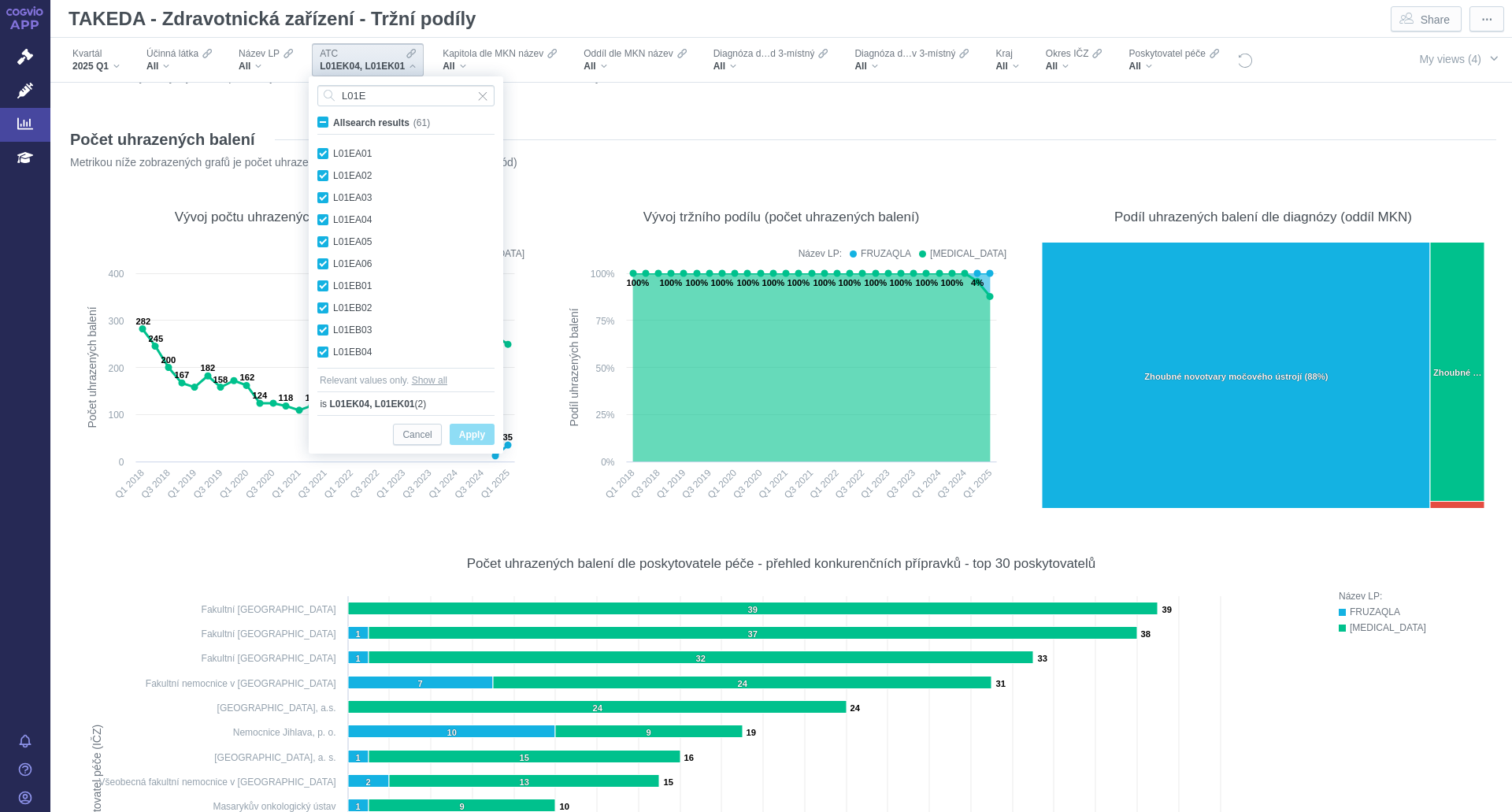
checkbox input "true"
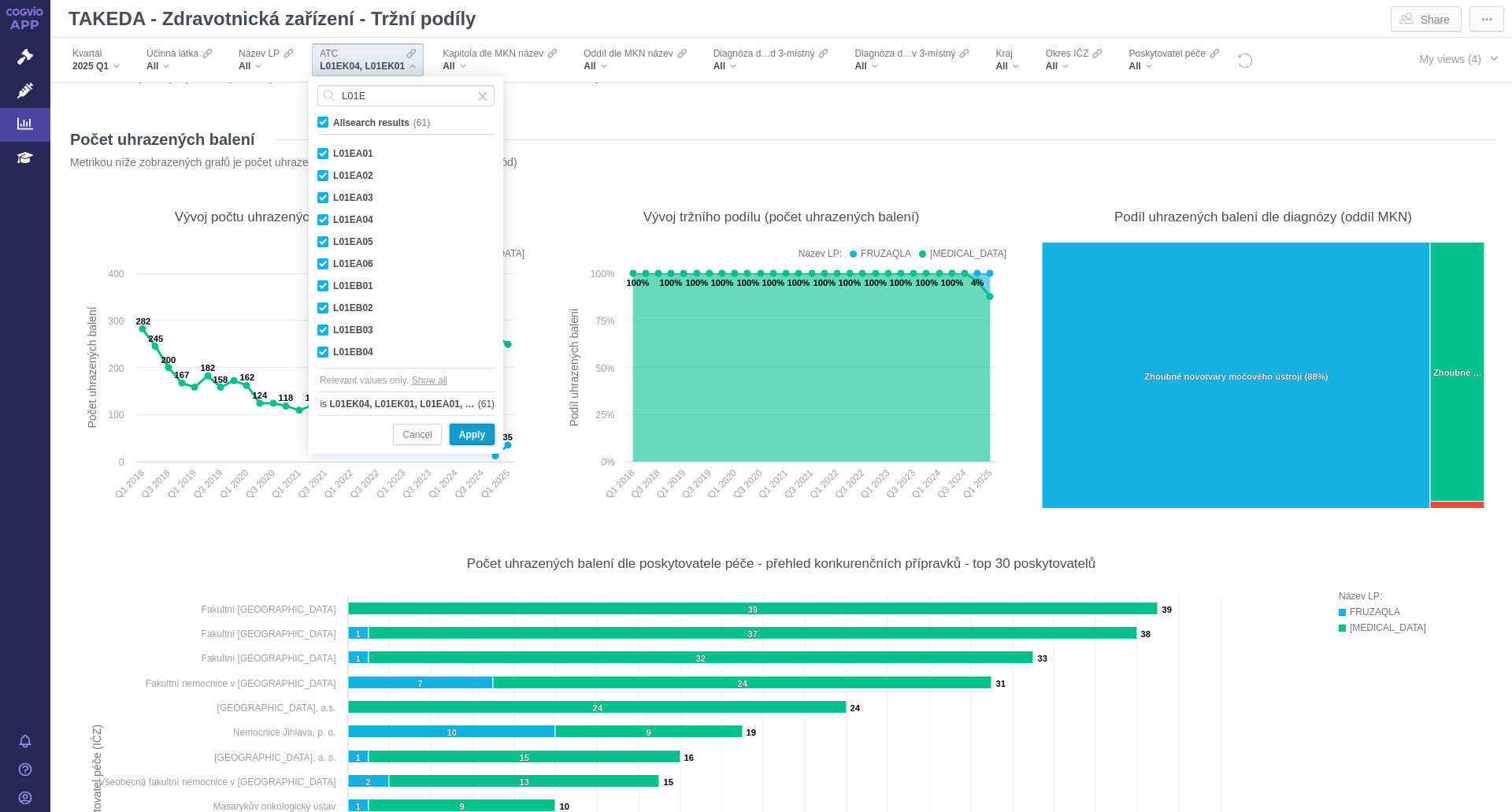
click at [468, 438] on span "Apply" at bounding box center [471, 435] width 26 height 20
